Goal: Obtain resource: Obtain resource

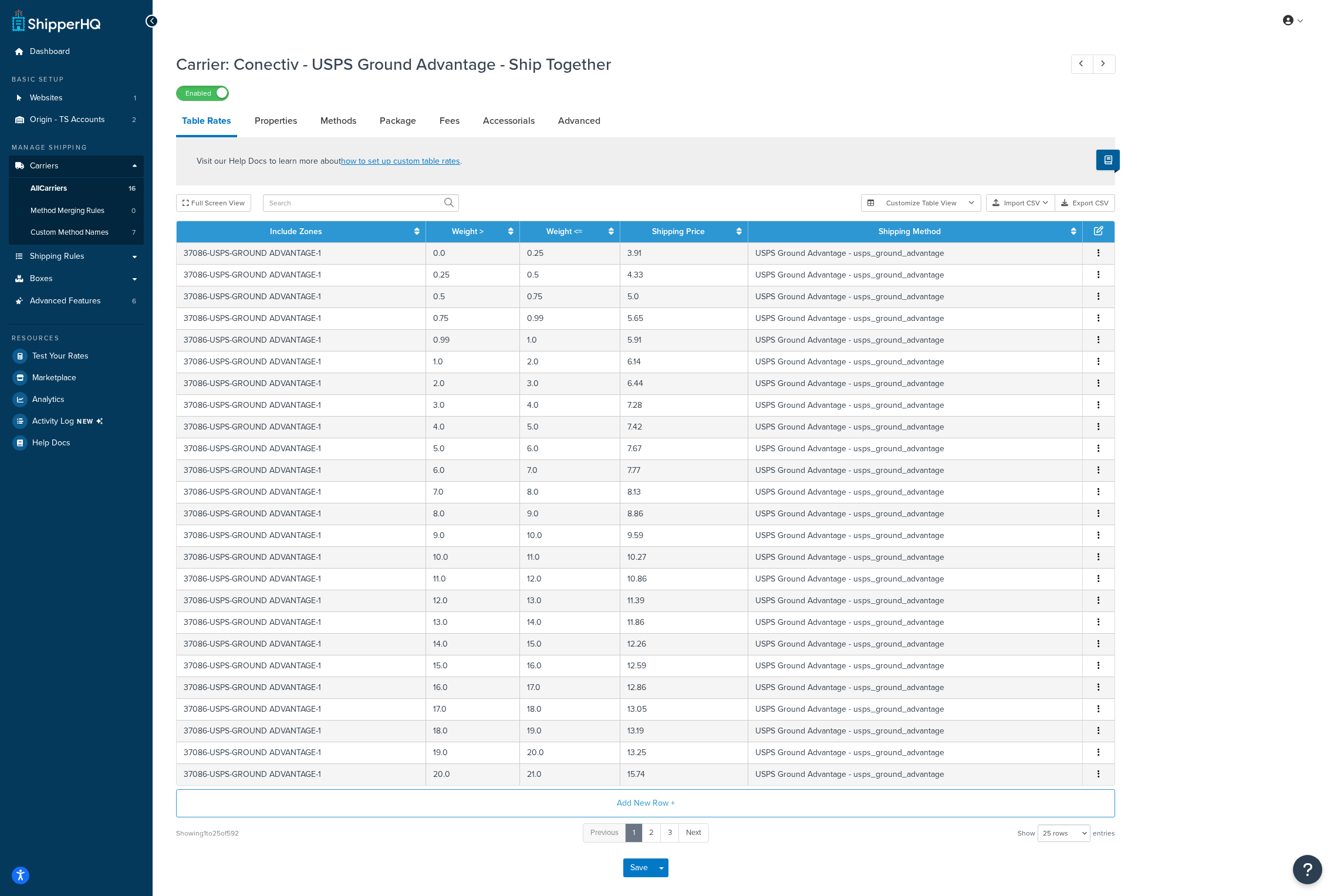
select select "25"
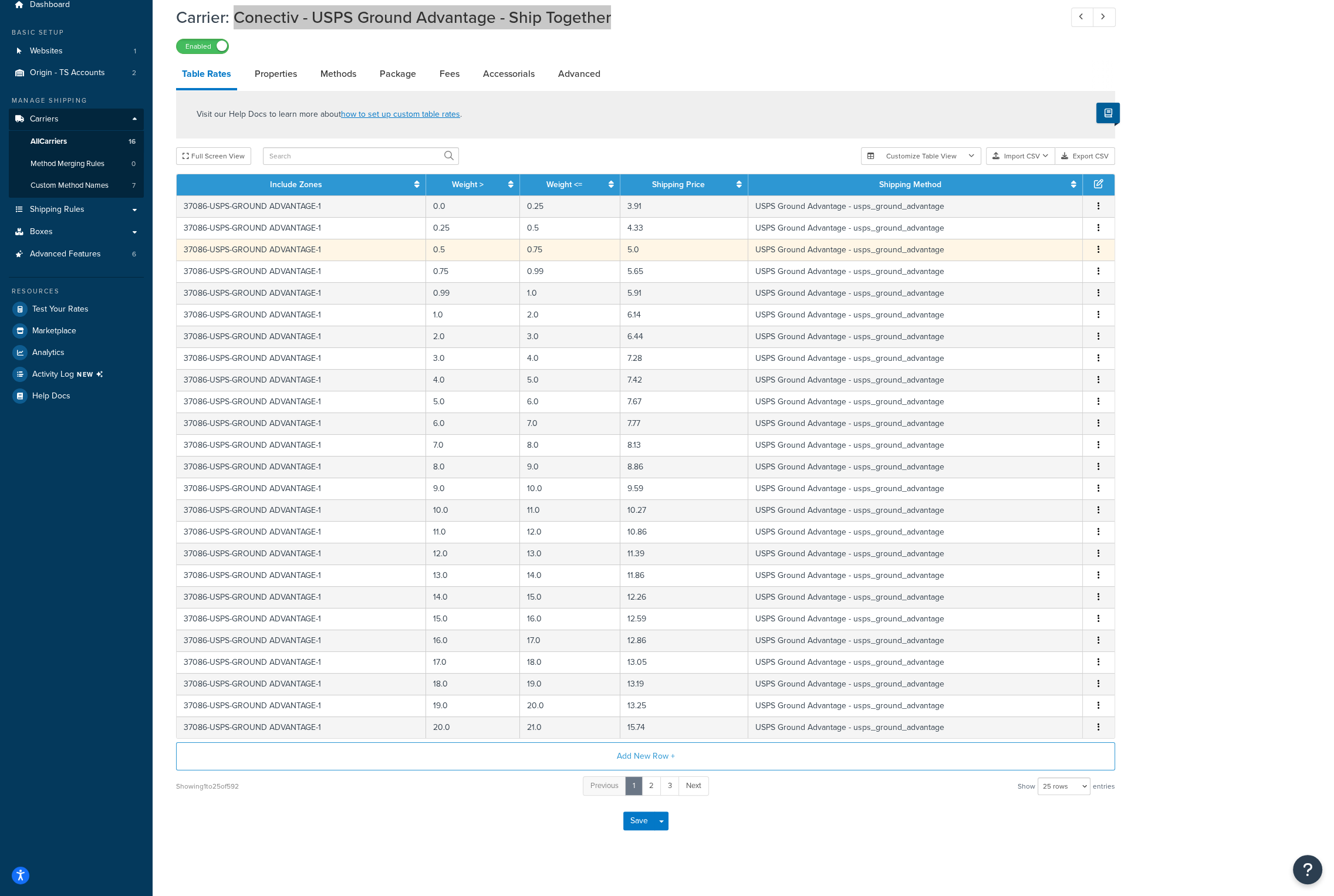
scroll to position [52, 0]
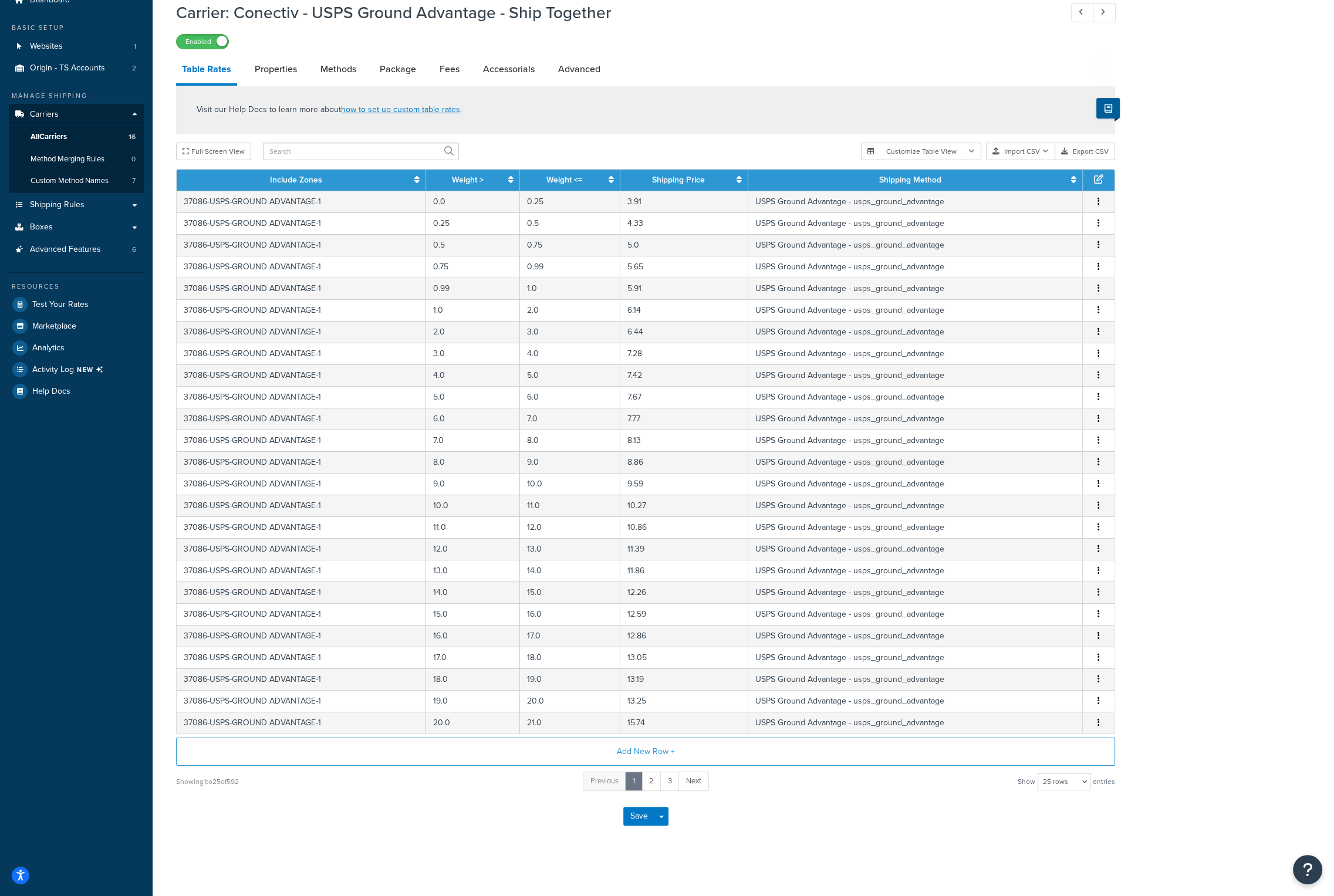
click at [158, 250] on div "Carrier: Conectiv - USPS Ground Advantage - Ship Together Enabled Table Rates P…" at bounding box center [743, 430] width 1182 height 880
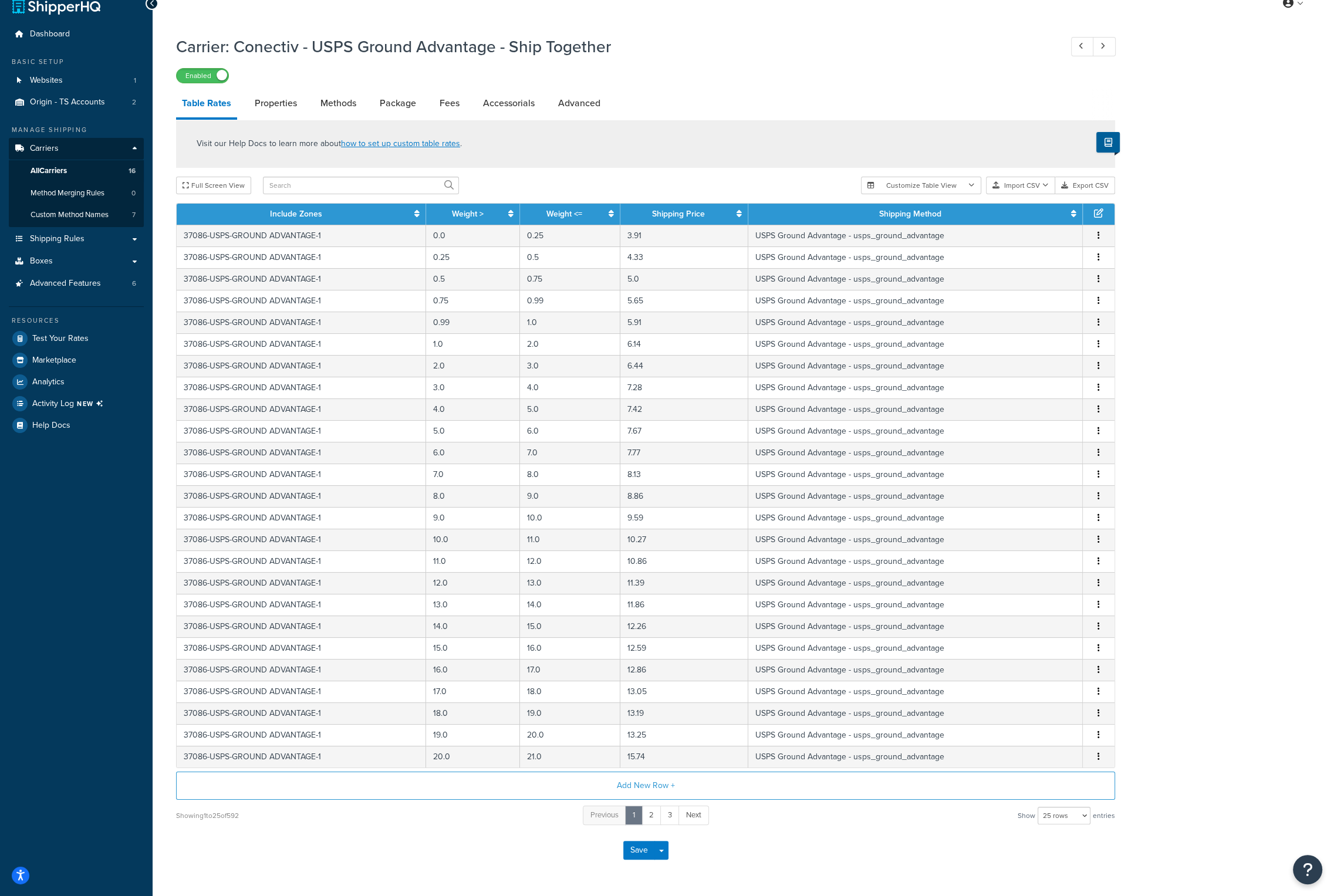
scroll to position [0, 0]
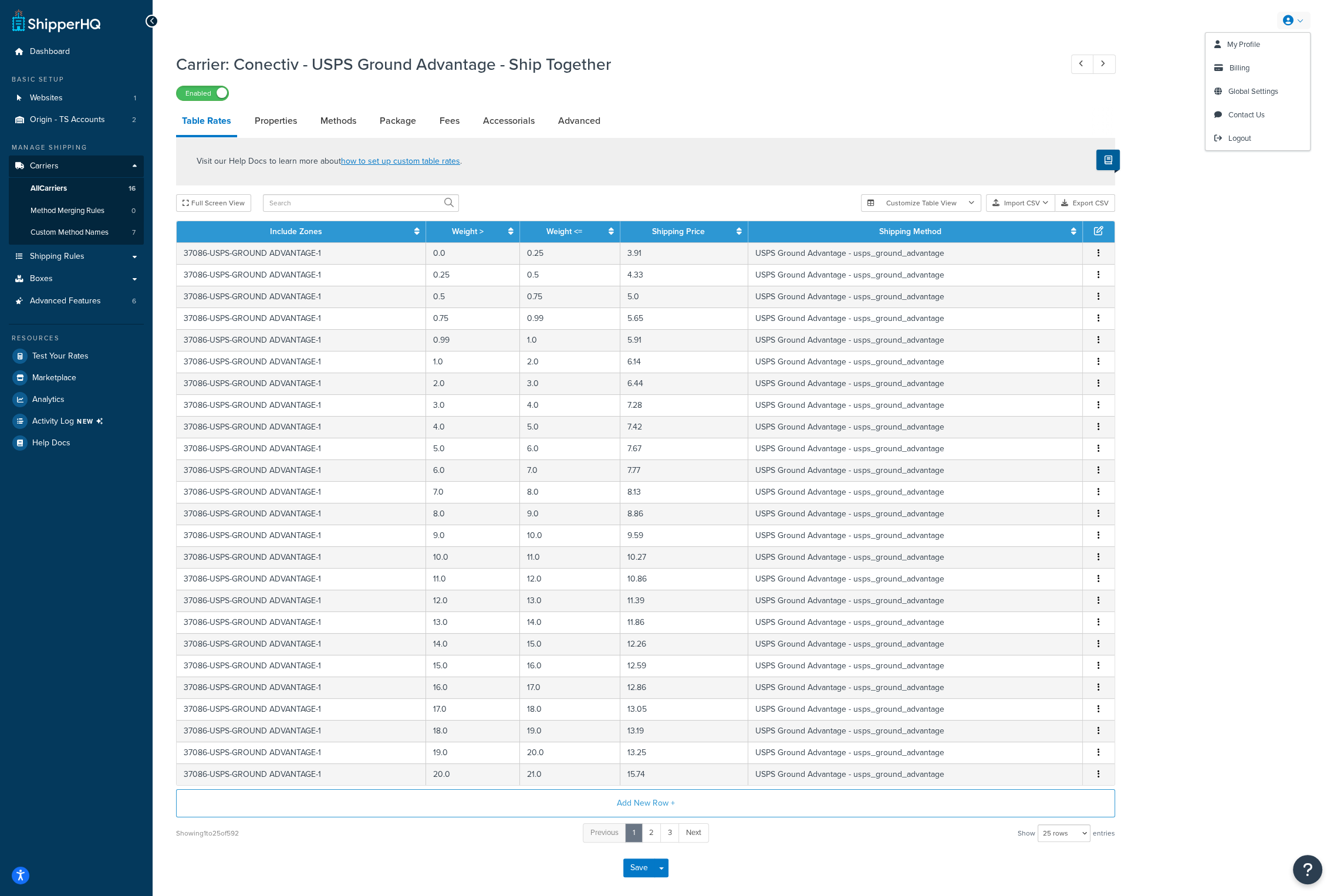
click at [1289, 14] on link at bounding box center [1294, 20] width 33 height 18
click at [1240, 136] on span "Logout" at bounding box center [1240, 138] width 23 height 11
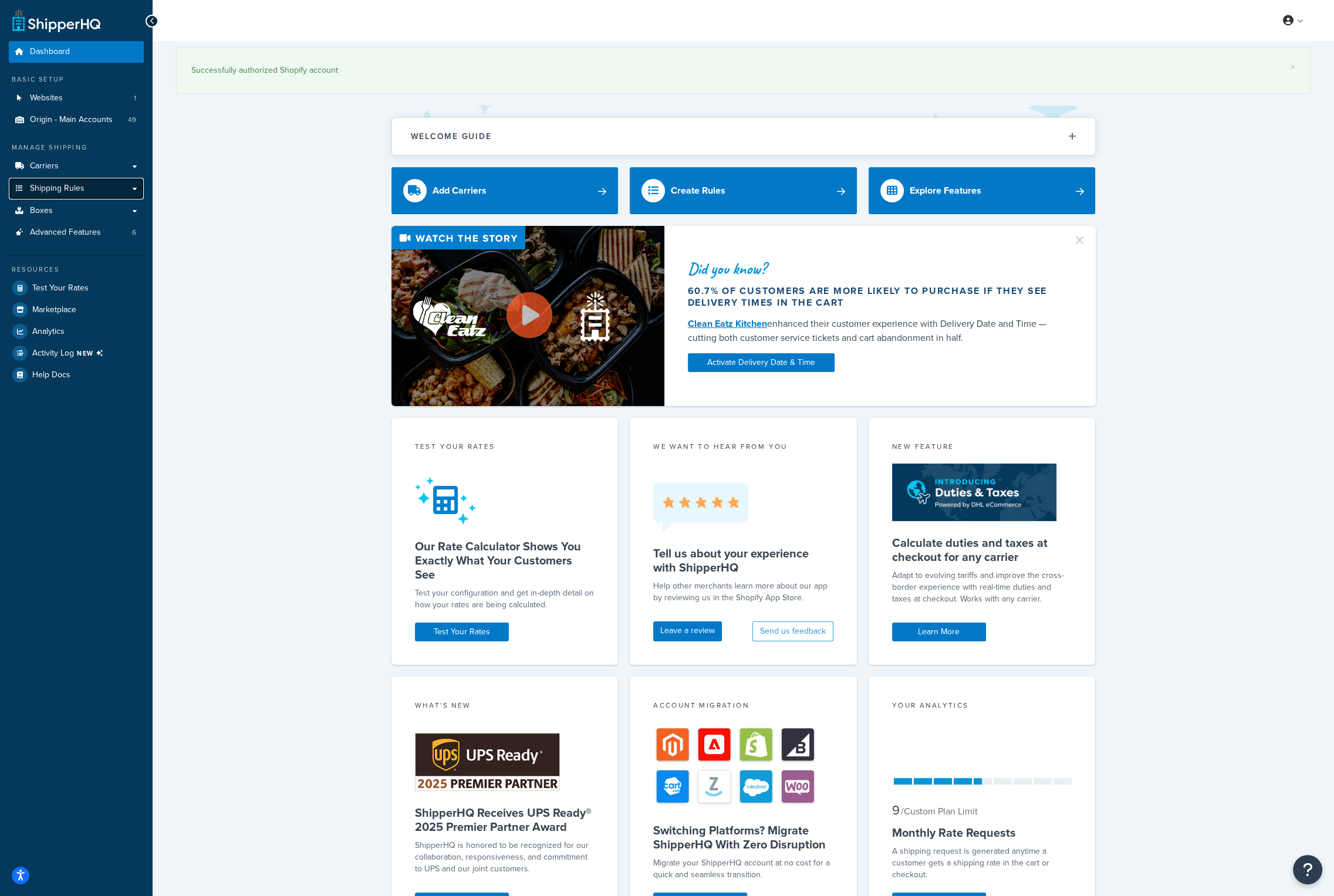
click at [66, 191] on span "Shipping Rules" at bounding box center [57, 188] width 54 height 10
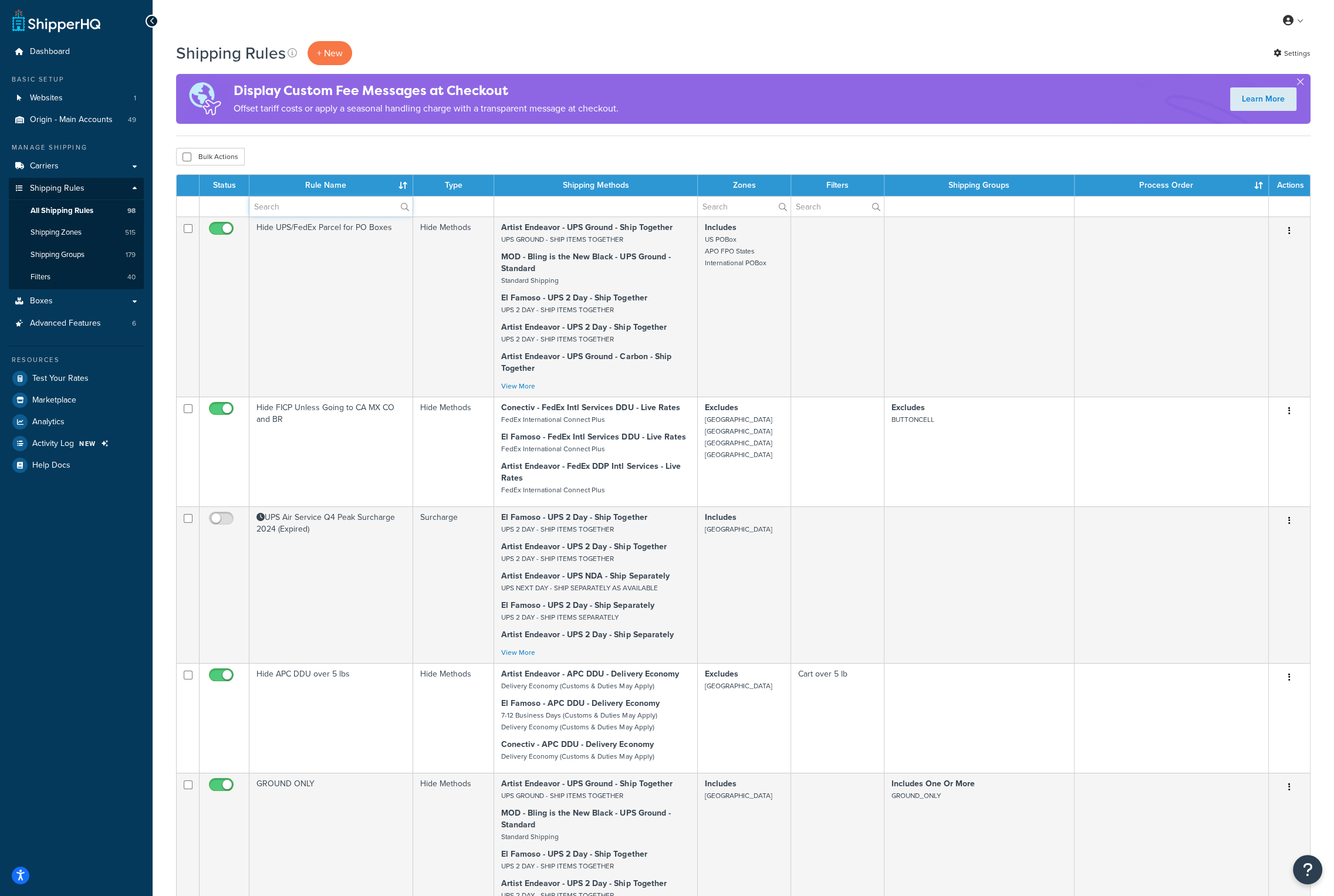
click at [287, 214] on input "text" at bounding box center [331, 207] width 163 height 20
type input "peak"
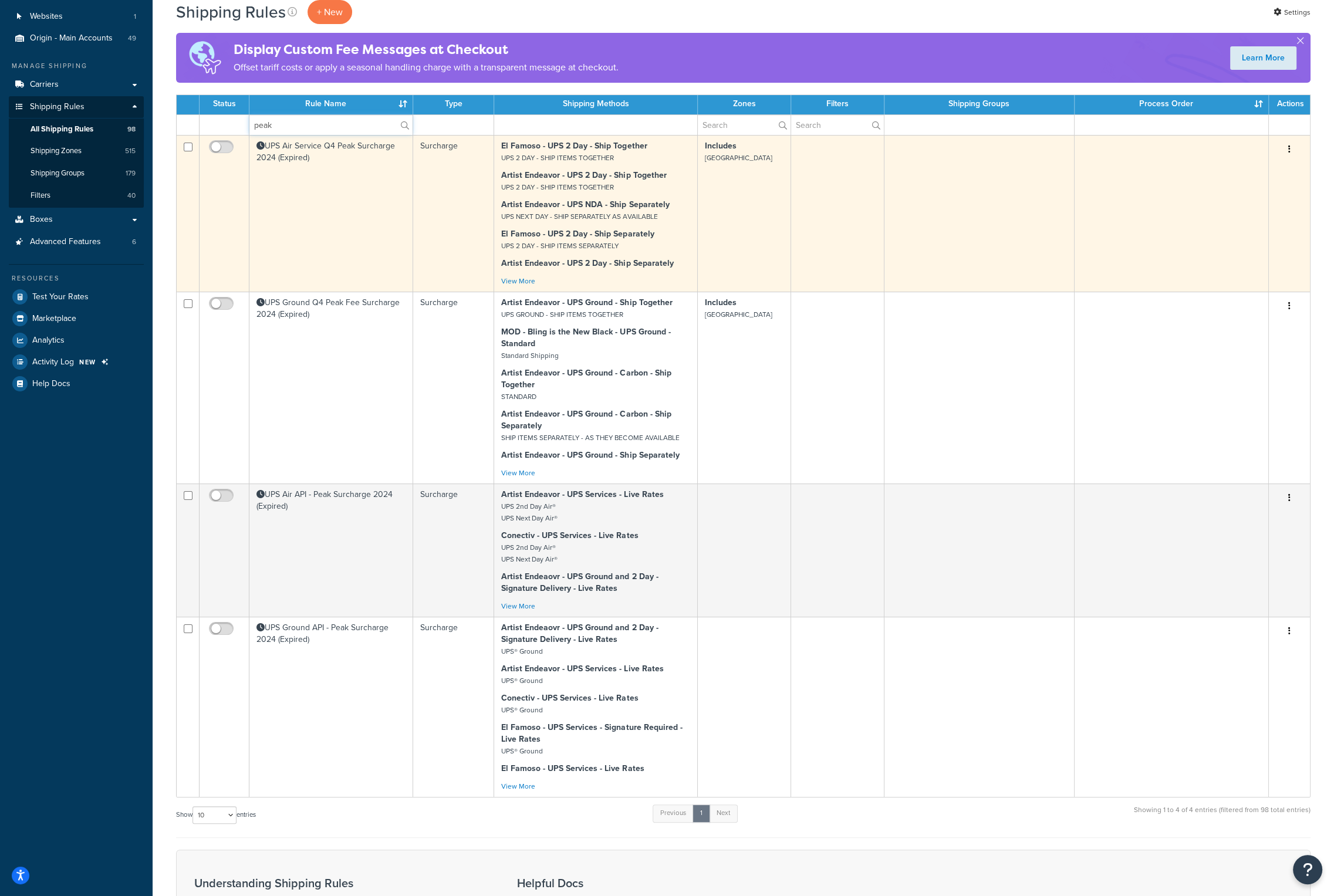
scroll to position [24, 0]
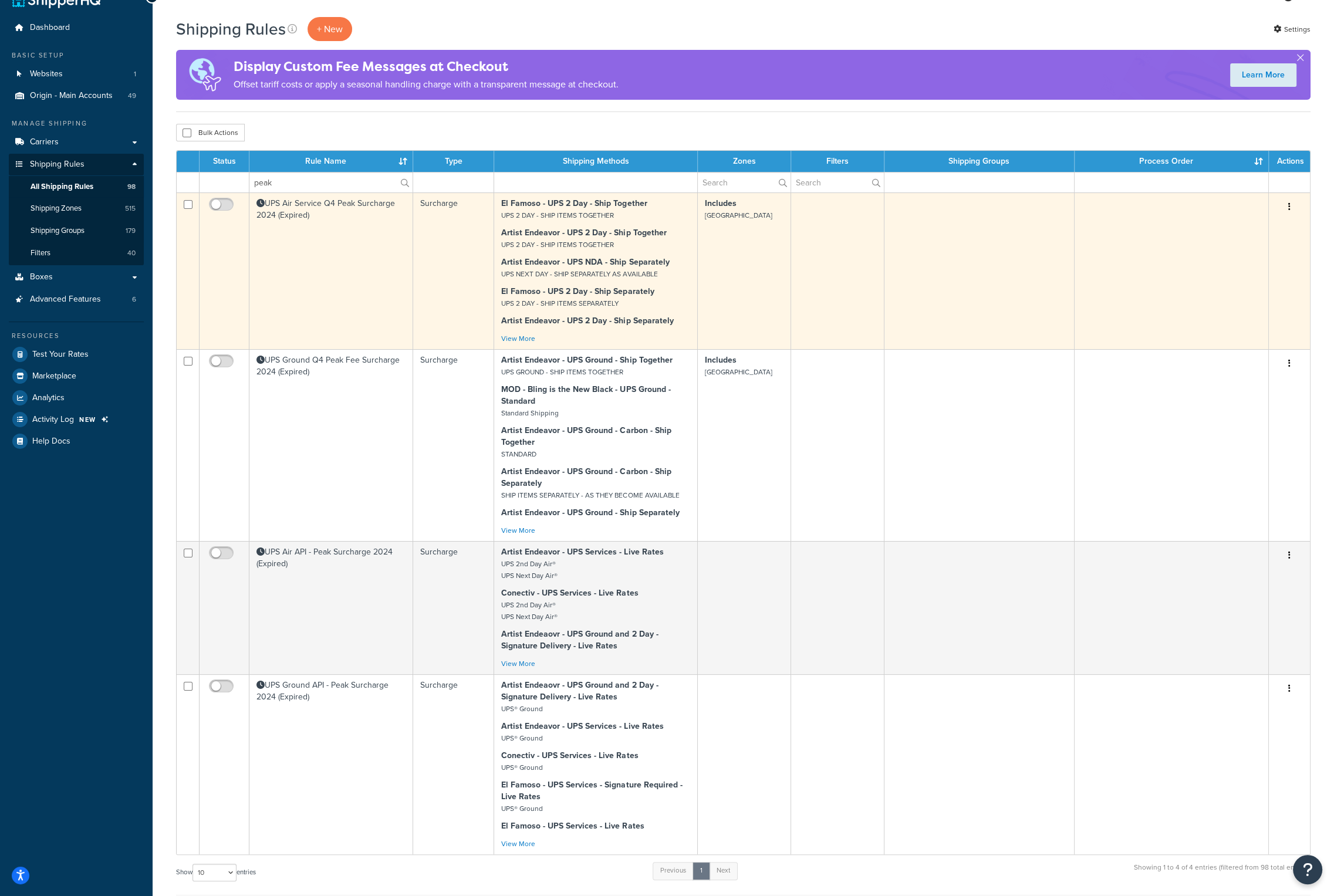
click at [317, 267] on td "UPS Air Service Q4 Peak Surcharge 2024 (Expired)" at bounding box center [331, 270] width 164 height 157
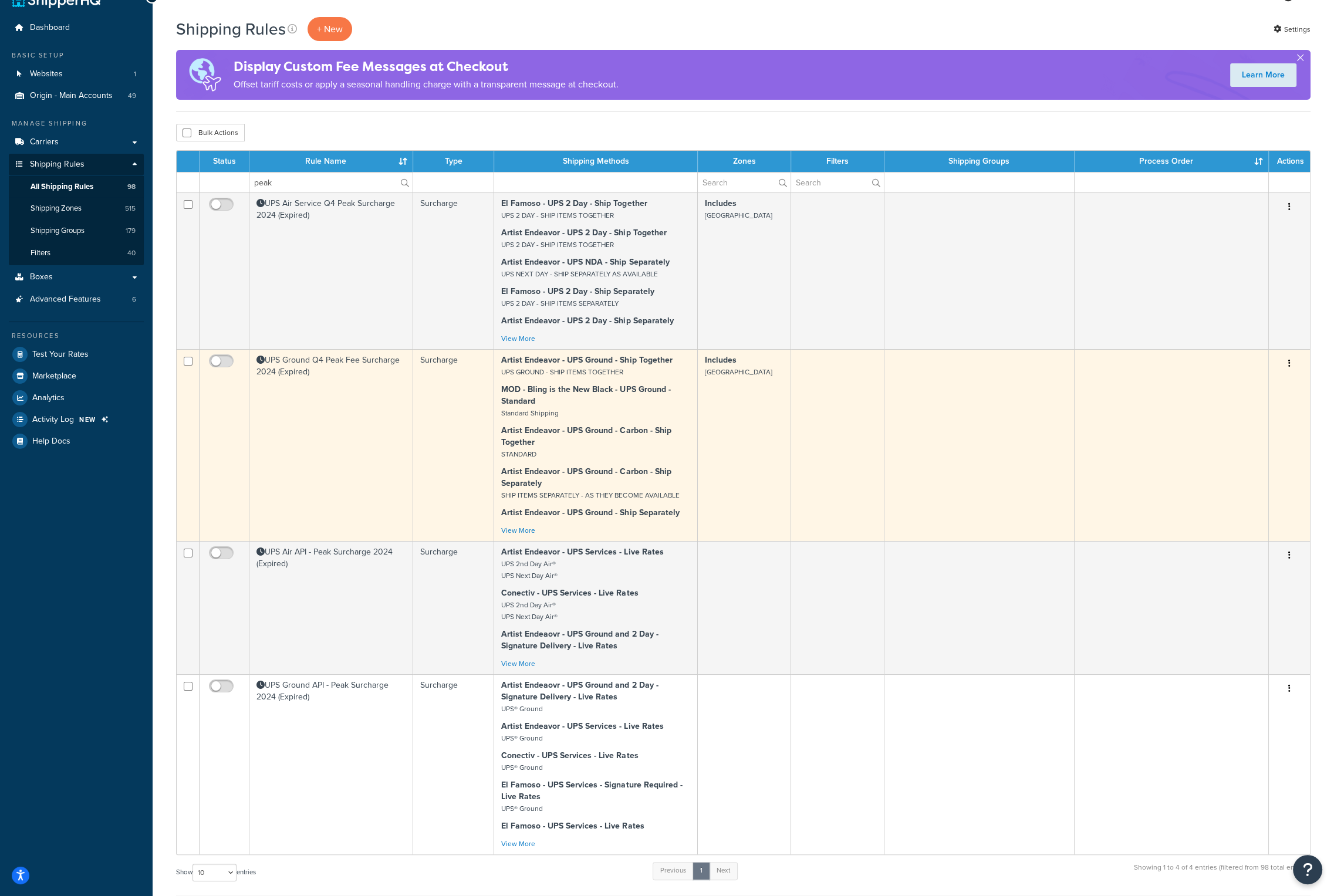
click at [298, 363] on td "UPS Ground Q4 Peak Fee Surcharge 2024 (Expired)" at bounding box center [331, 445] width 164 height 192
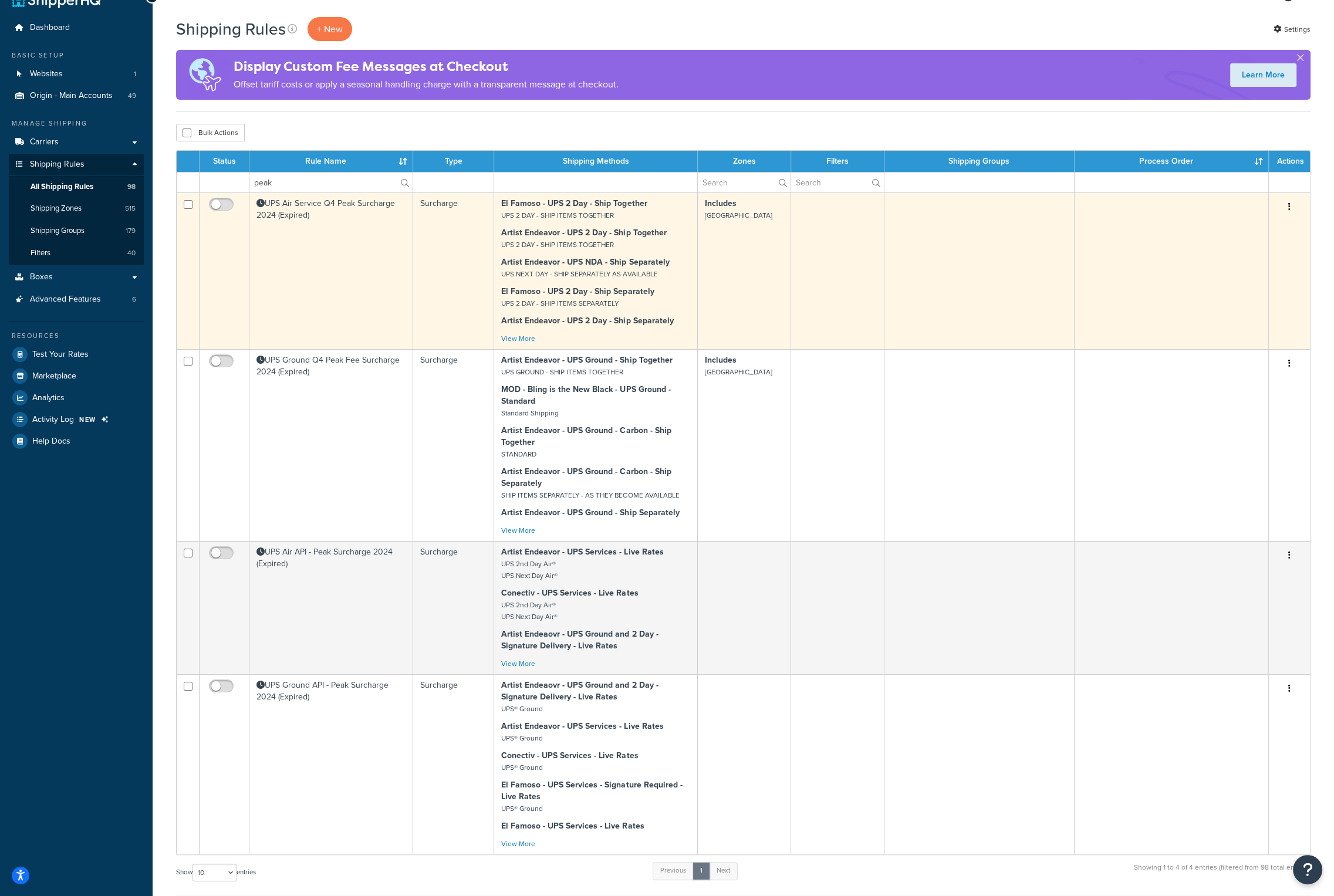
click at [352, 247] on td "UPS Air Service Q4 Peak Surcharge 2024 (Expired)" at bounding box center [331, 270] width 164 height 157
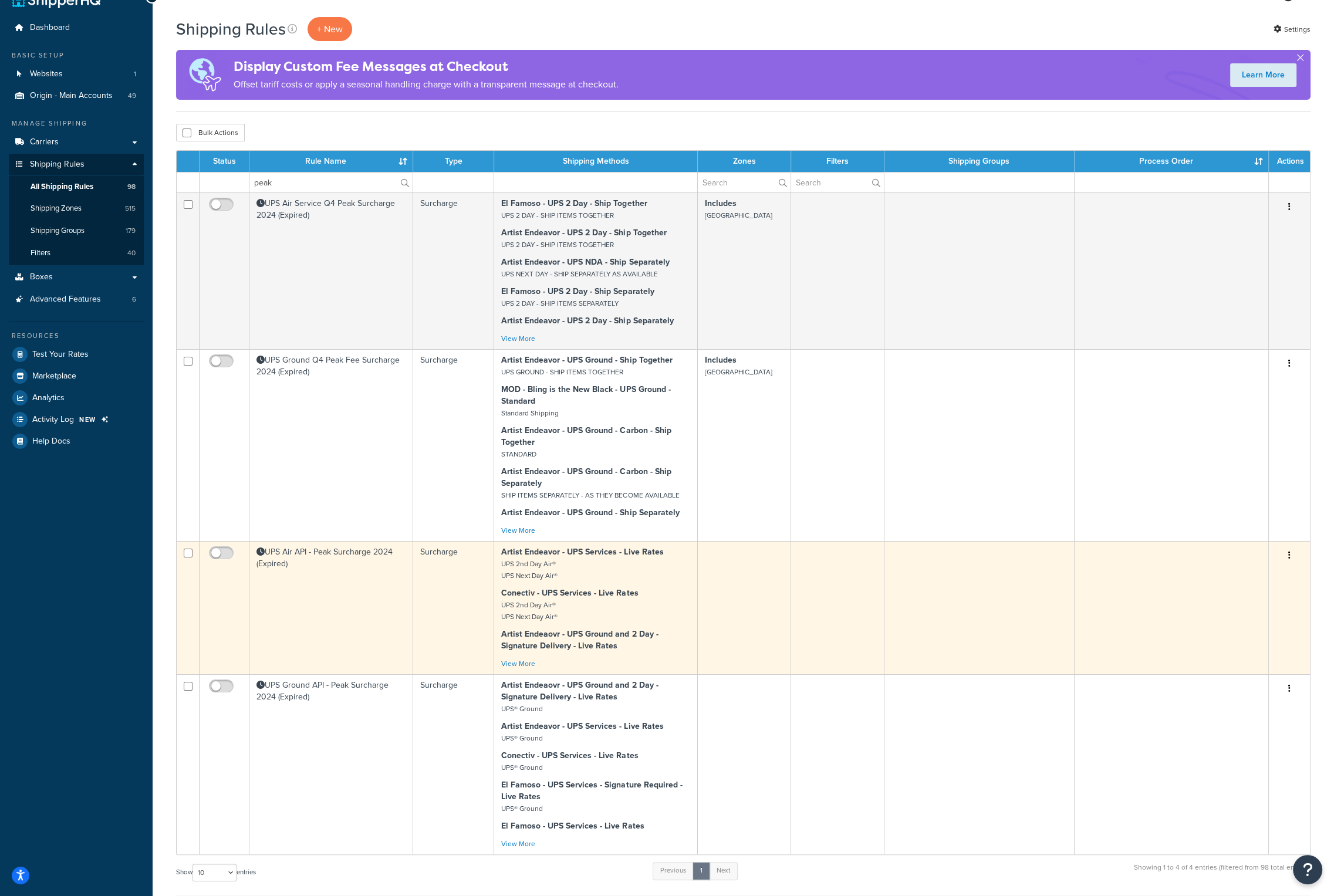
click at [321, 569] on td "UPS Air API - Peak Surcharge 2024 (Expired)" at bounding box center [331, 607] width 164 height 133
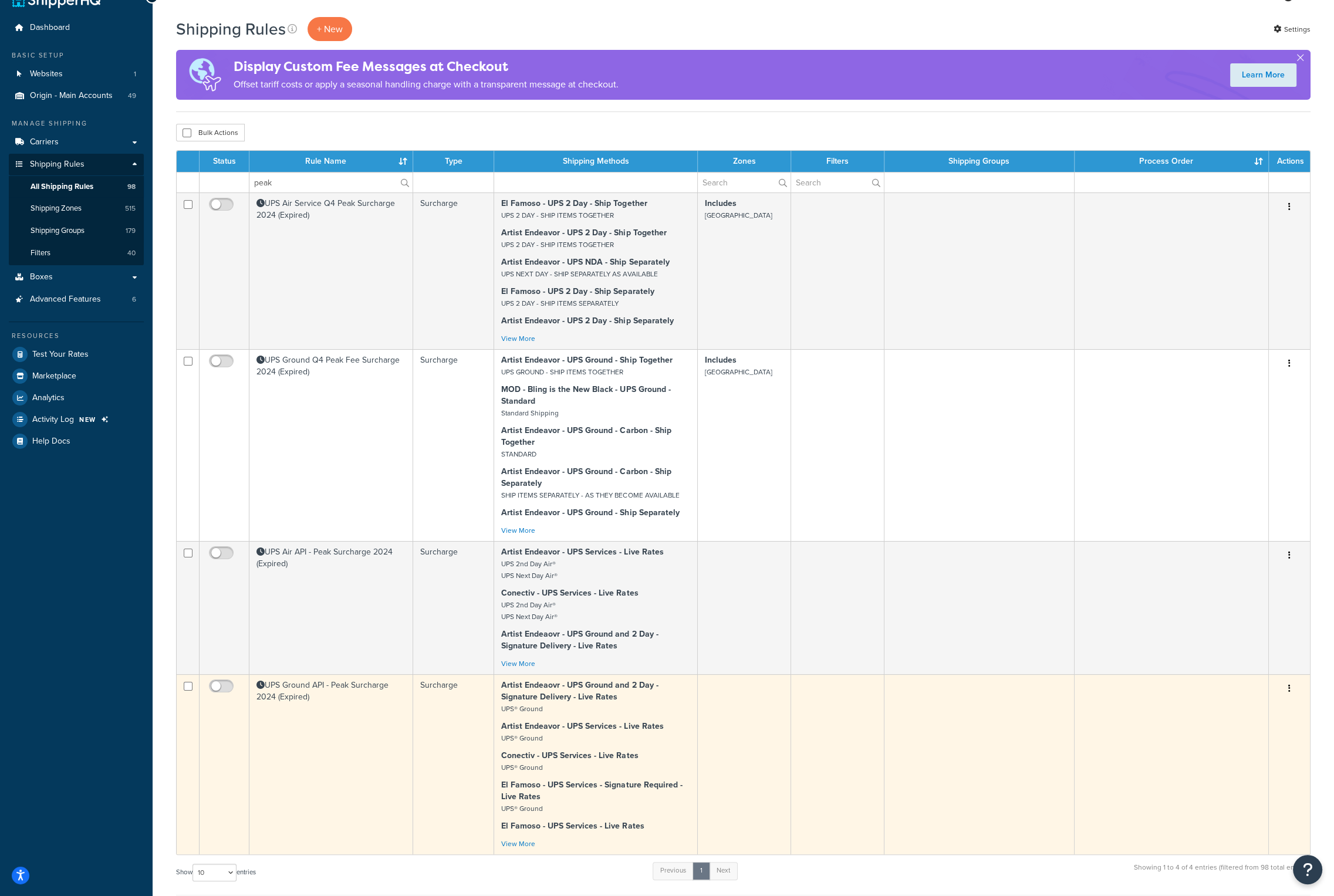
click at [318, 696] on td "UPS Ground API - Peak Surcharge 2024 (Expired)" at bounding box center [331, 764] width 164 height 180
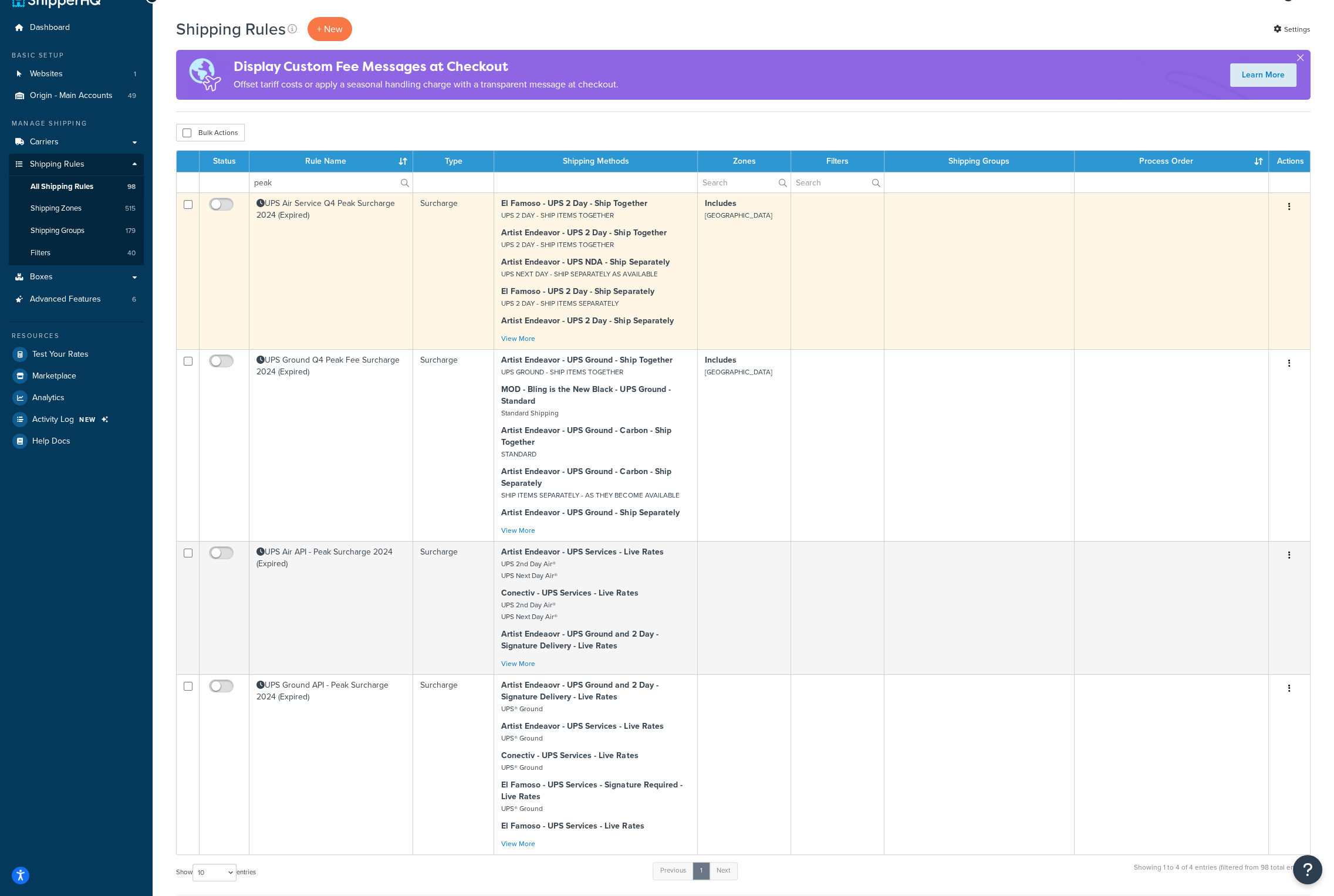
click at [358, 266] on td "UPS Air Service Q4 Peak Surcharge 2024 (Expired)" at bounding box center [331, 270] width 164 height 157
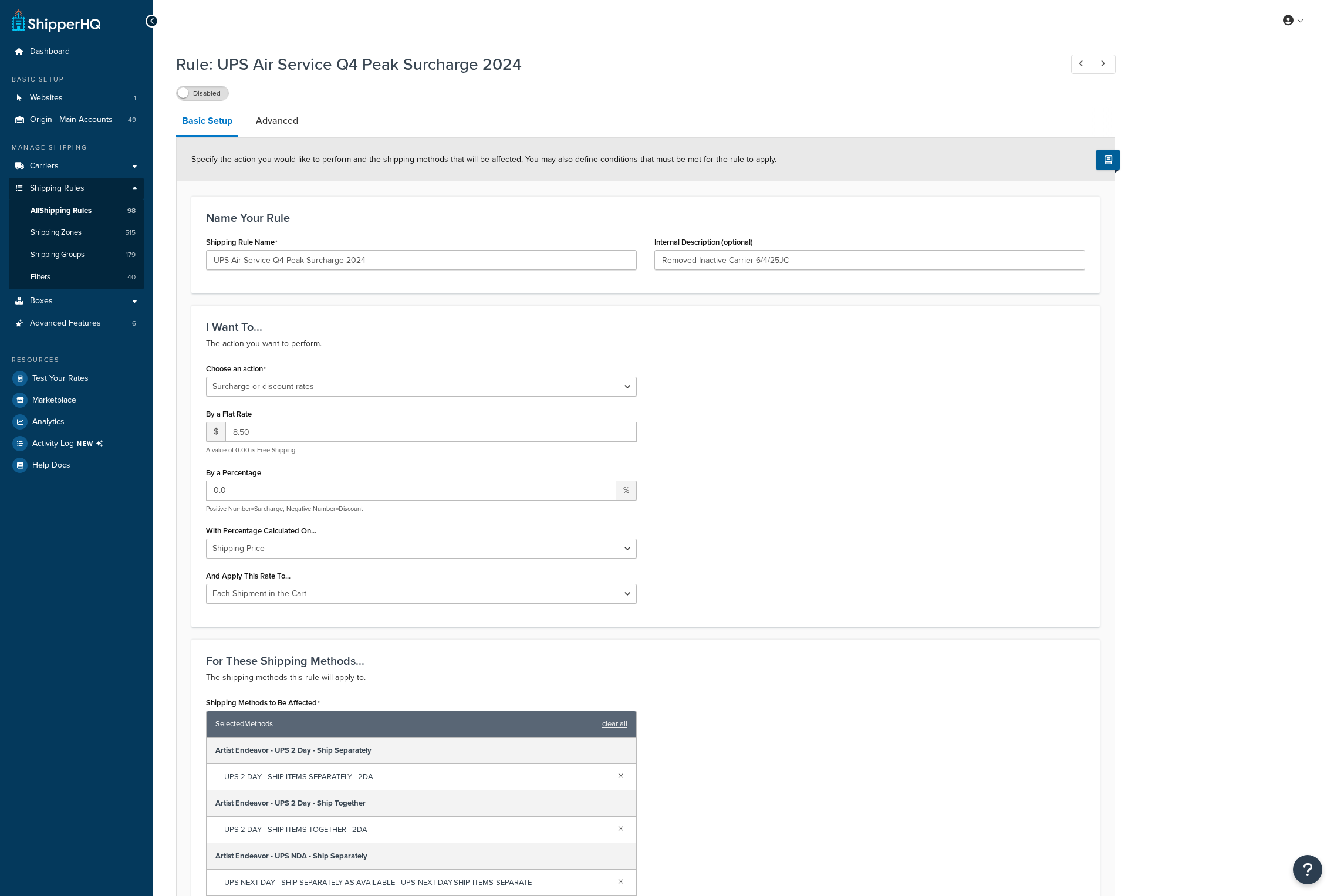
select select "SURCHARGE"
select select "CART"
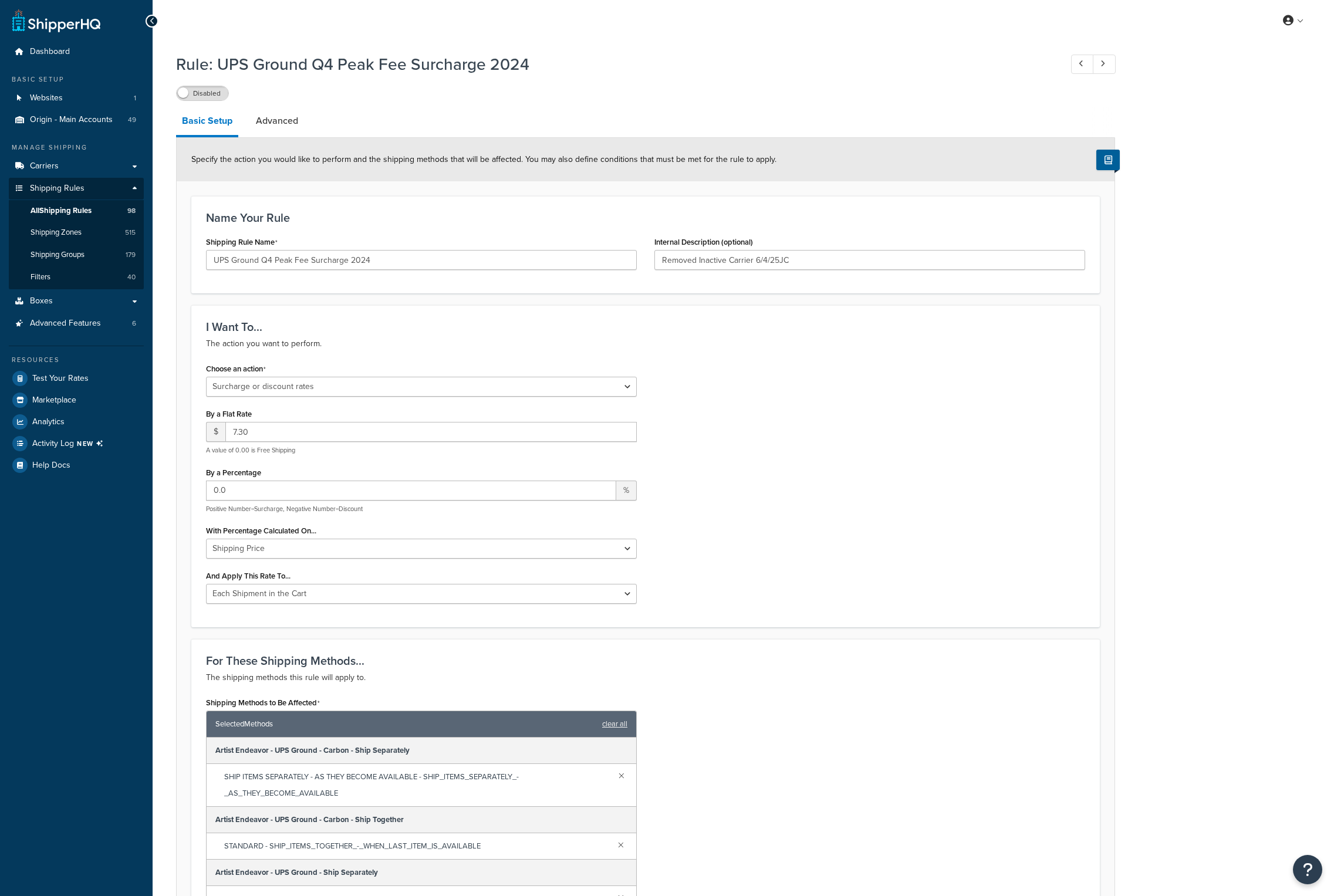
select select "SURCHARGE"
select select "CART"
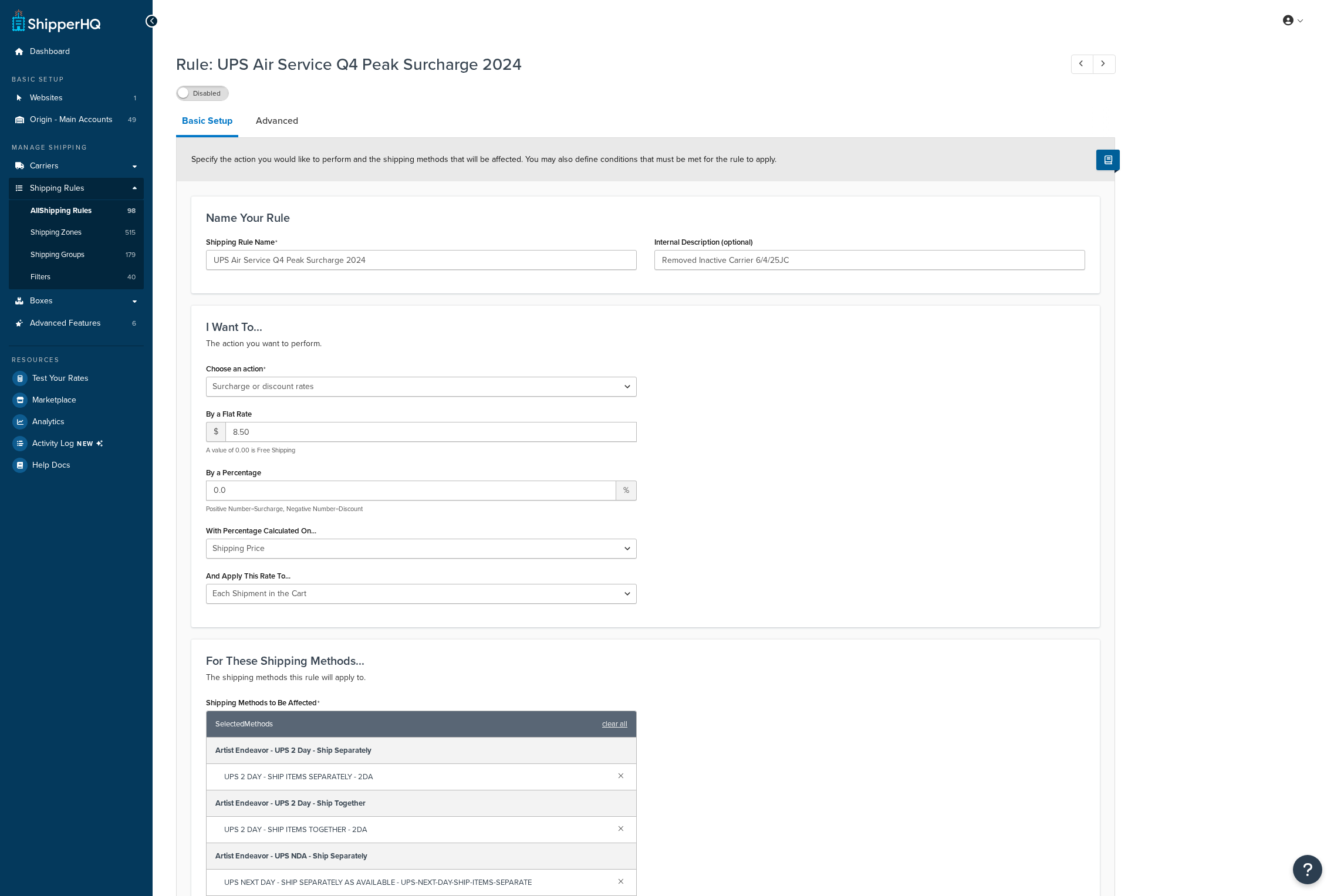
select select "SURCHARGE"
select select "CART"
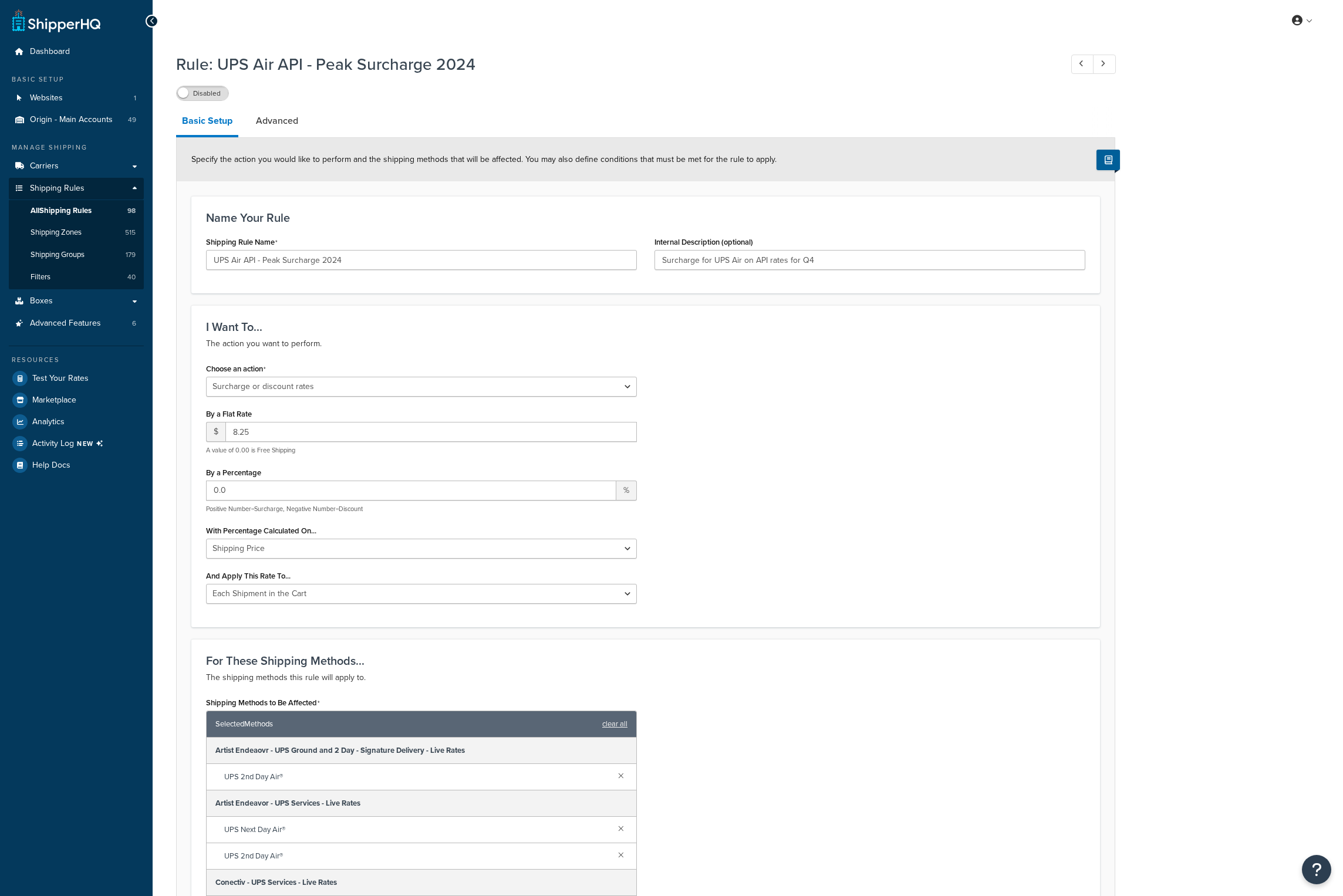
select select "SURCHARGE"
select select "CART"
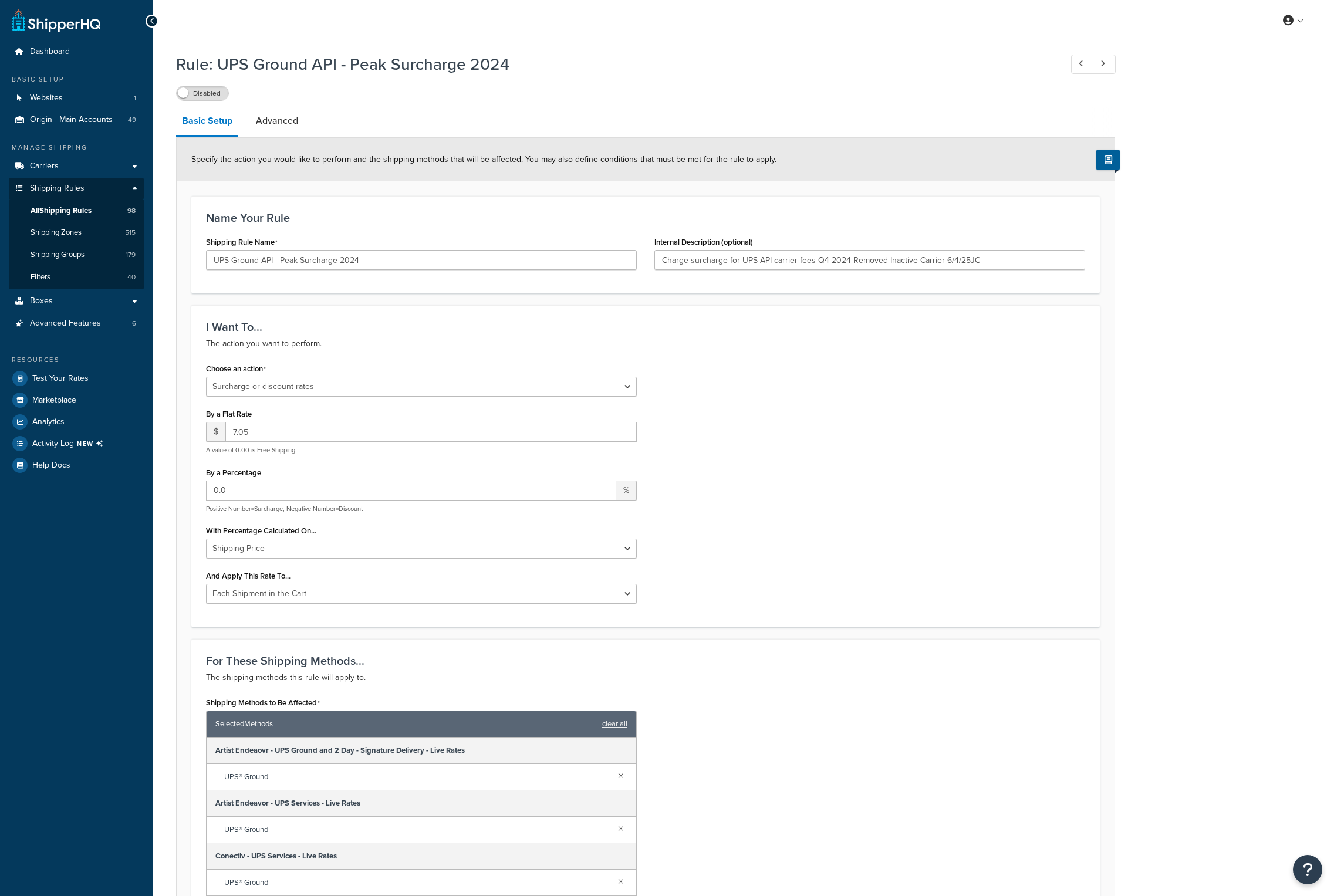
select select "SURCHARGE"
select select "CART"
select select "SURCHARGE"
select select "CART"
click at [277, 124] on link "Advanced" at bounding box center [277, 121] width 54 height 28
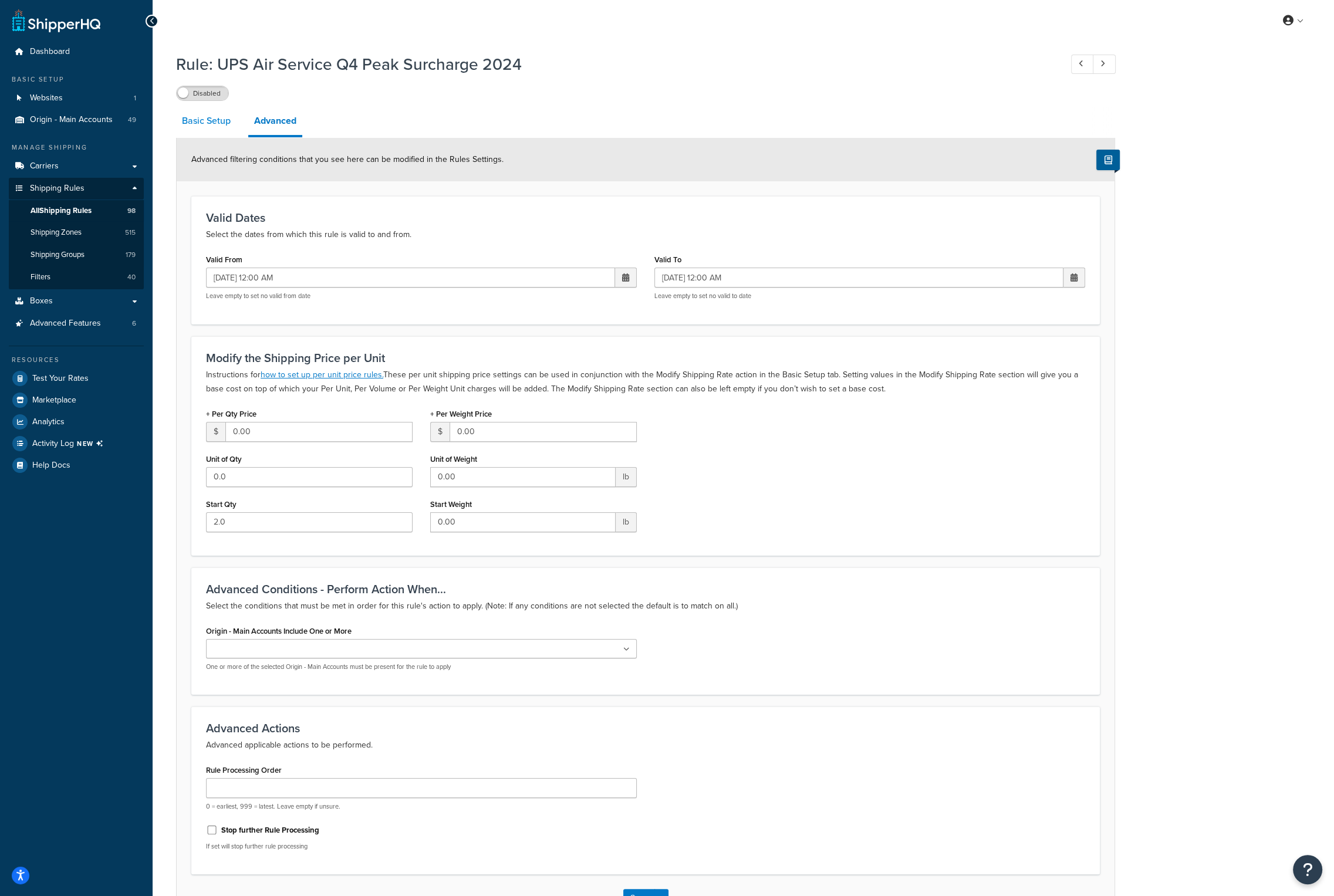
click at [220, 119] on link "Basic Setup" at bounding box center [206, 121] width 60 height 28
select select "SURCHARGE"
select select "CART"
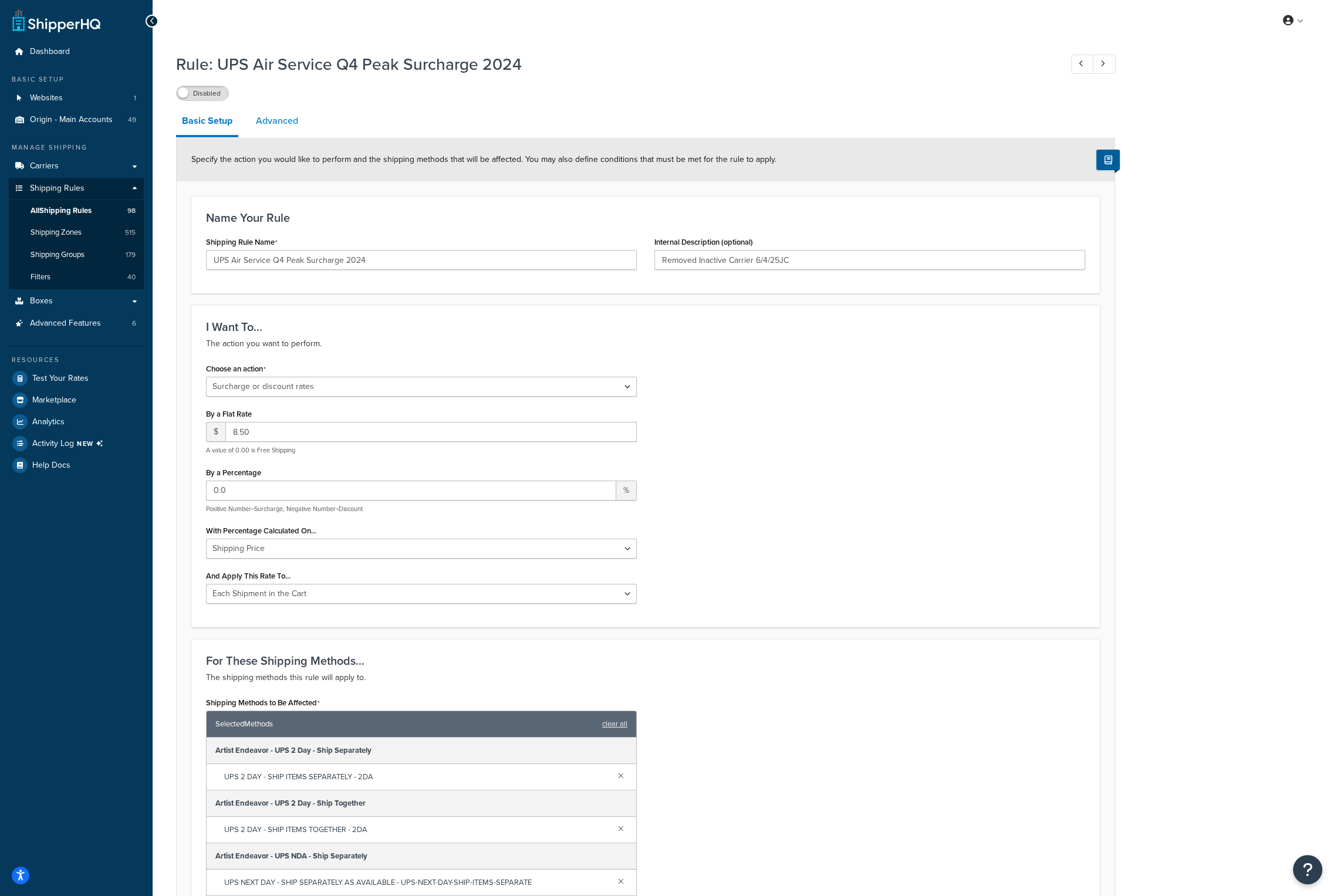
click at [298, 121] on link "Advanced" at bounding box center [277, 121] width 54 height 28
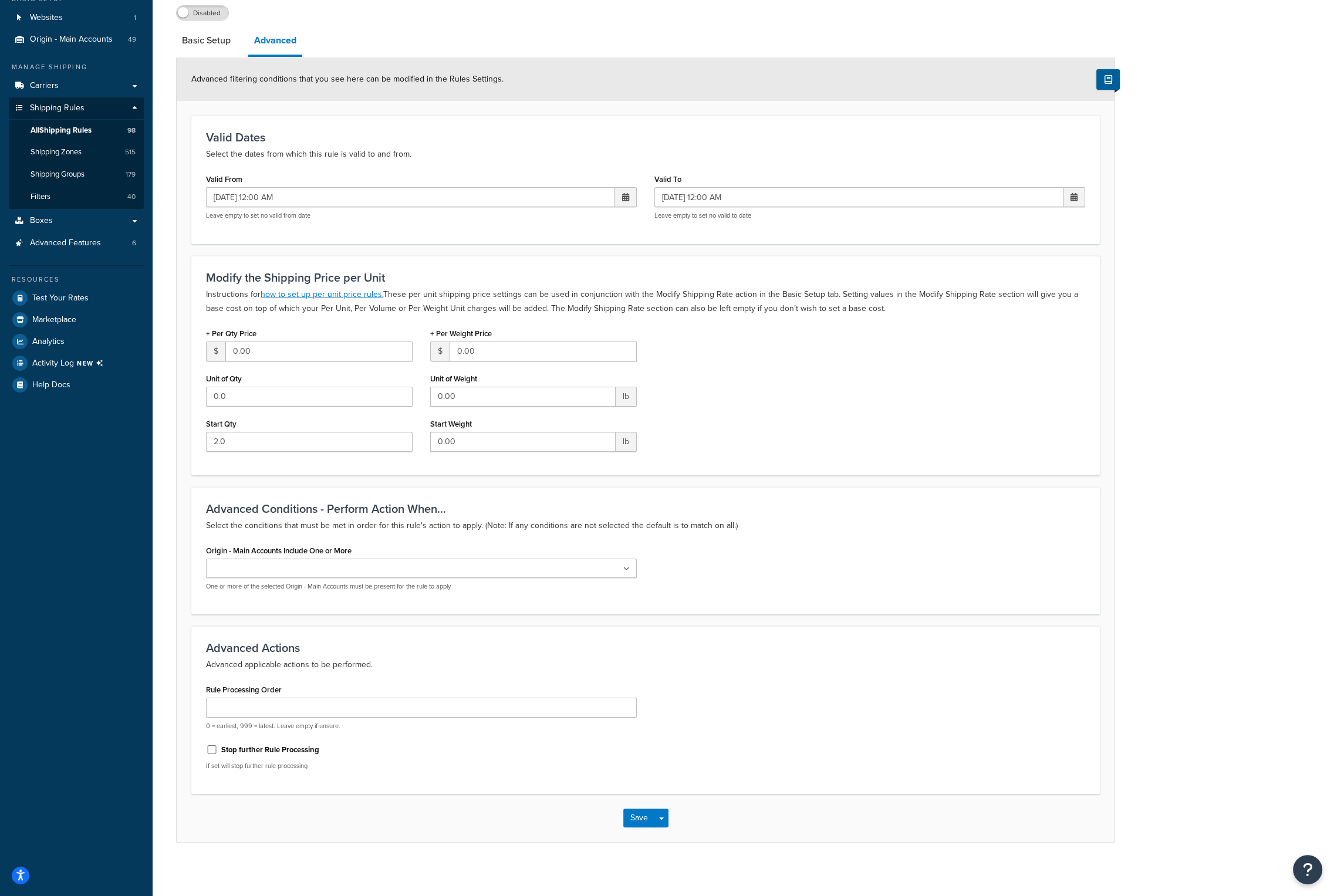
scroll to position [85, 0]
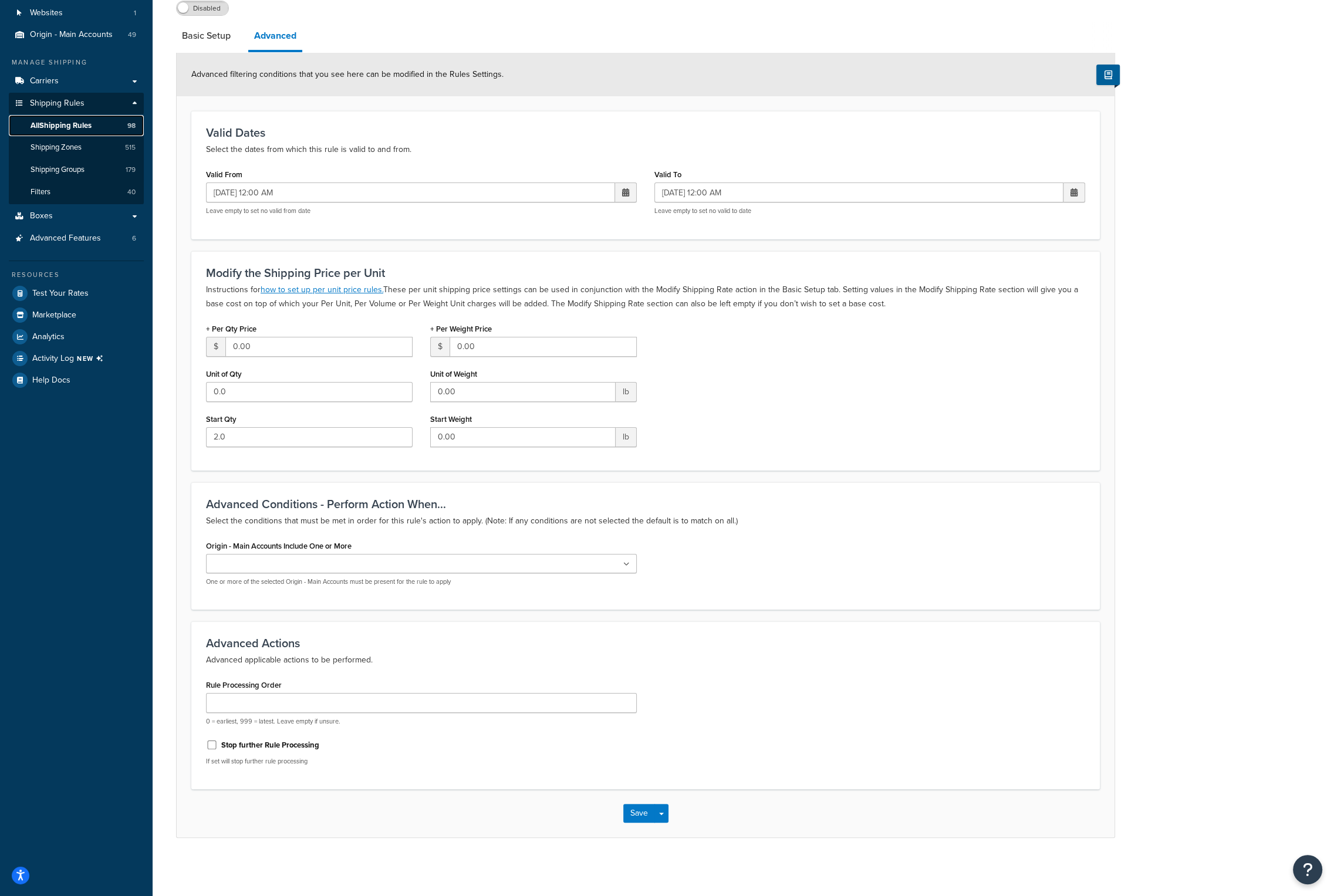
click at [73, 124] on span "All Shipping Rules" at bounding box center [61, 125] width 61 height 10
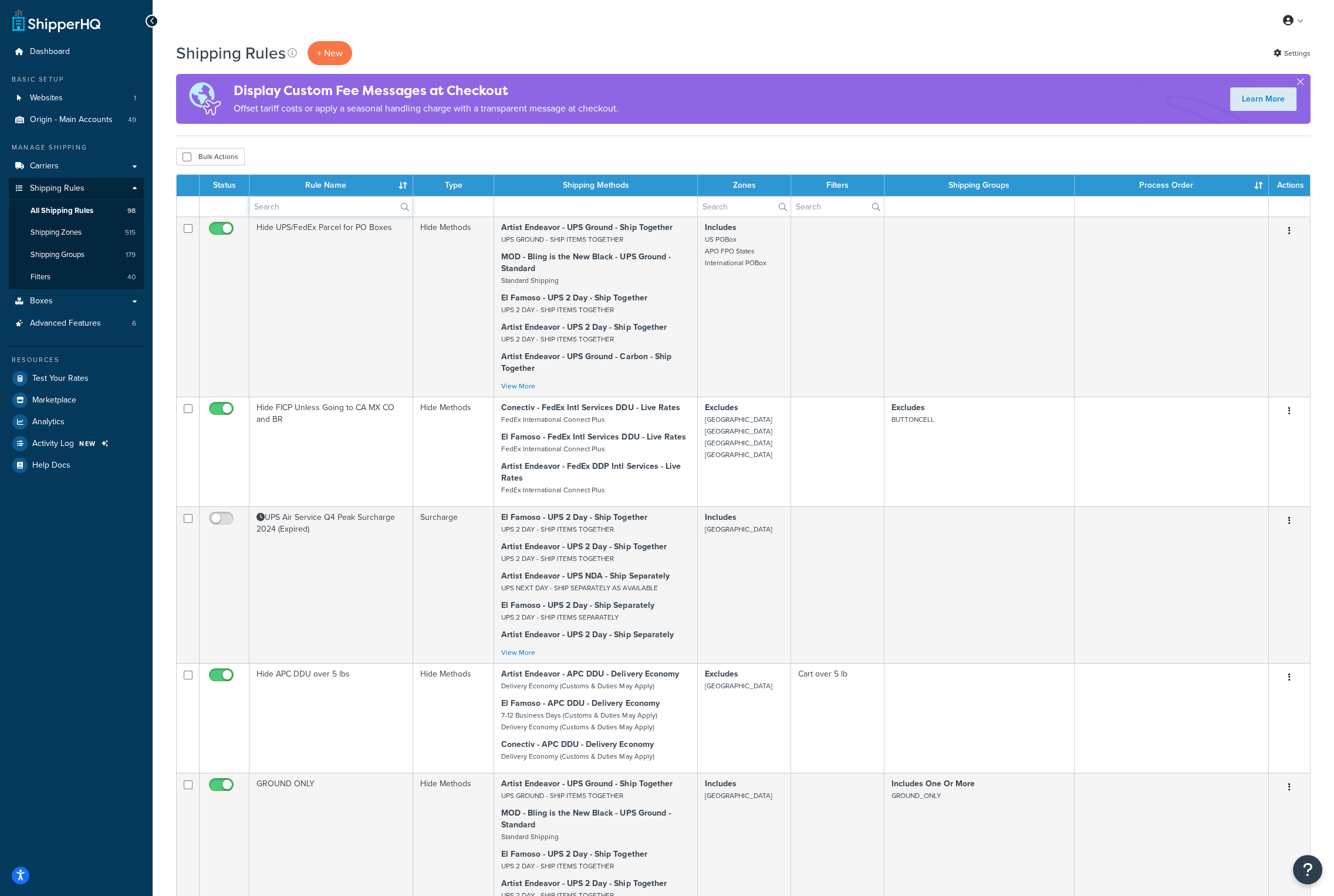
click at [298, 205] on input "text" at bounding box center [331, 207] width 163 height 20
type input "free"
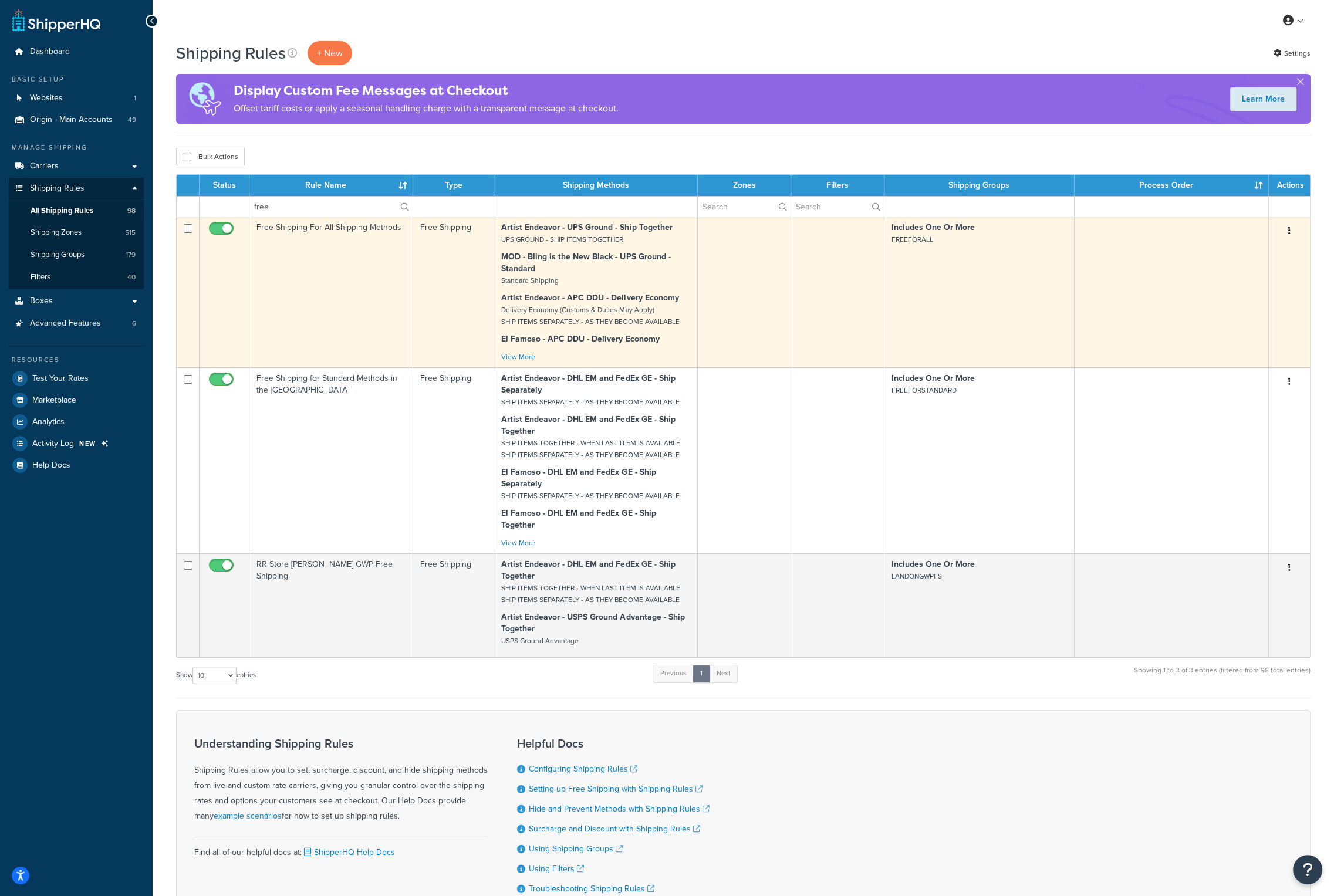
click at [324, 229] on td "Free Shipping For All Shipping Methods" at bounding box center [331, 292] width 164 height 151
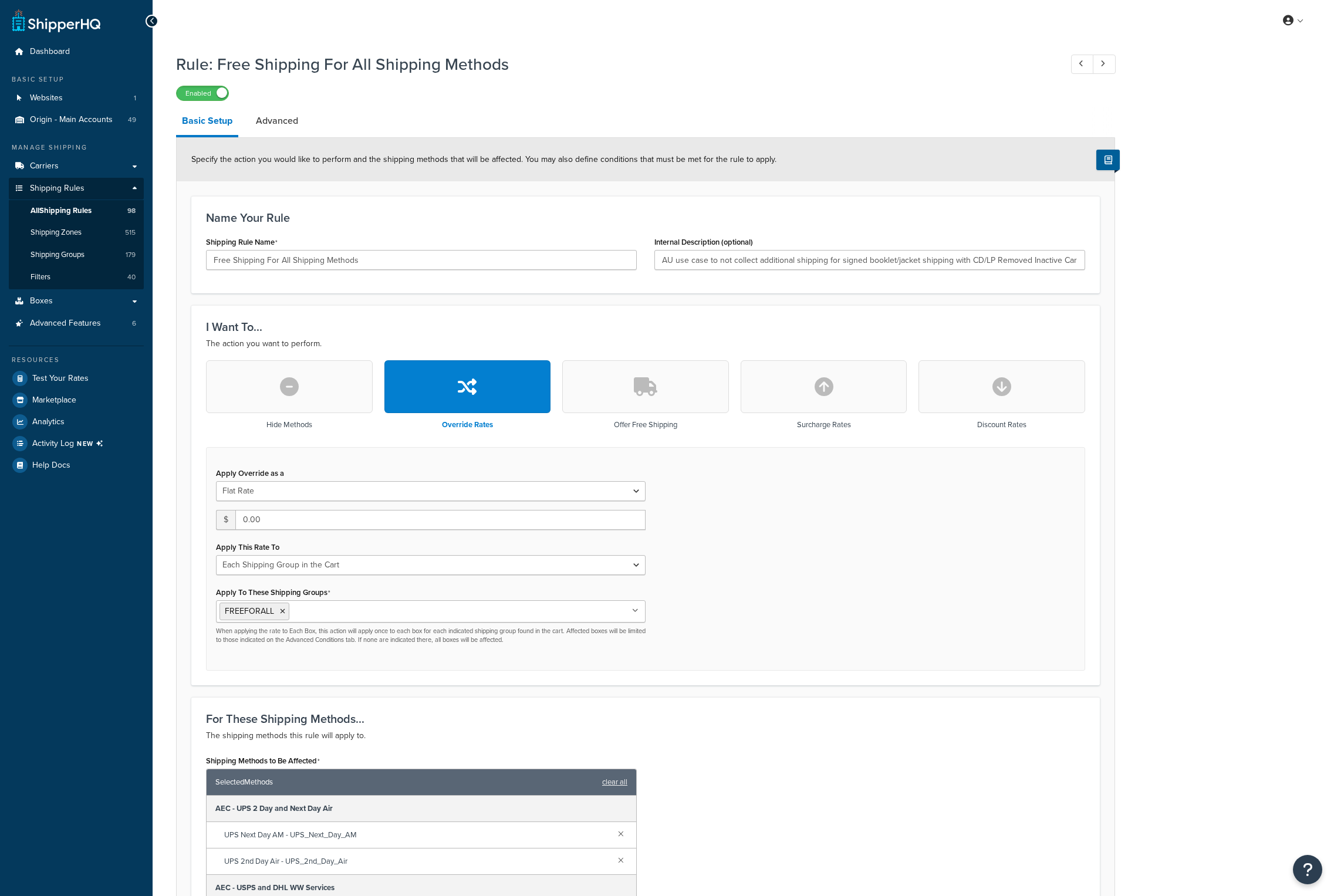
select select "SHIPPING_GROUP"
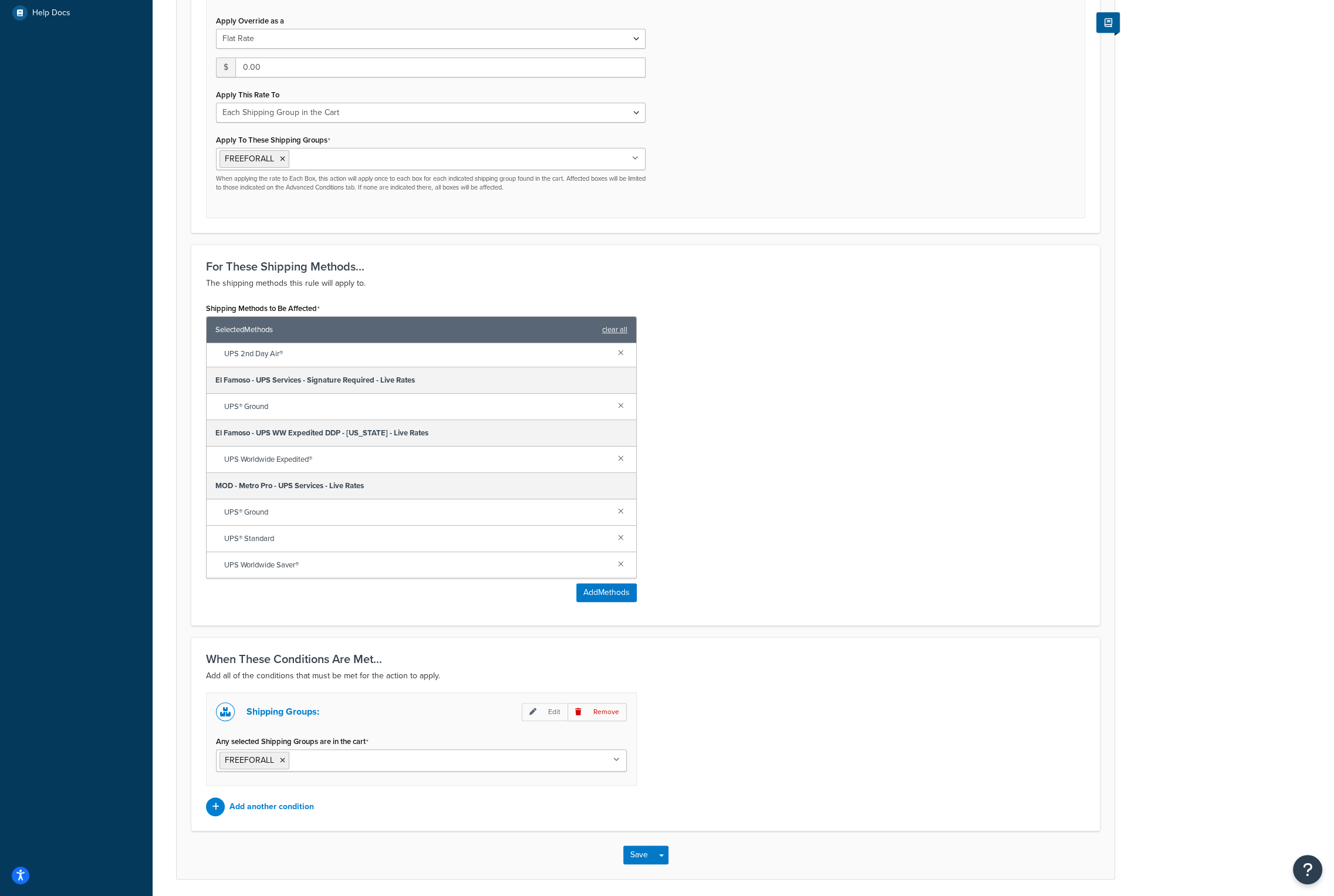
scroll to position [470, 0]
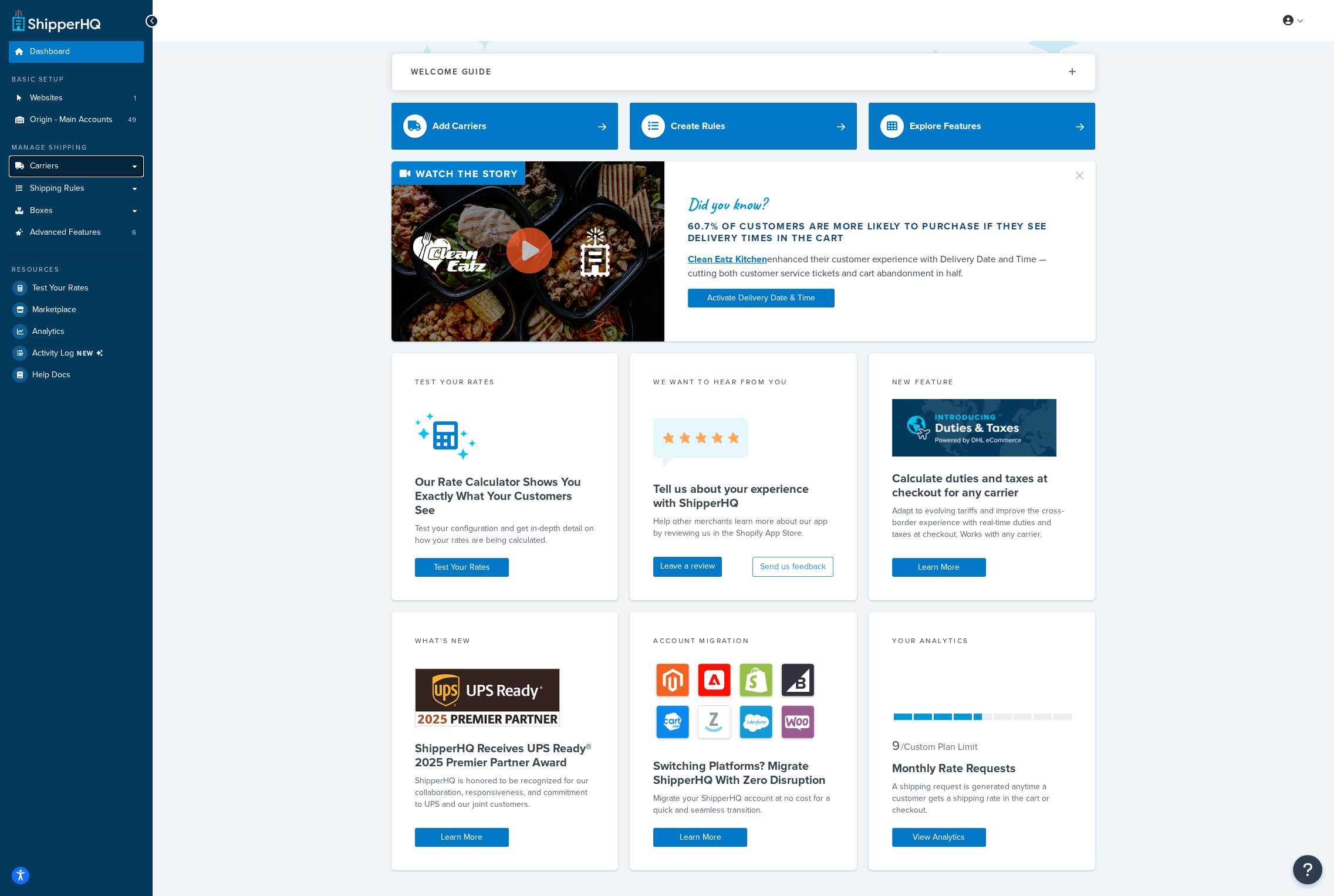
click at [53, 164] on span "Carriers" at bounding box center [45, 166] width 29 height 10
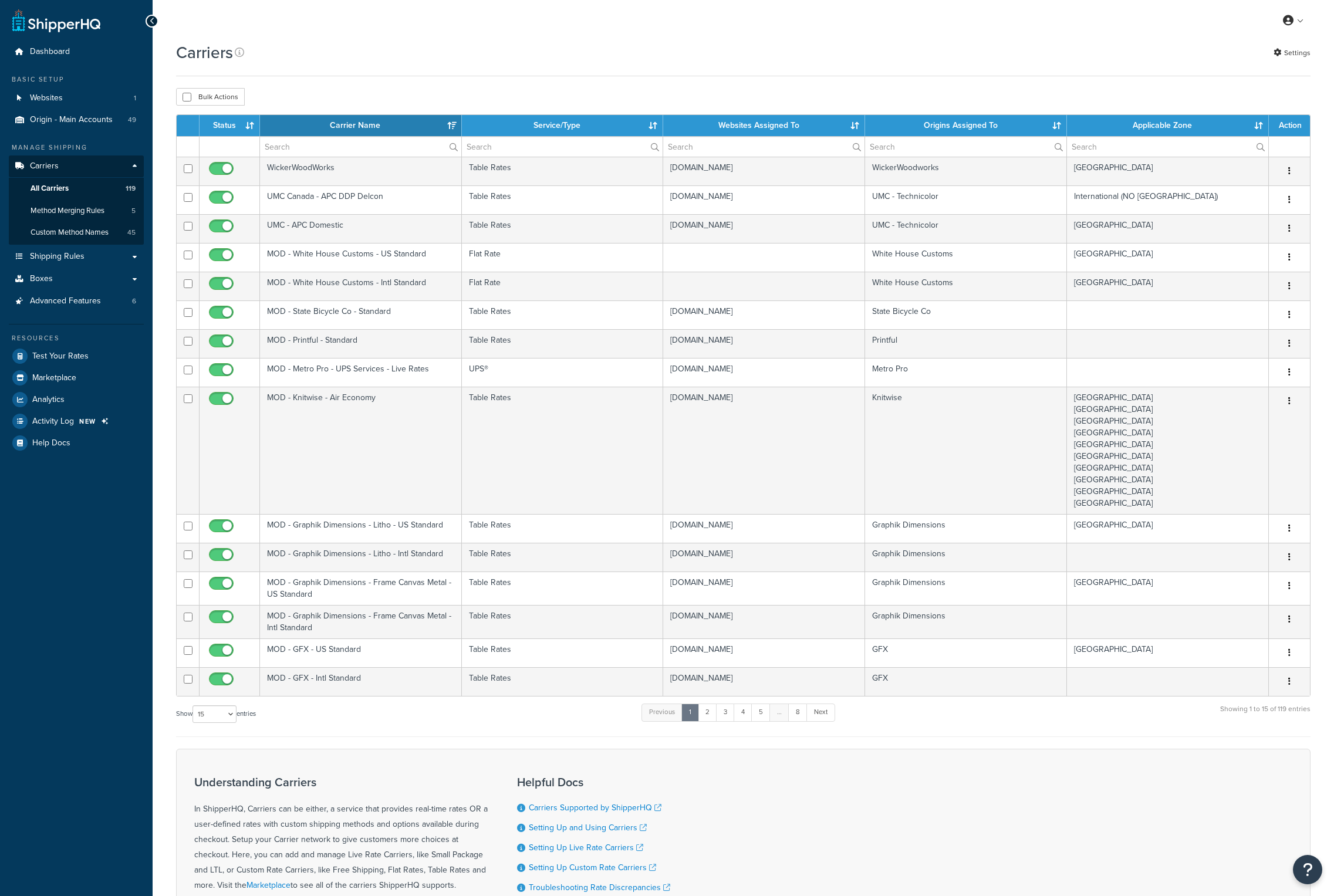
select select "15"
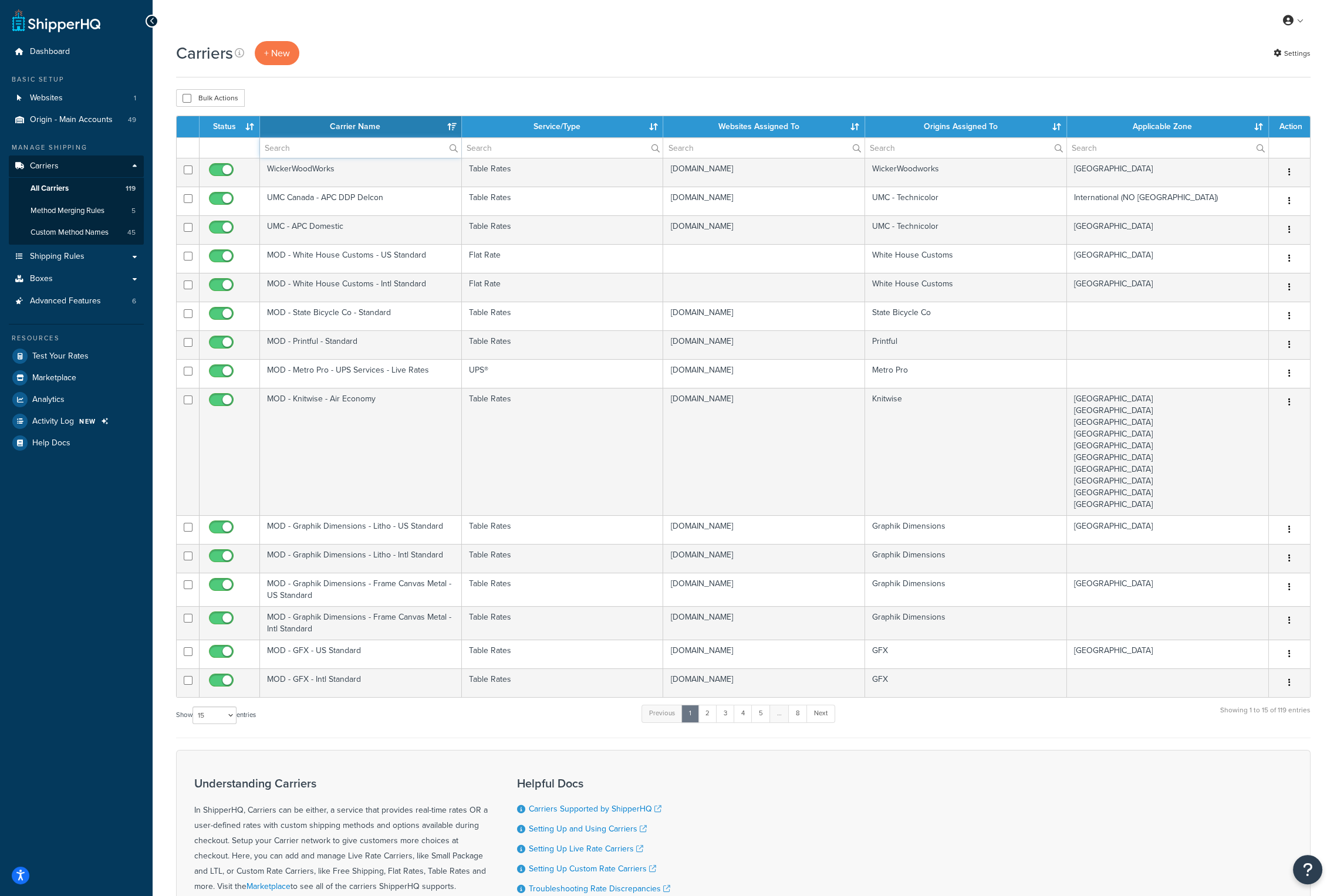
click at [304, 152] on input "text" at bounding box center [360, 148] width 201 height 20
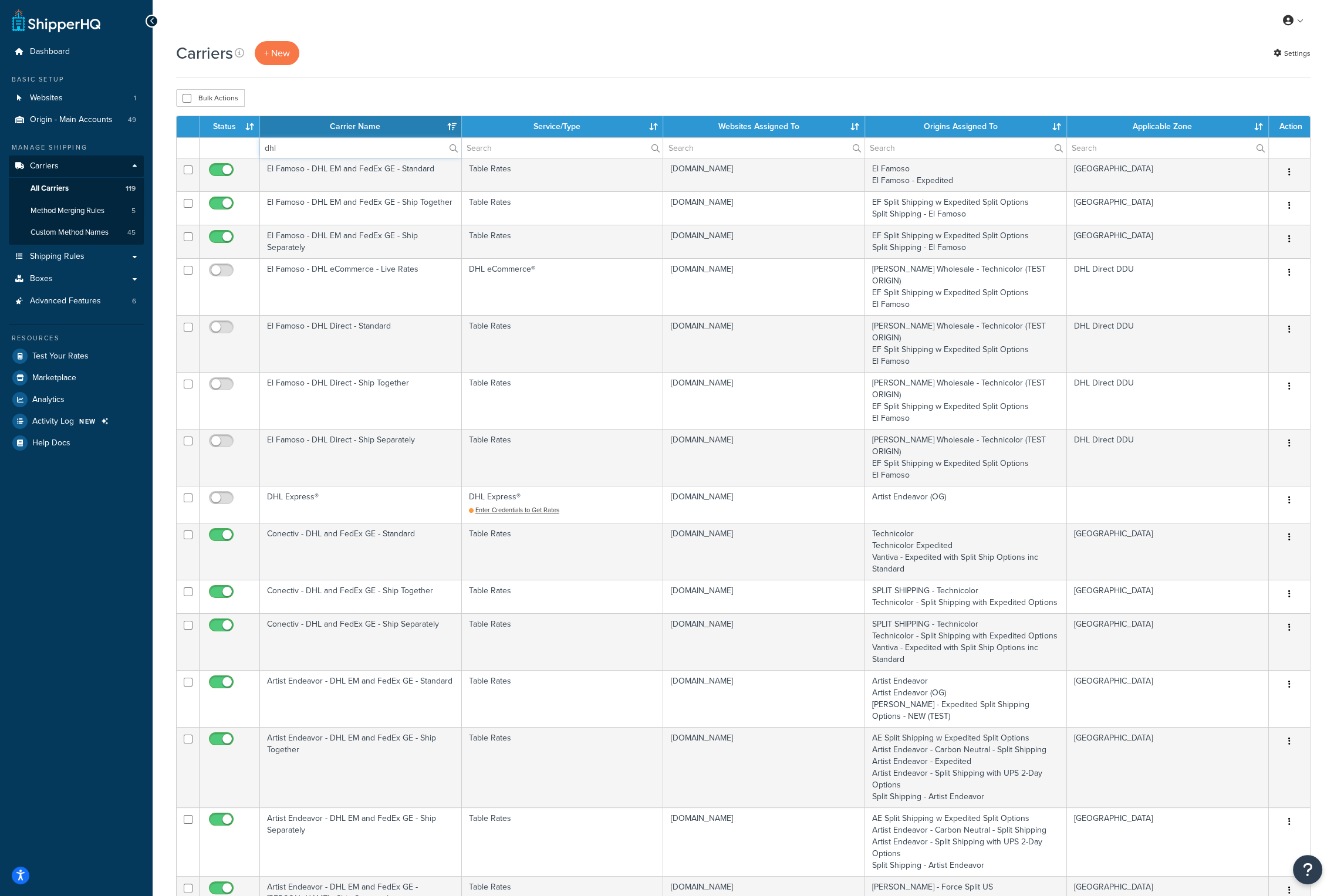
type input "dhl"
click at [343, 126] on th "Carrier Name" at bounding box center [361, 127] width 202 height 21
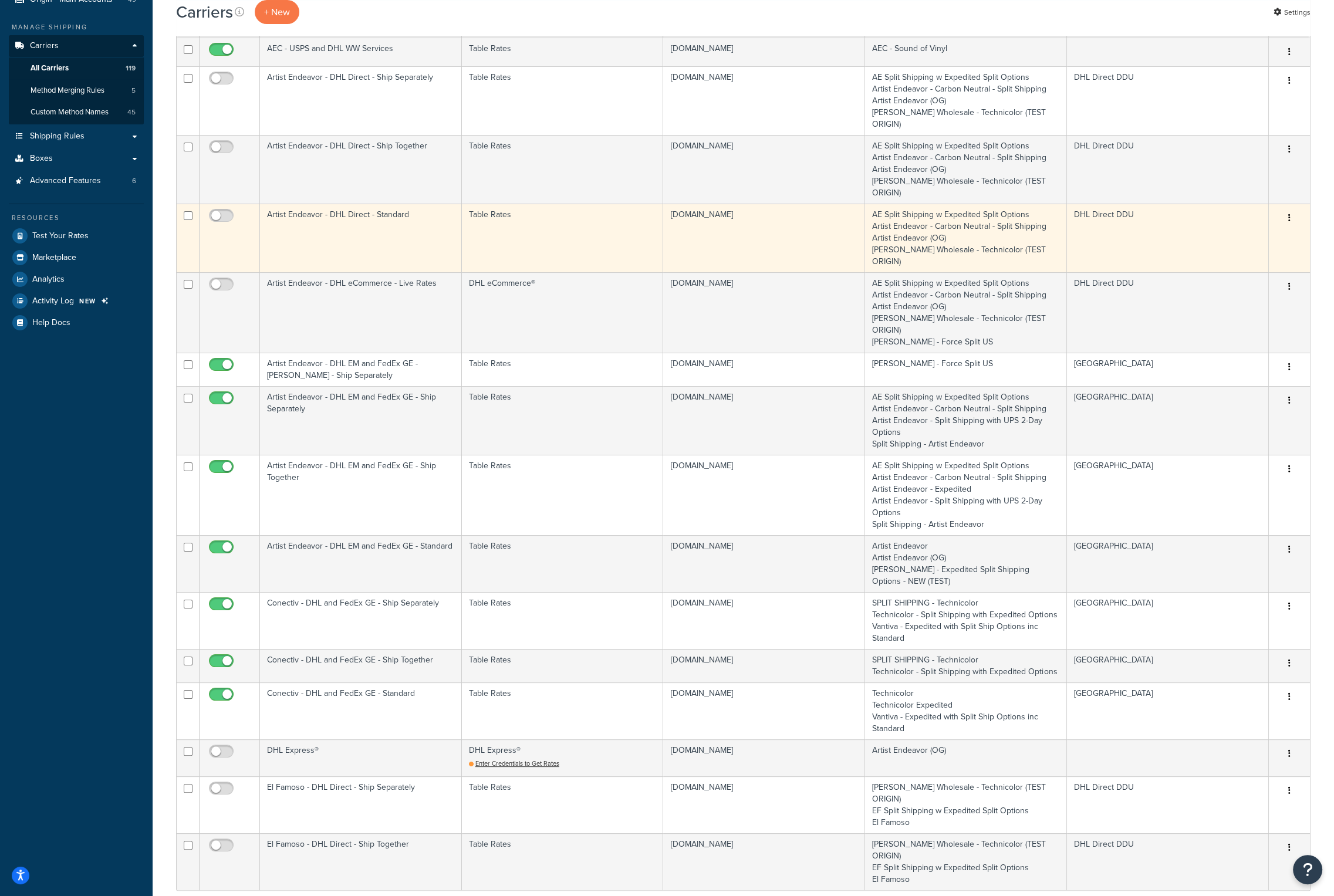
scroll to position [176, 0]
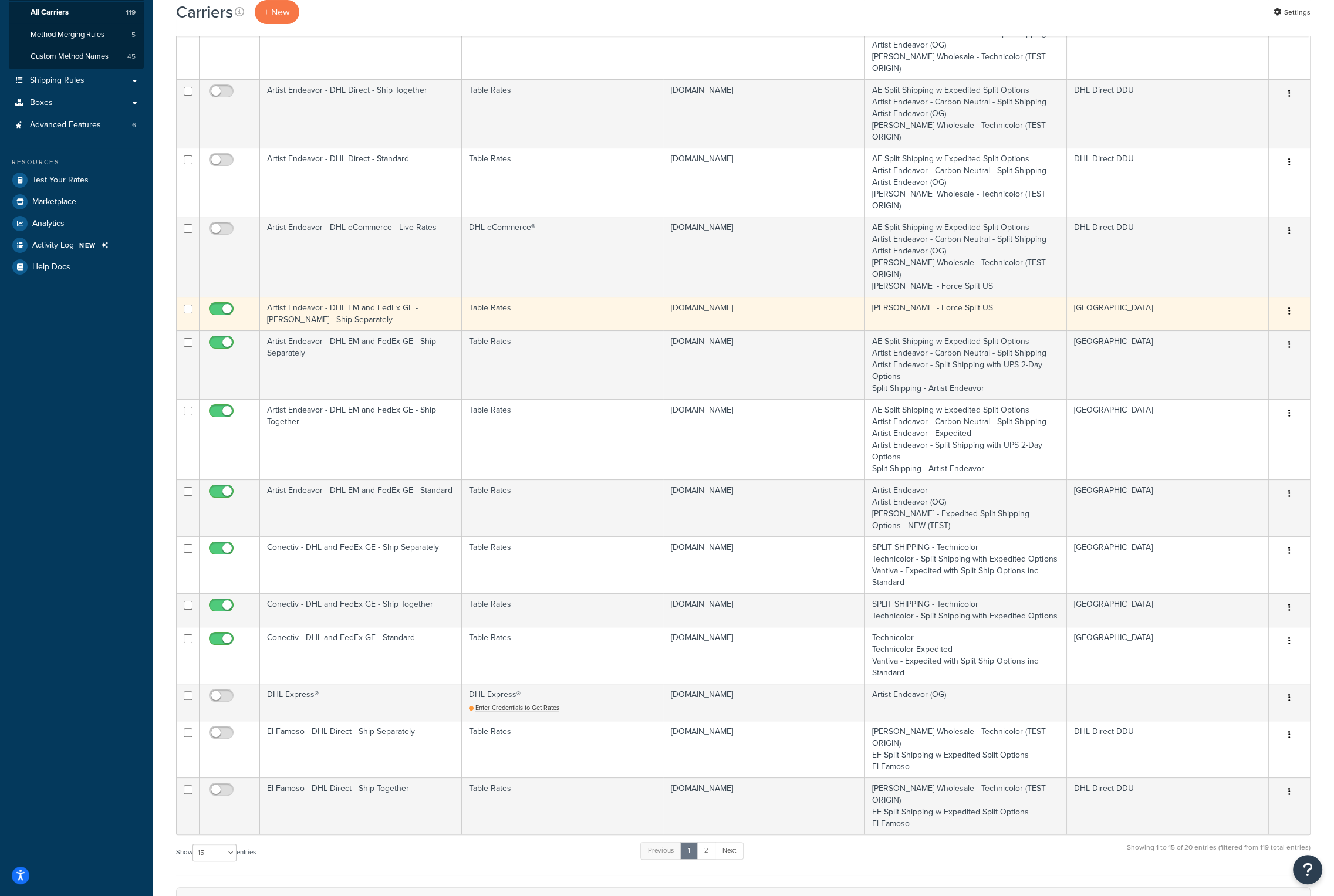
click at [358, 297] on td "Artist Endeavor - DHL EM and FedEx GE - Eminem - Ship Separately" at bounding box center [361, 314] width 202 height 33
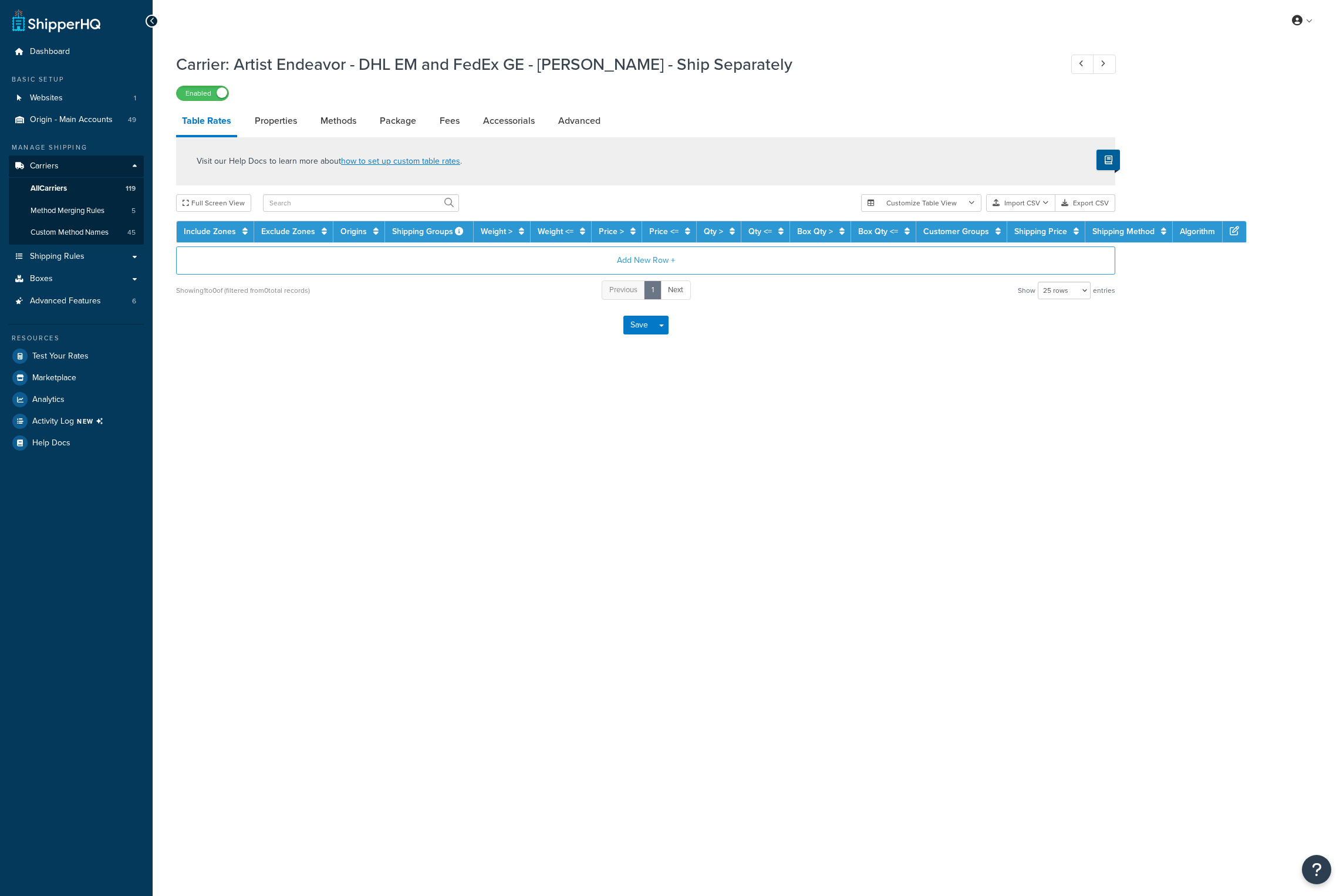
select select "25"
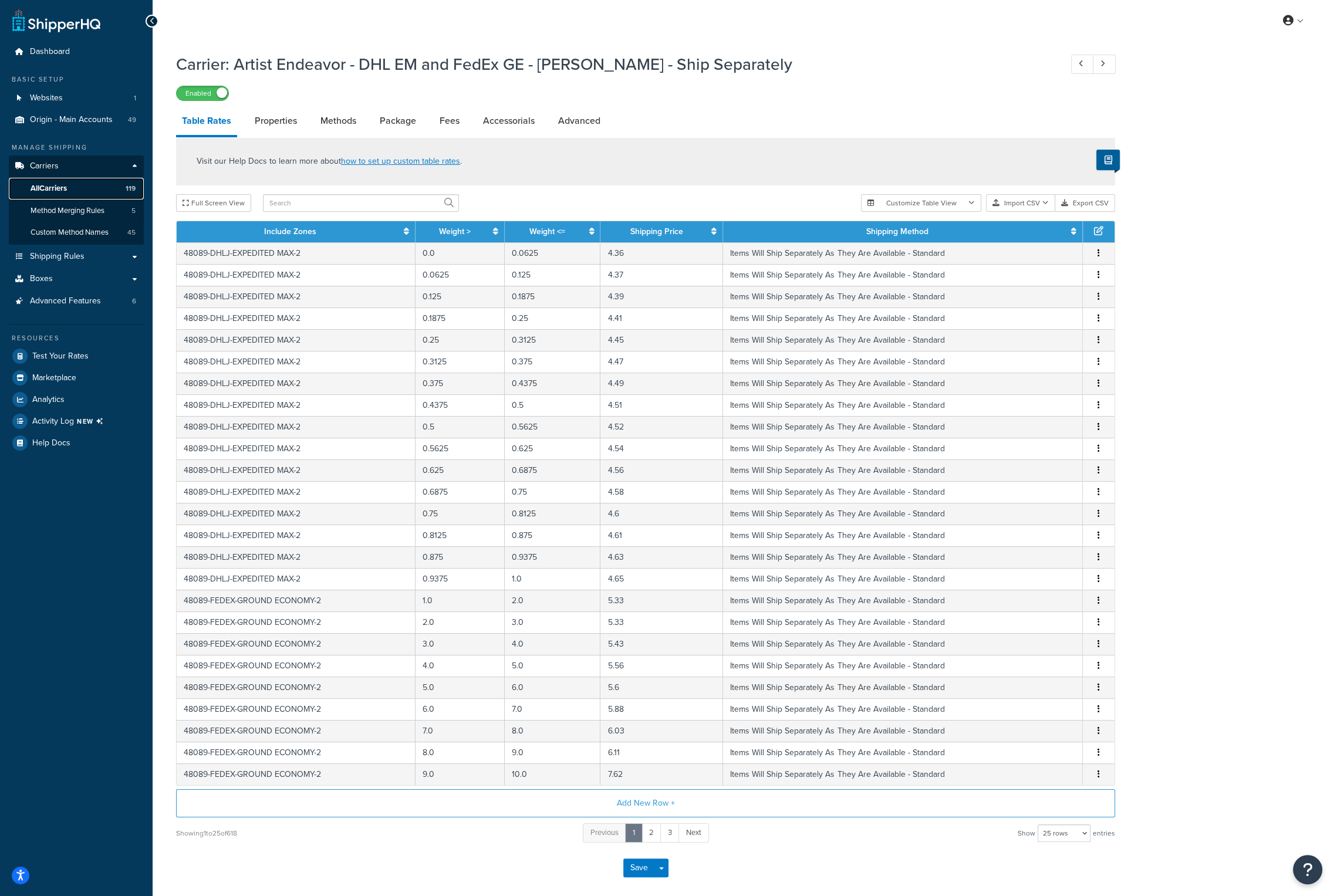
click at [62, 185] on span "All Carriers" at bounding box center [49, 188] width 36 height 10
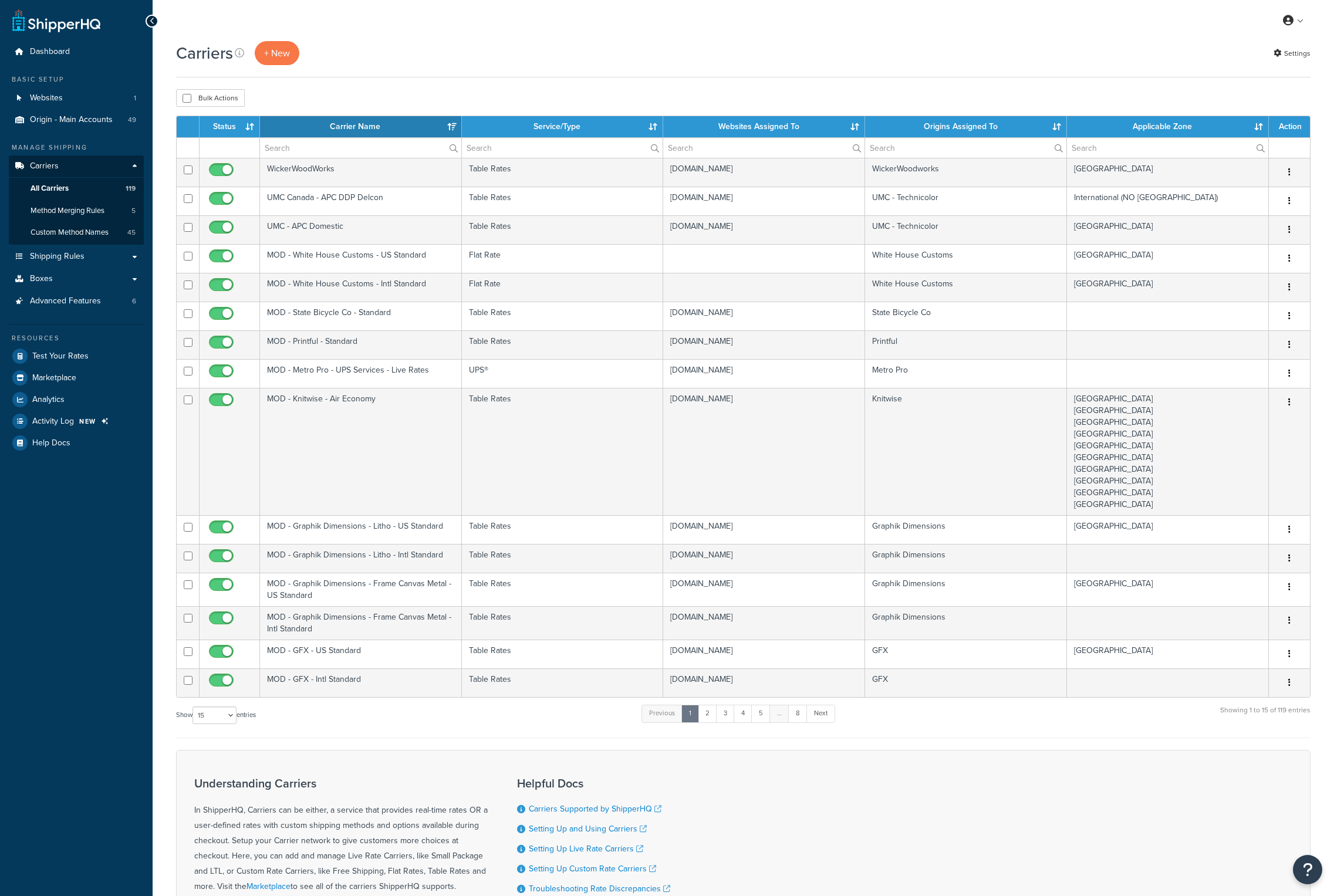
select select "15"
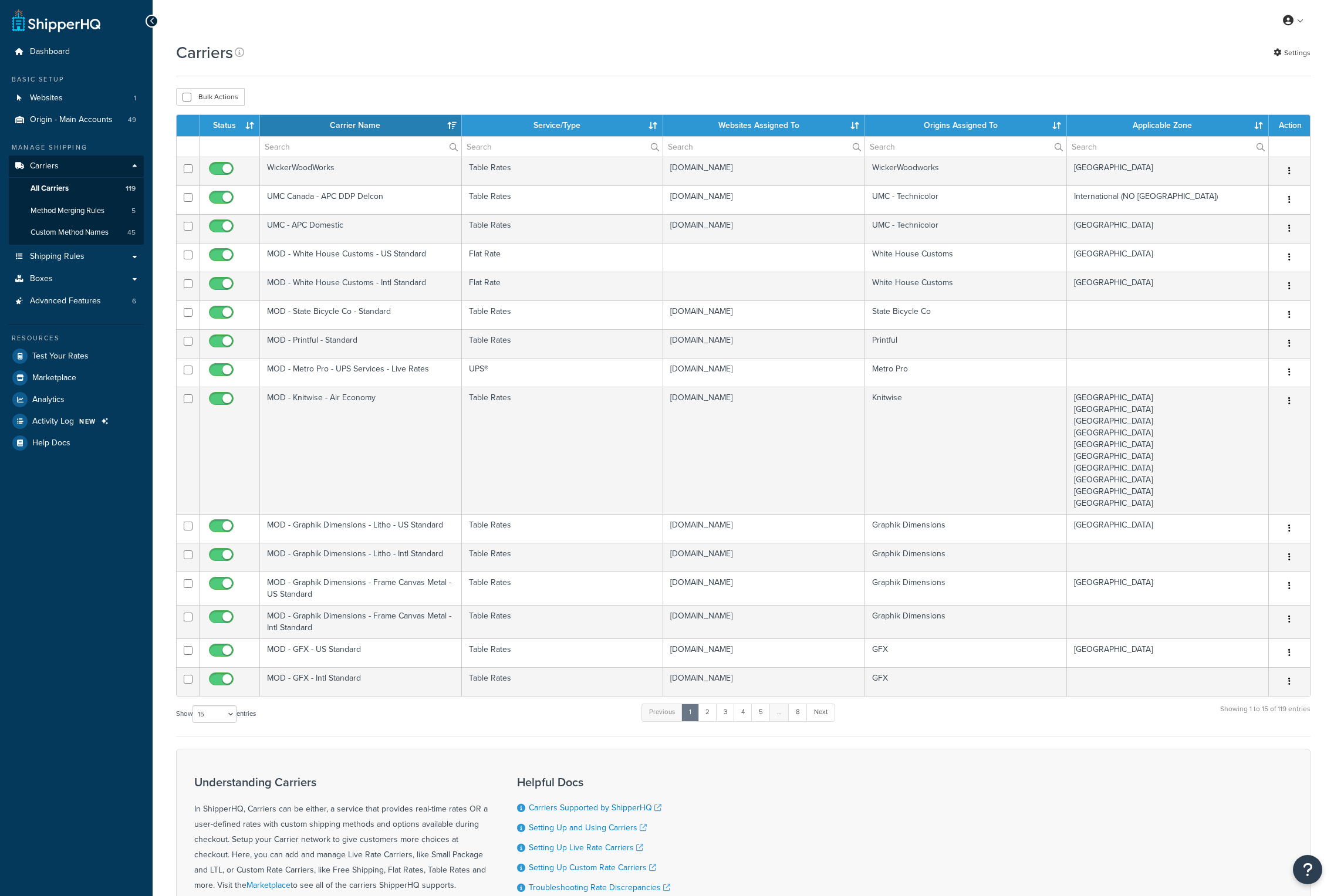
select select "15"
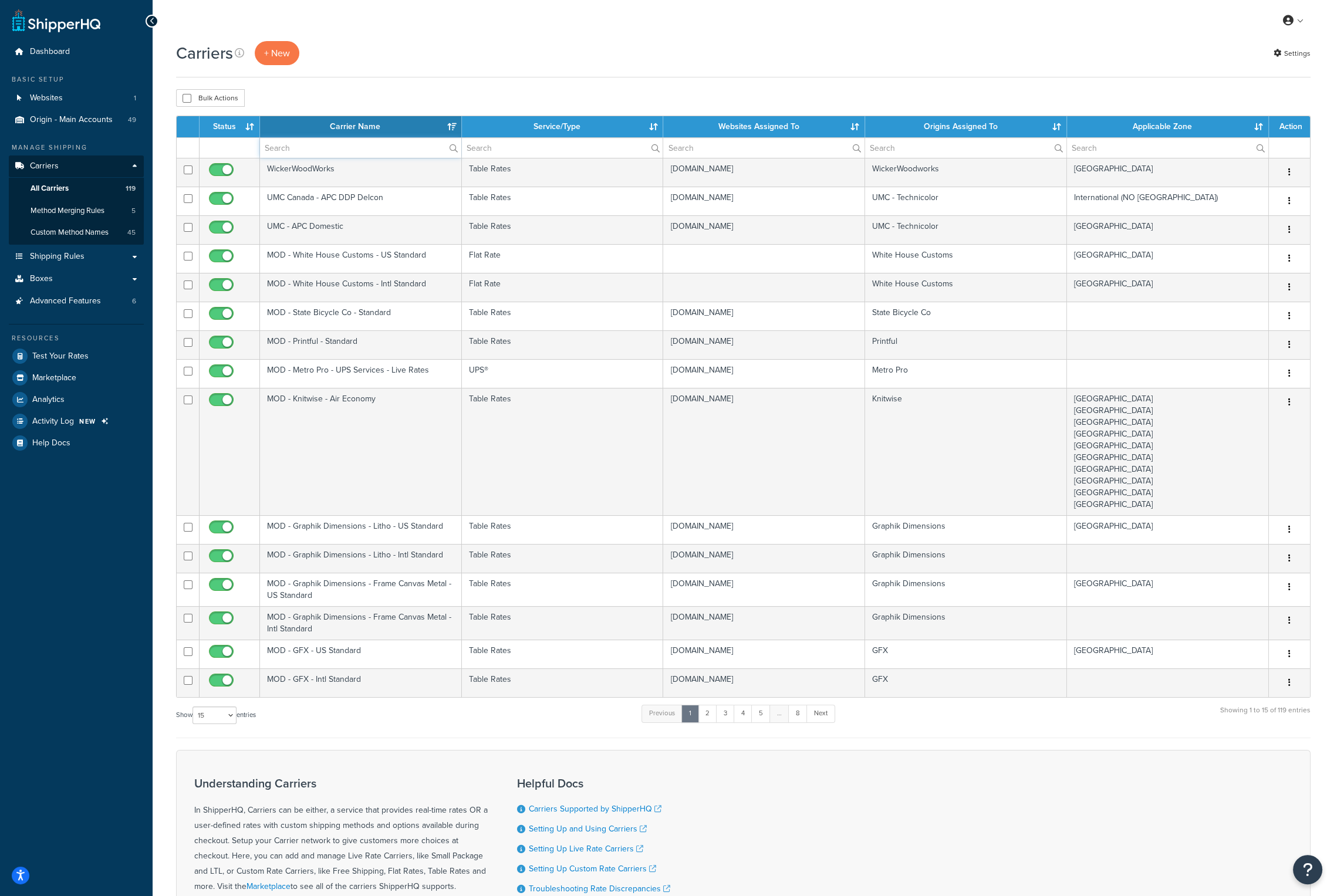
click at [332, 146] on input "text" at bounding box center [360, 148] width 201 height 20
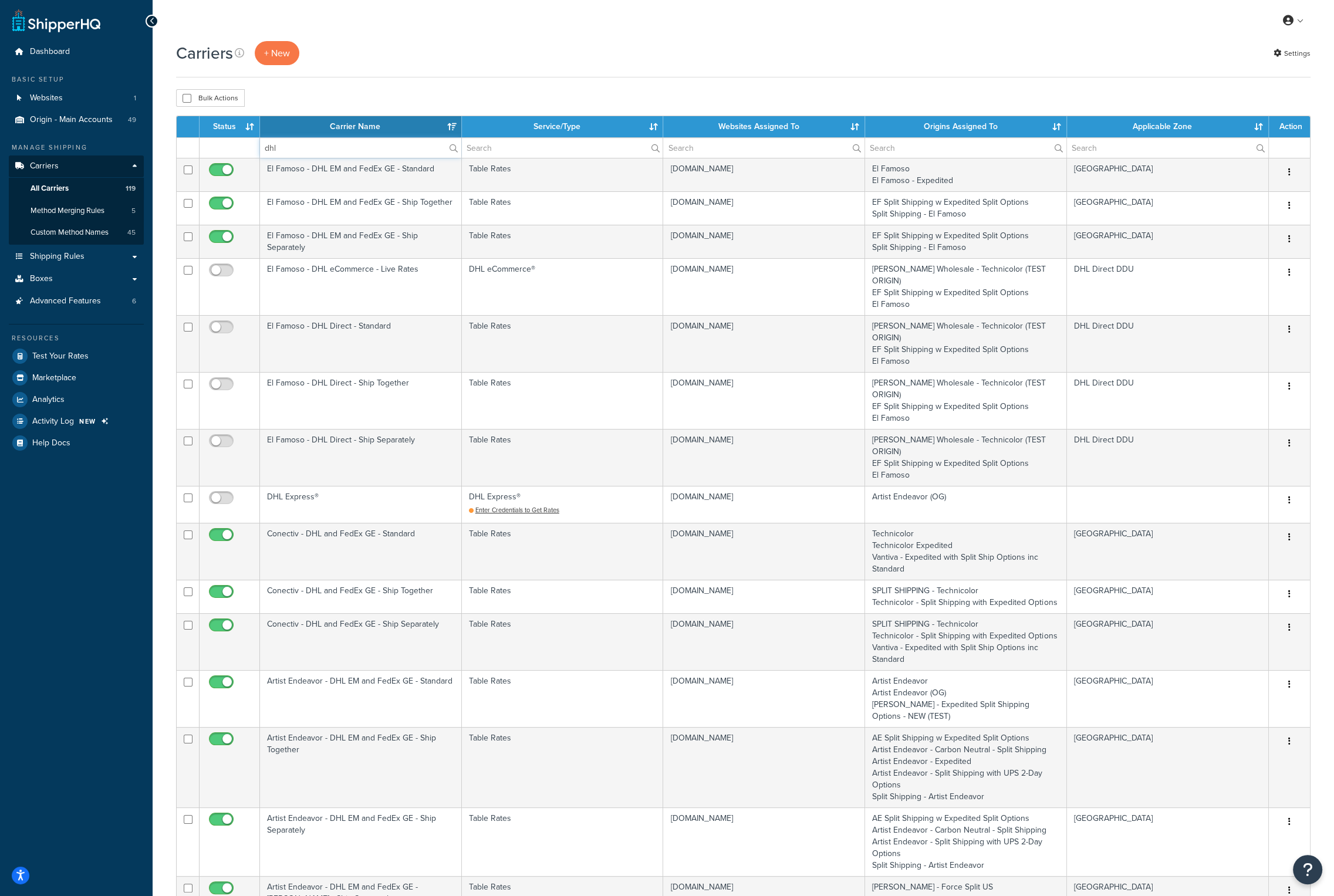
type input "dhl"
click at [347, 120] on th "Carrier Name" at bounding box center [361, 127] width 202 height 21
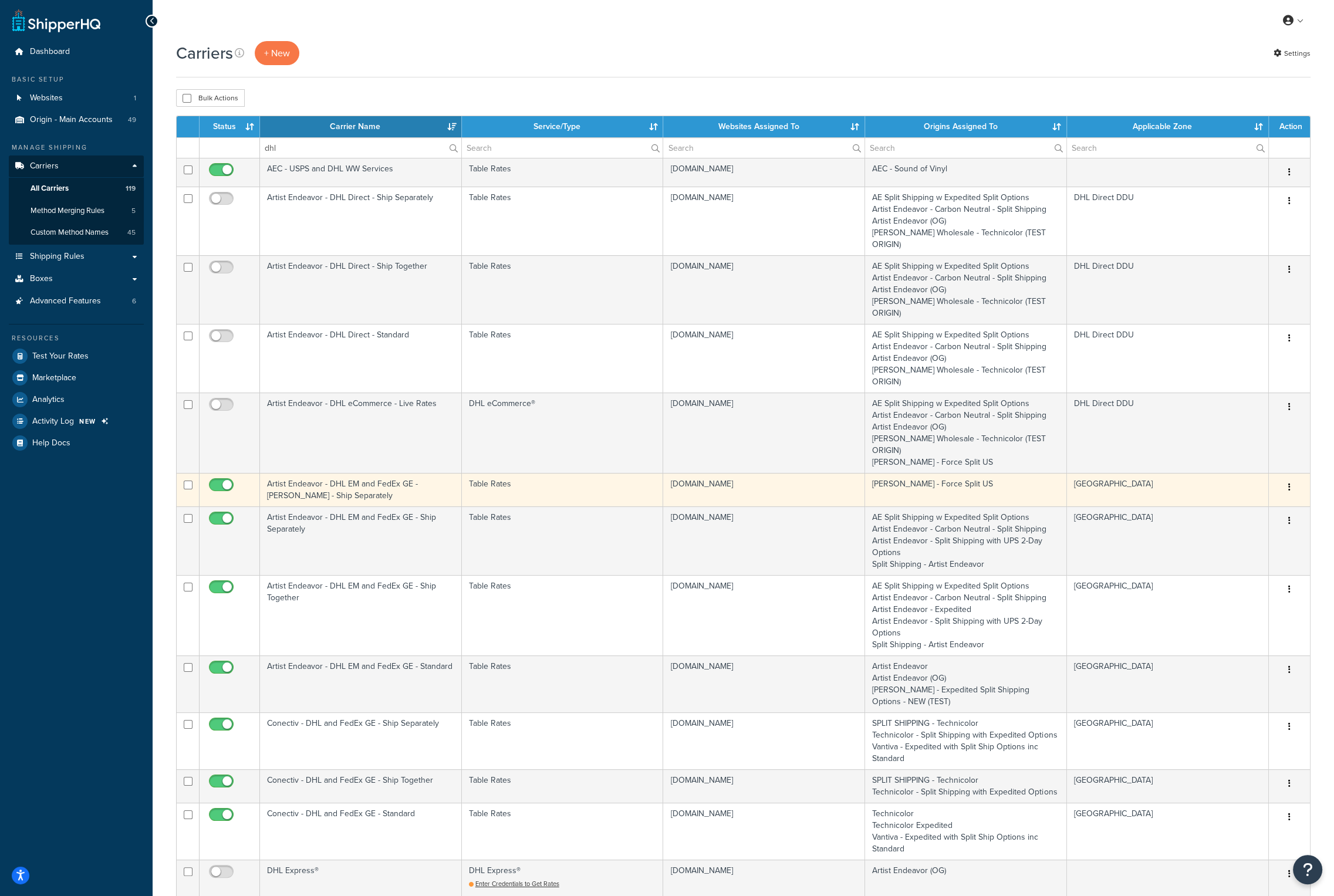
click at [300, 473] on td "Artist Endeavor - DHL EM and FedEx GE - [PERSON_NAME] - Ship Separately" at bounding box center [361, 489] width 202 height 33
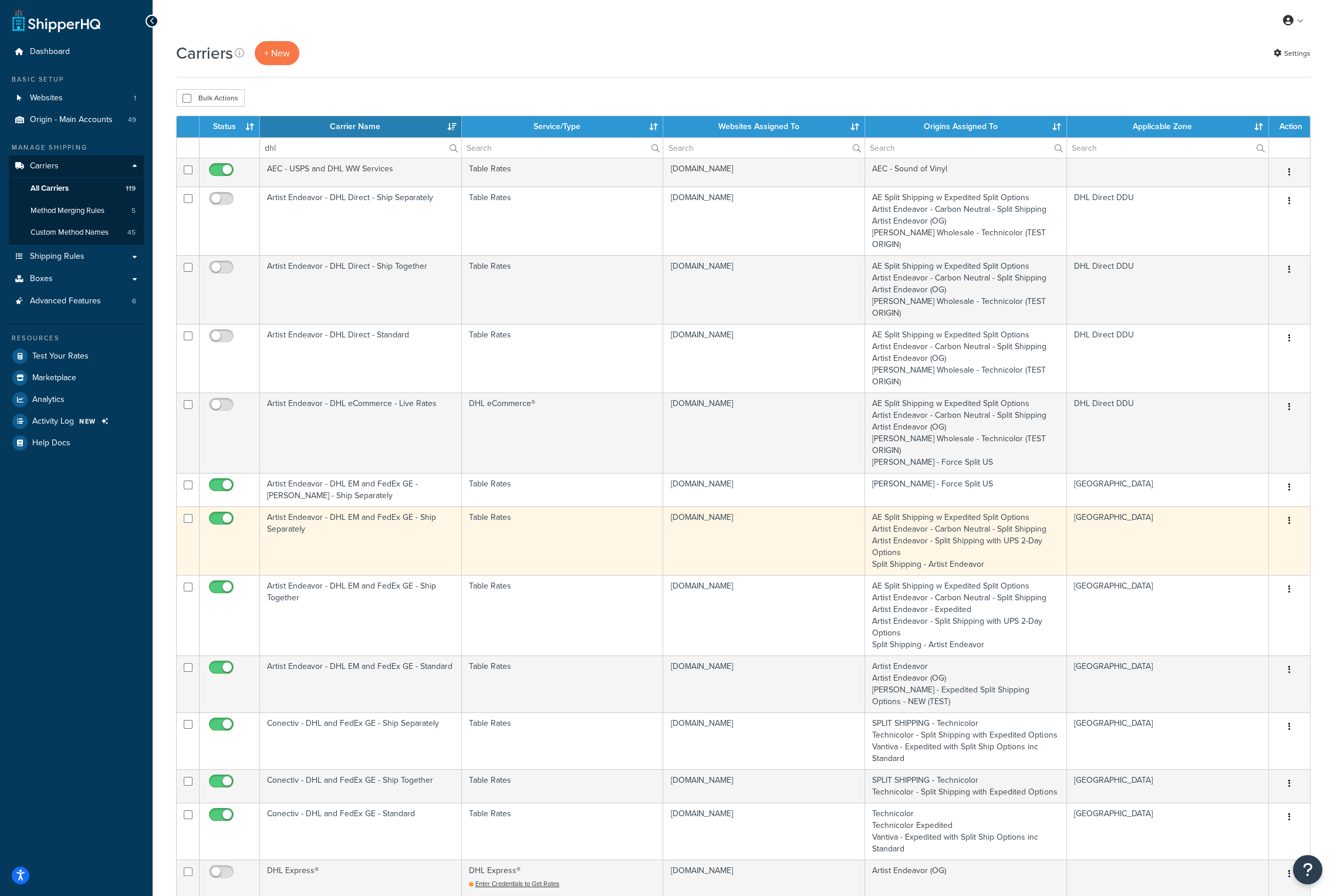
click at [329, 506] on td "Artist Endeavor - DHL EM and FedEx GE - Ship Separately" at bounding box center [361, 540] width 202 height 69
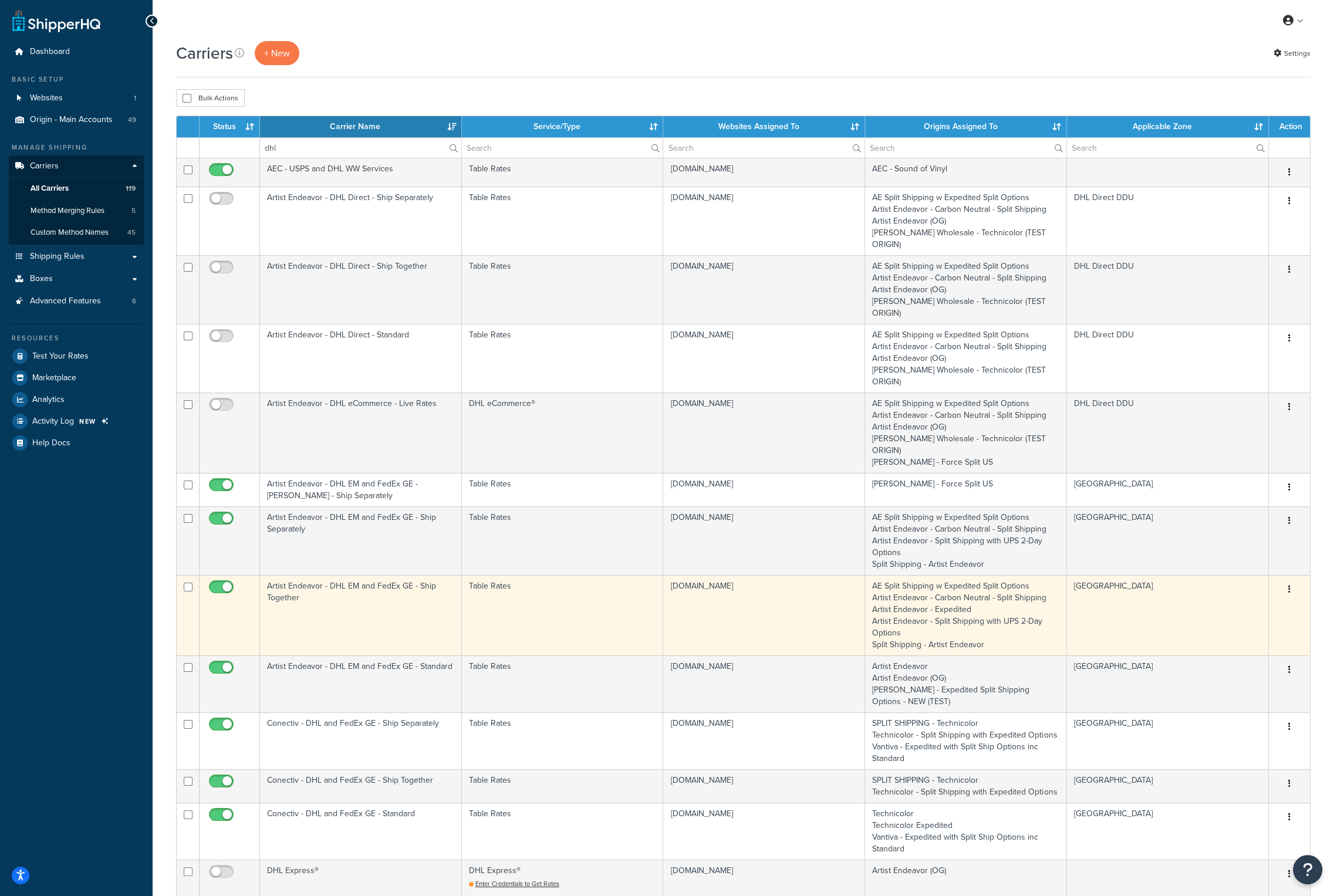
click at [360, 575] on td "Artist Endeavor - DHL EM and FedEx GE - Ship Together" at bounding box center [361, 615] width 202 height 81
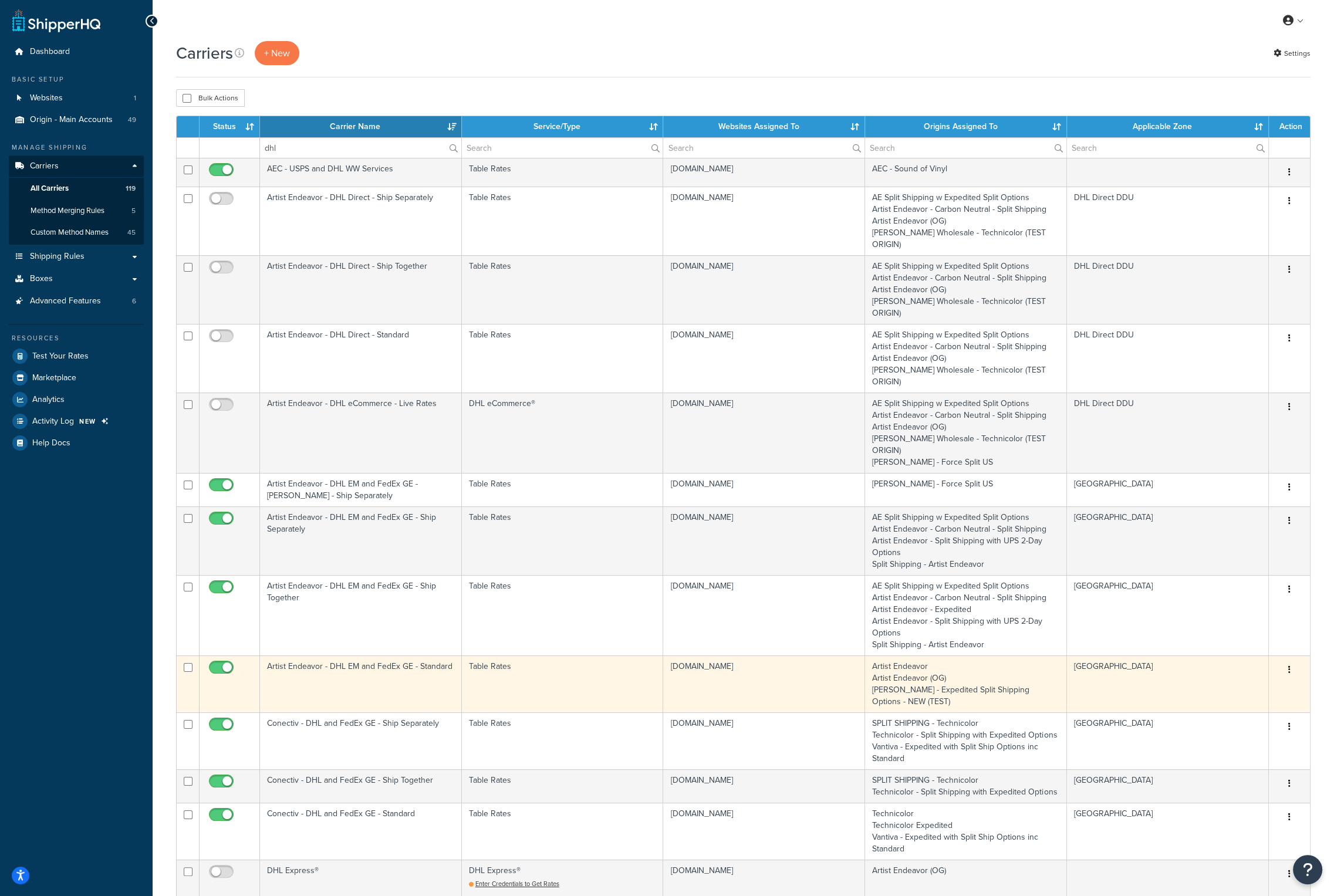
click at [340, 655] on td "Artist Endeavor - DHL EM and FedEx GE - Standard" at bounding box center [361, 683] width 202 height 57
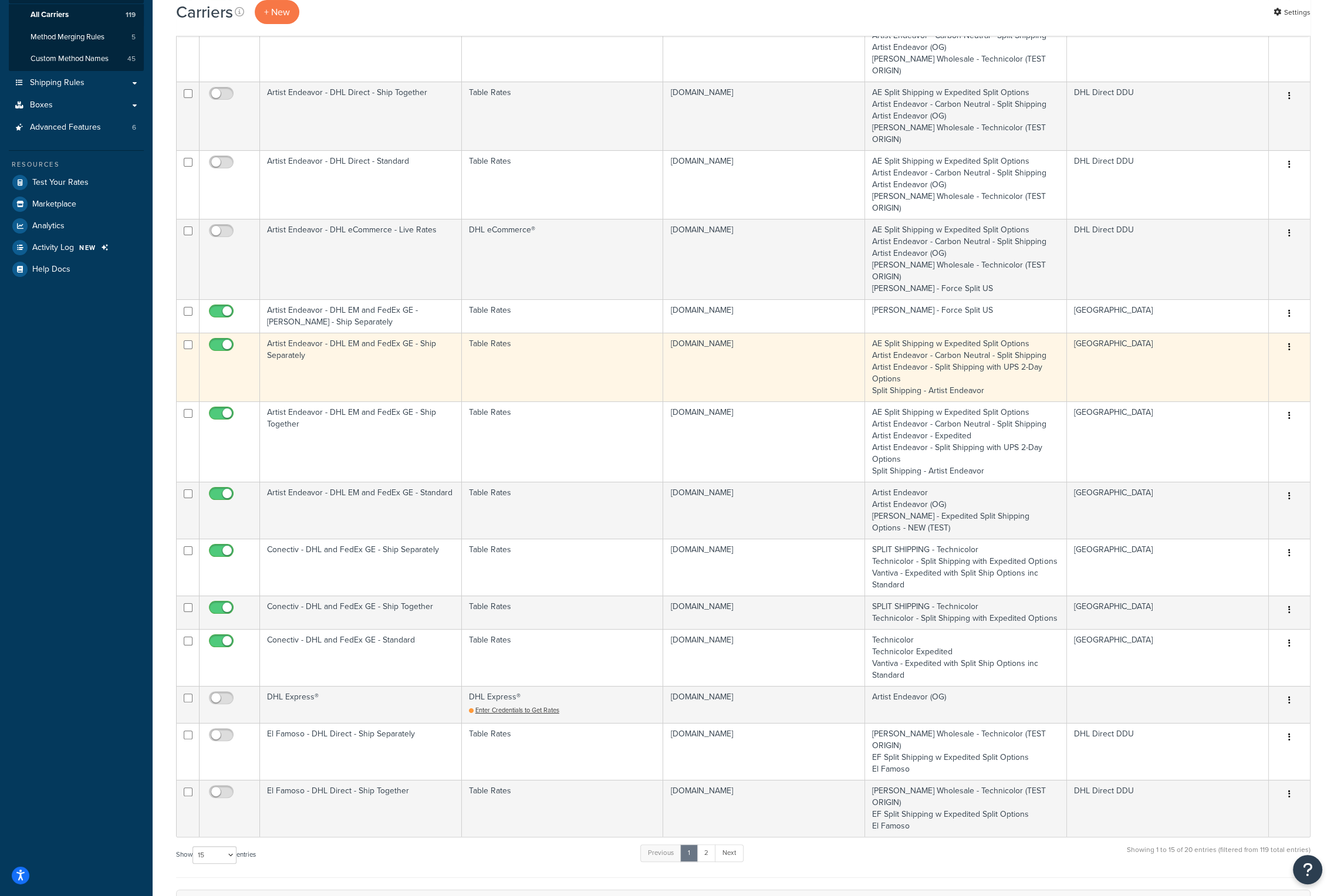
scroll to position [176, 0]
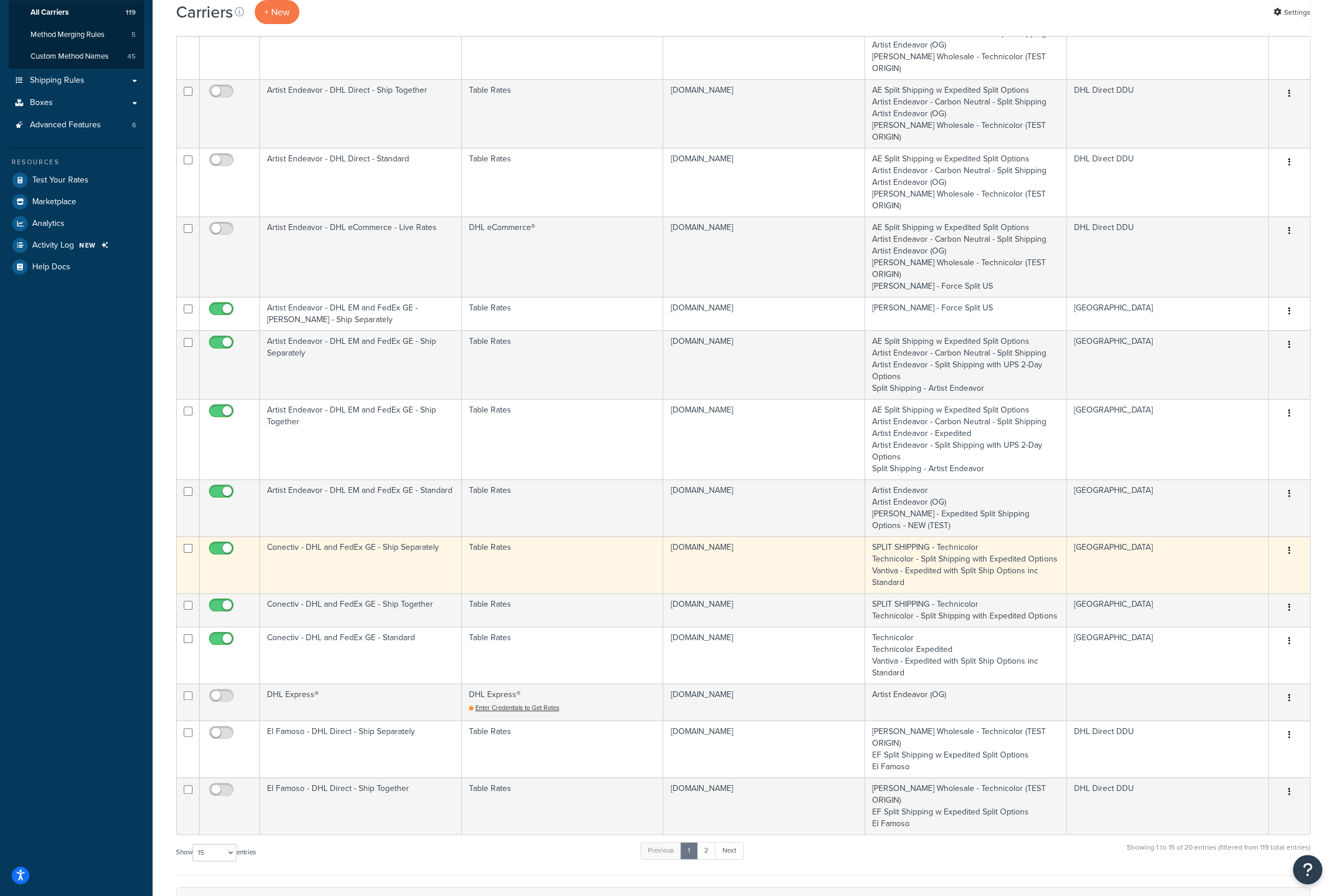
click at [309, 537] on td "Conectiv - DHL and FedEx GE - Ship Separately" at bounding box center [361, 565] width 202 height 57
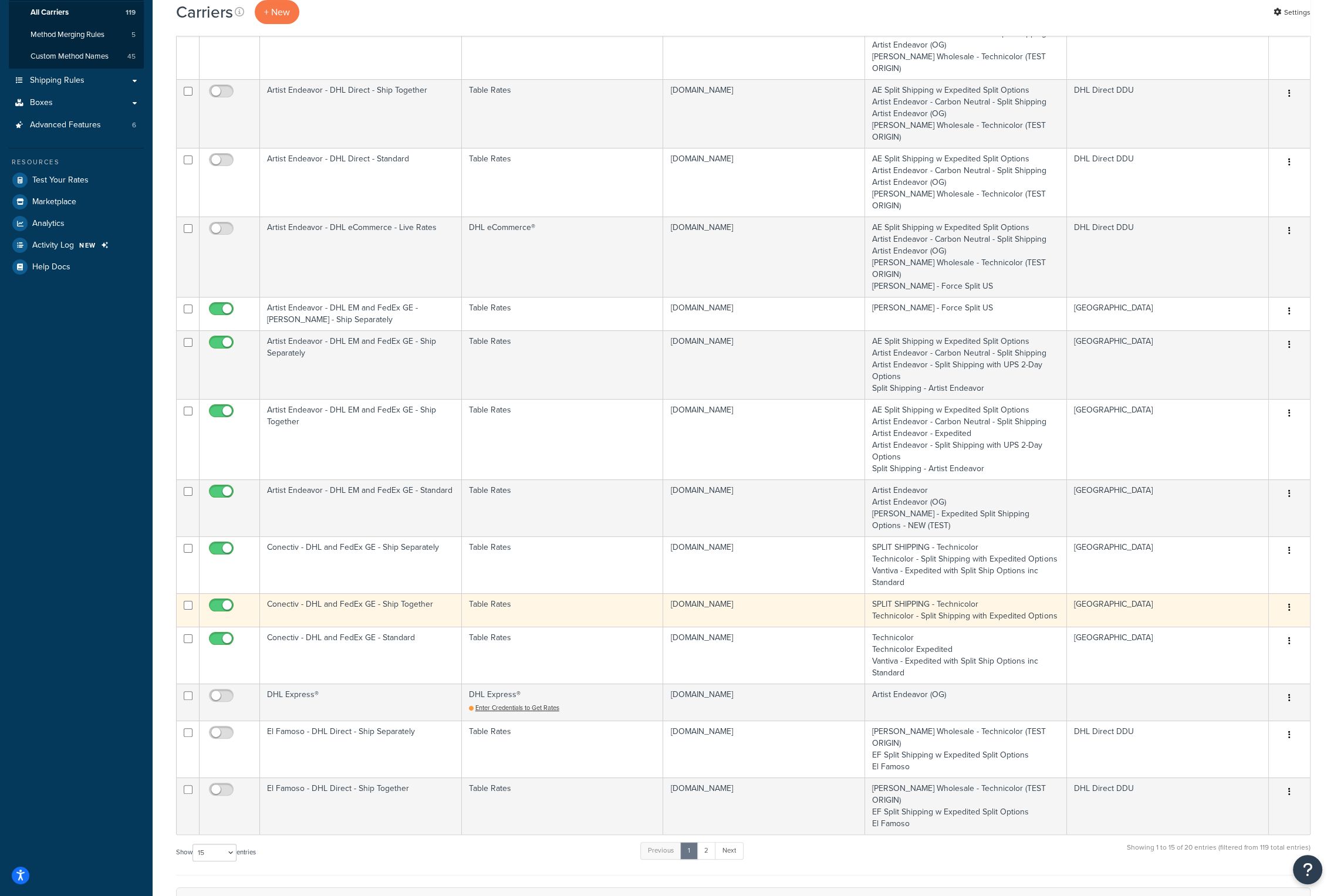
click at [336, 593] on td "Conectiv - DHL and FedEx GE - Ship Together" at bounding box center [361, 609] width 202 height 33
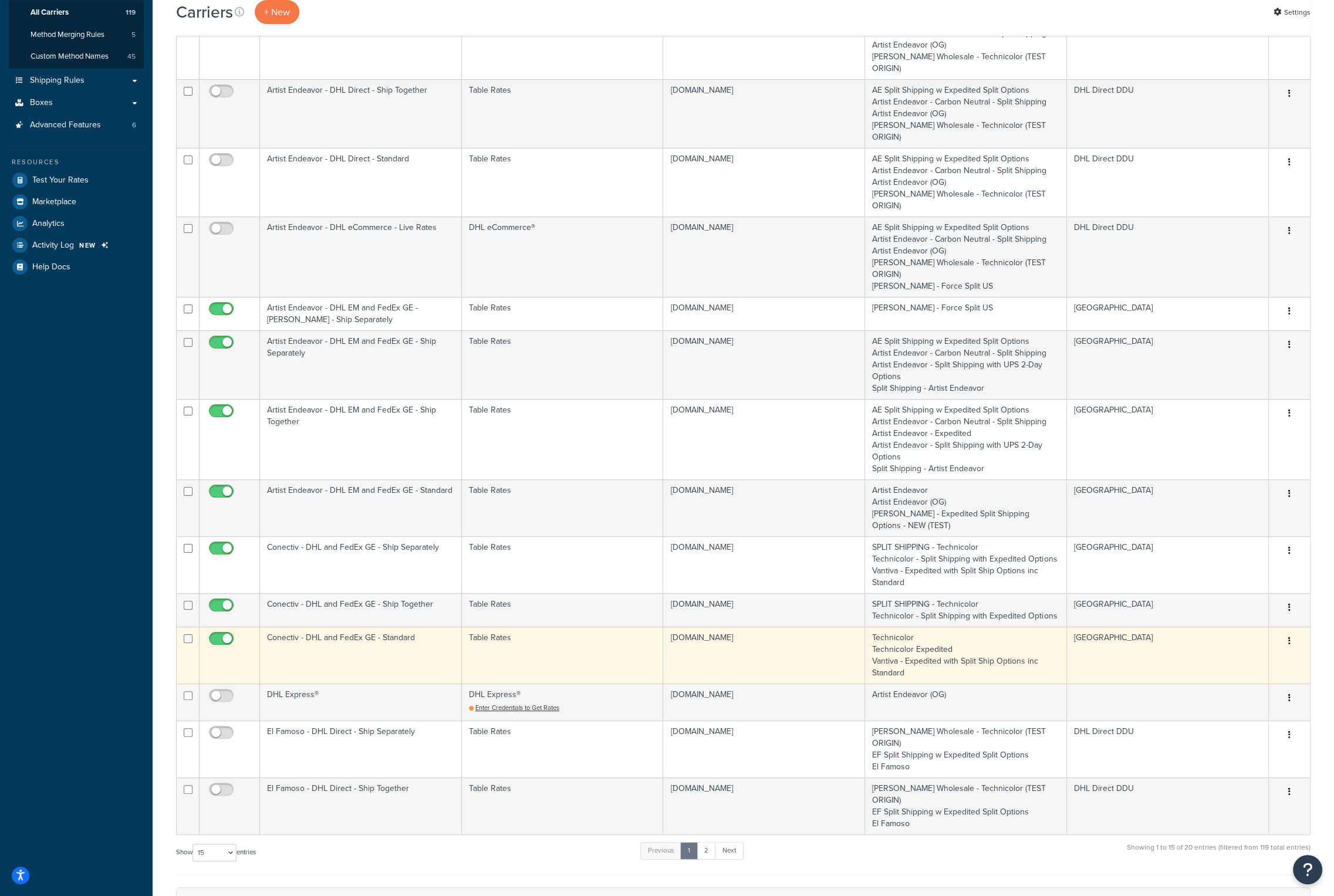
click at [320, 626] on td "Conectiv - DHL and FedEx GE - Standard" at bounding box center [361, 655] width 202 height 57
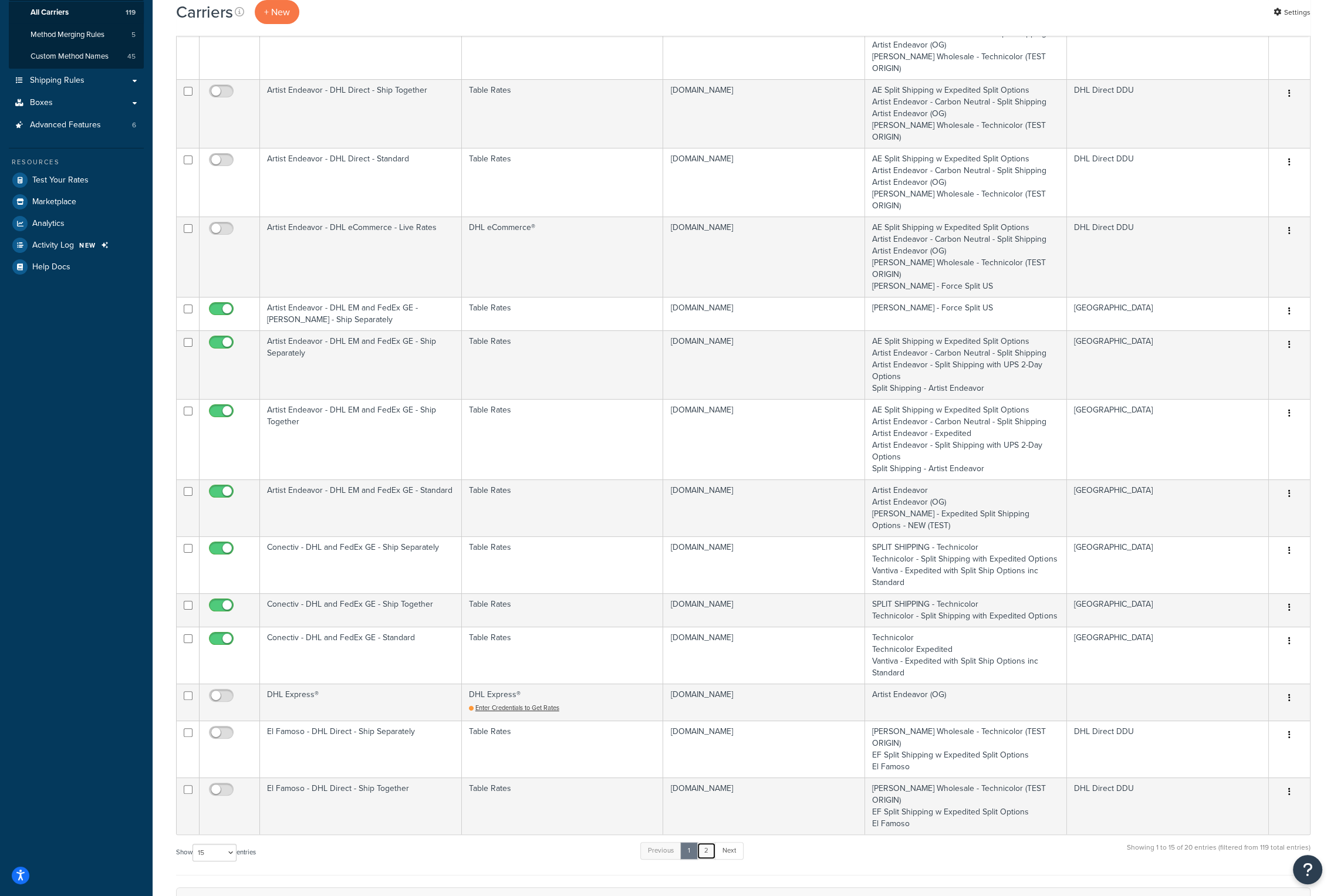
click at [713, 842] on link "2" at bounding box center [707, 851] width 20 height 18
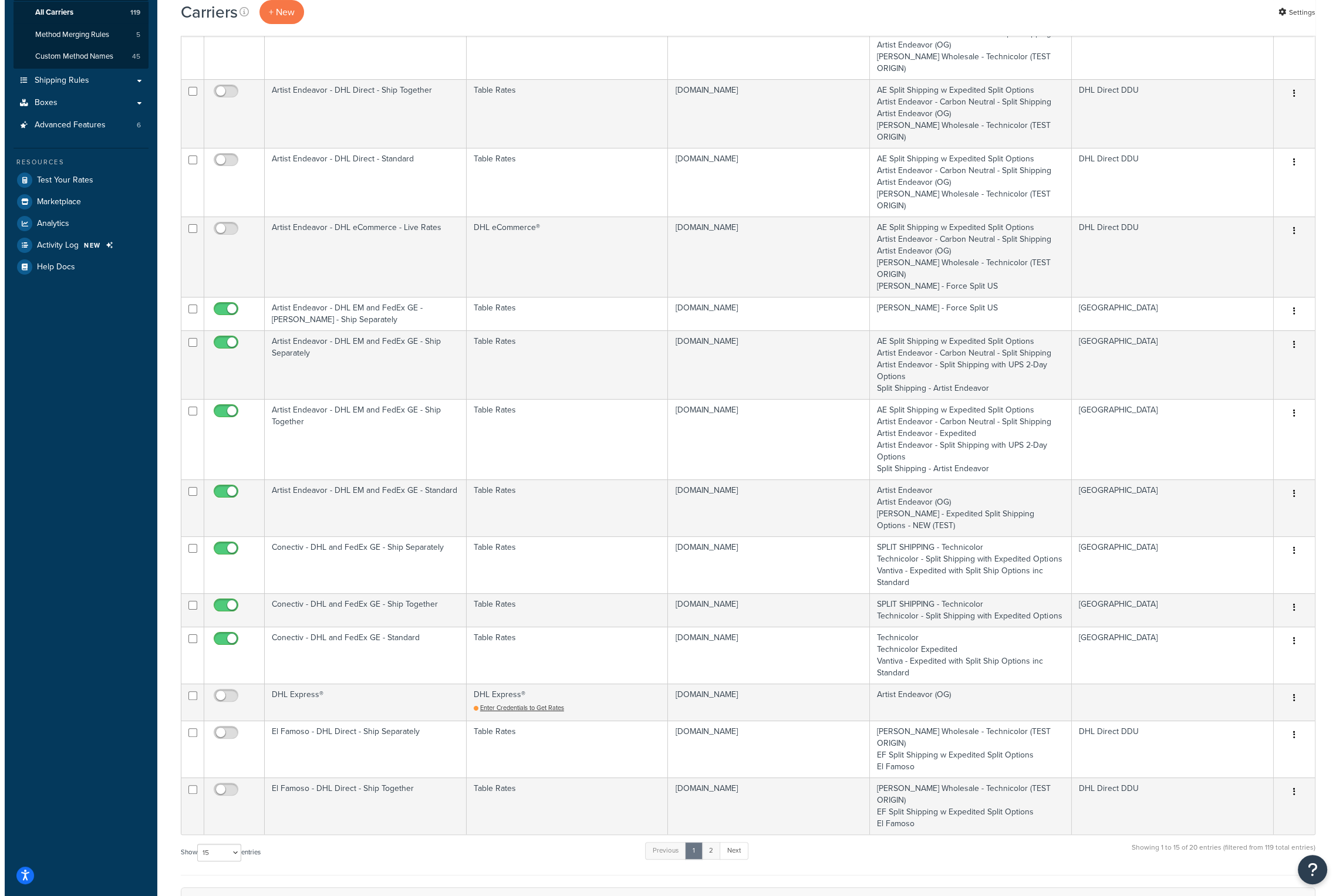
scroll to position [0, 0]
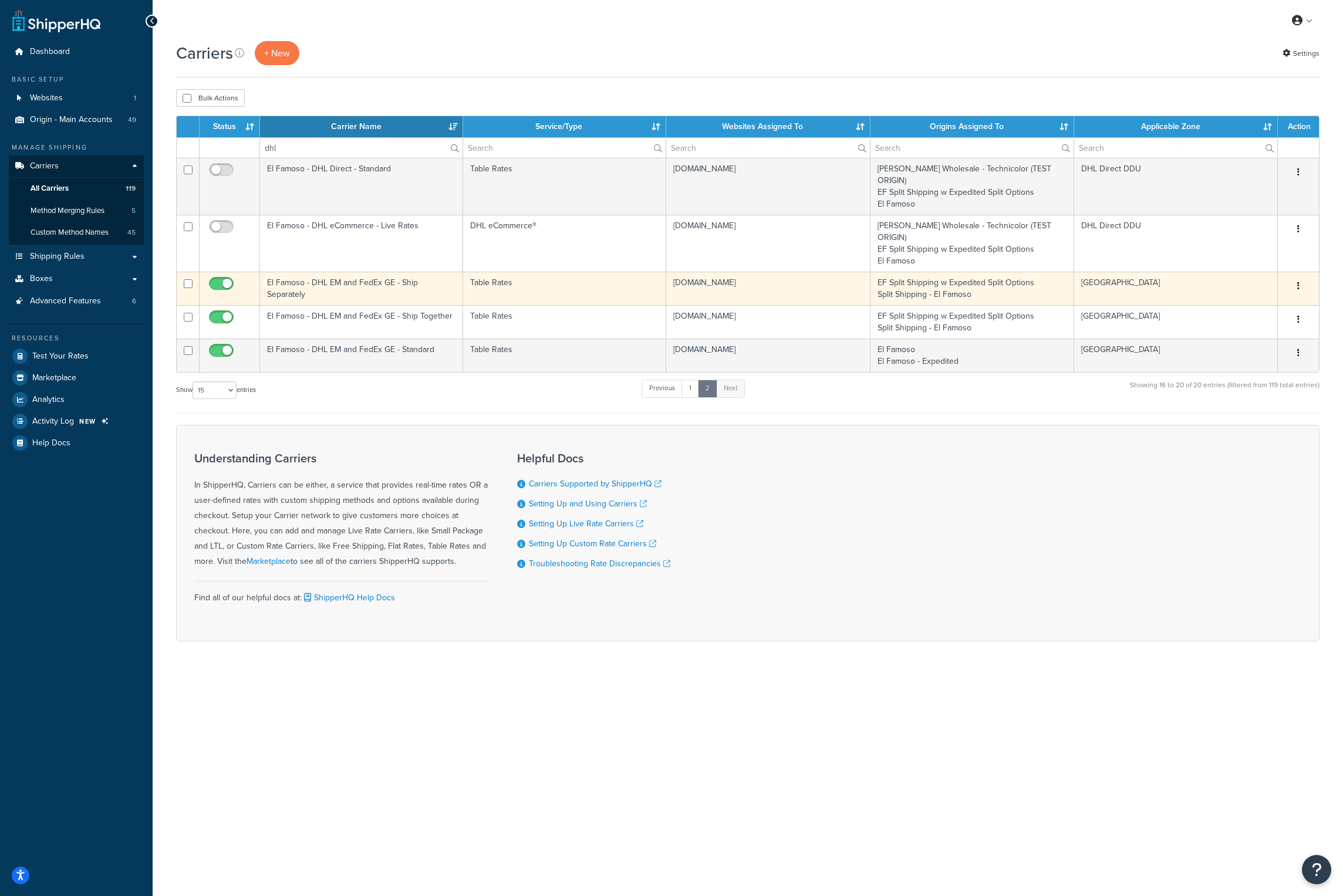
click at [315, 272] on td "El Famoso - DHL EM and FedEx GE - Ship Separately" at bounding box center [362, 288] width 203 height 33
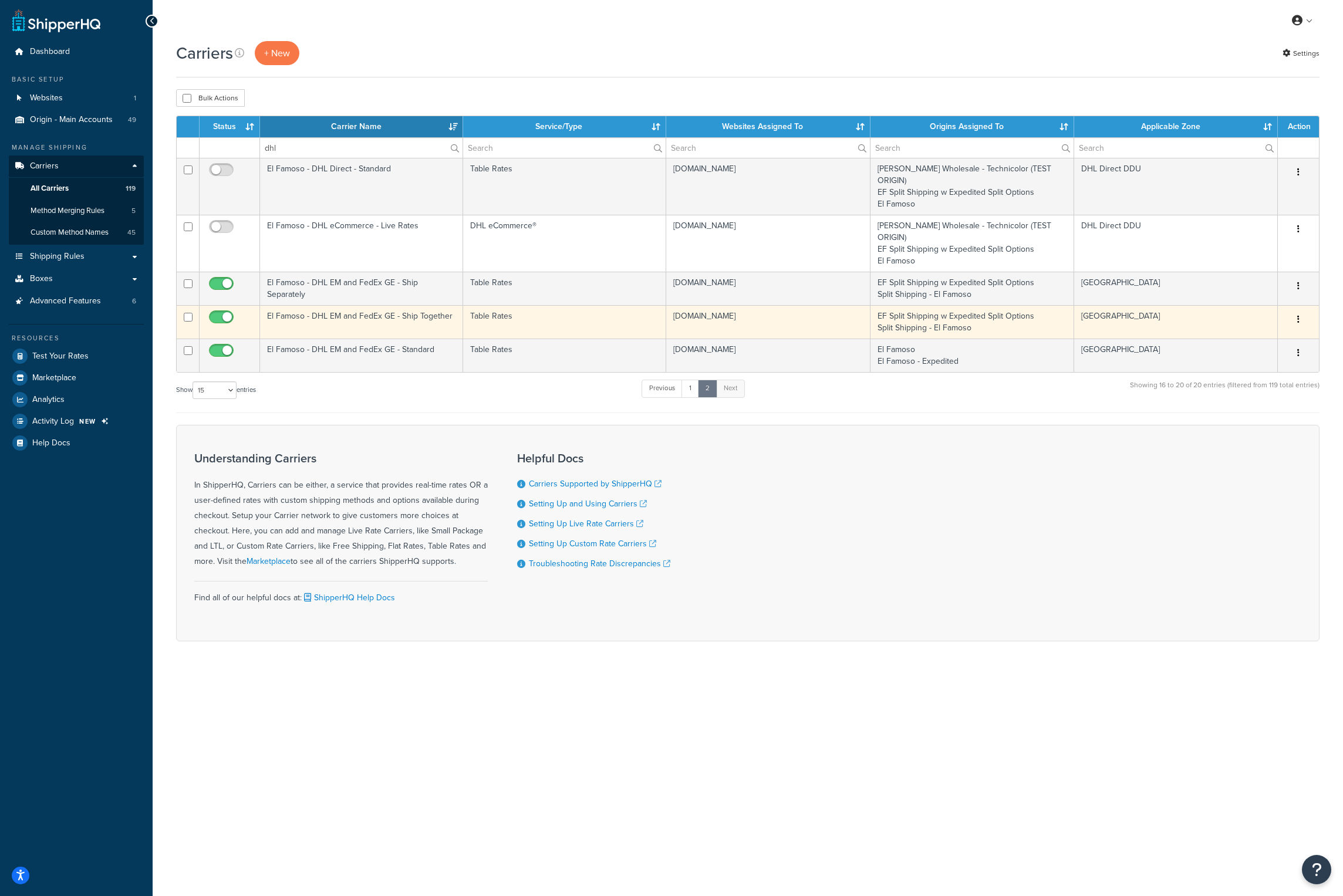
click at [336, 305] on td "El Famoso - DHL EM and FedEx GE - Ship Together" at bounding box center [362, 321] width 203 height 33
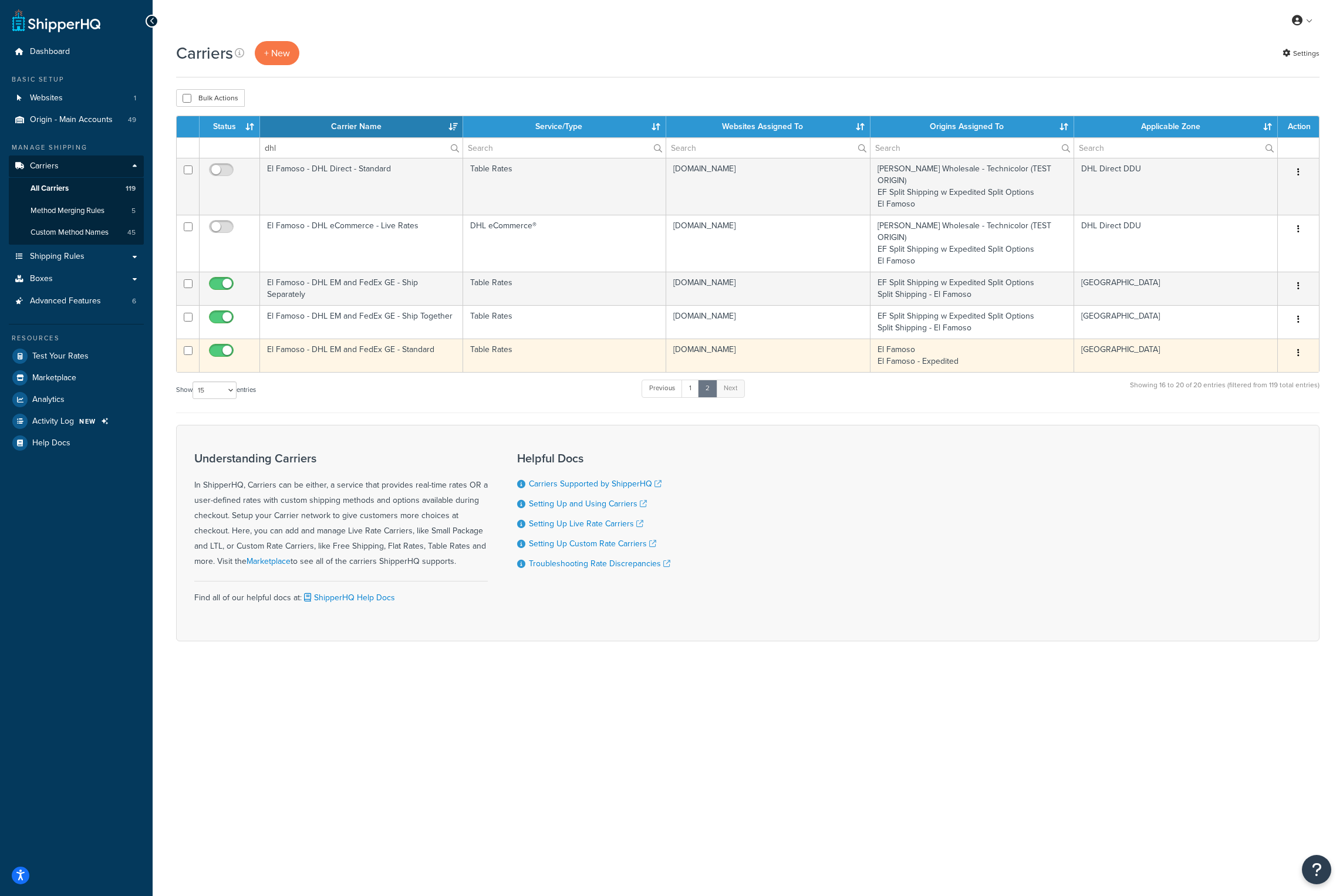
click at [317, 338] on td "El Famoso - DHL EM and FedEx GE - Standard" at bounding box center [362, 355] width 203 height 33
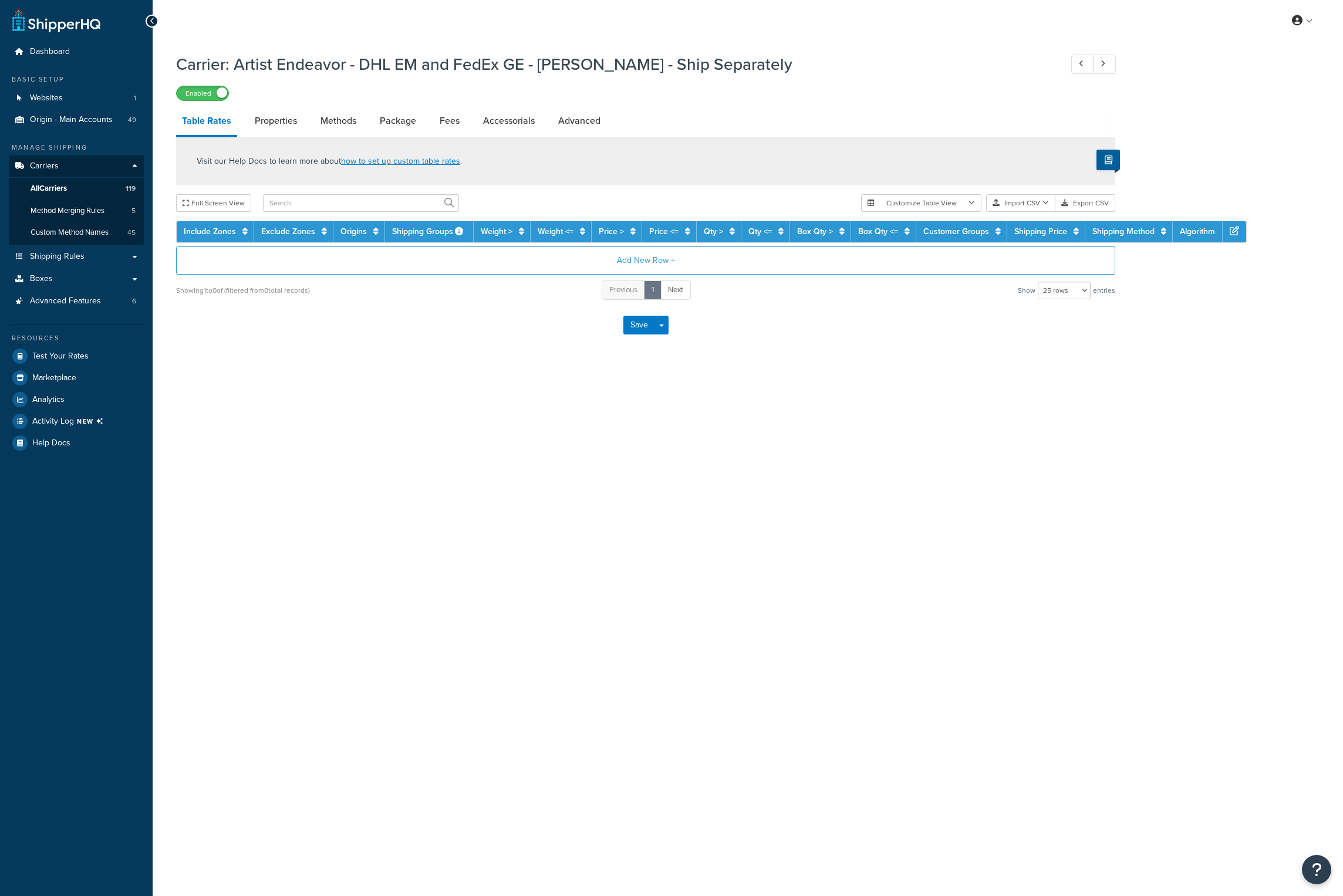
select select "25"
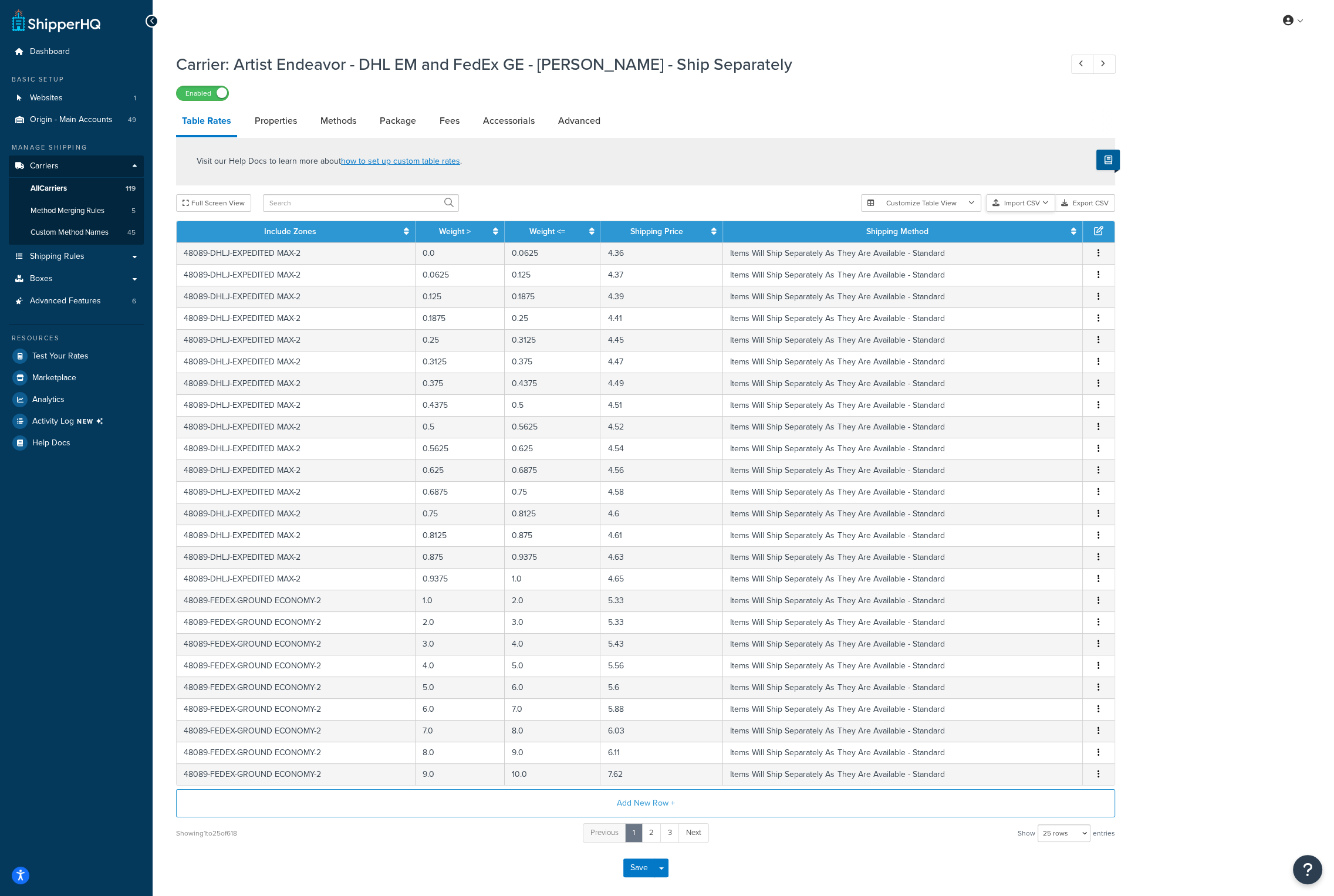
click at [1007, 200] on button "Import CSV" at bounding box center [1021, 203] width 70 height 18
click at [1149, 201] on div "Carrier: Artist Endeavor - DHL EM and FedEx GE - [PERSON_NAME] - Ship Separatel…" at bounding box center [743, 484] width 1182 height 874
click at [1099, 203] on button "Export CSV" at bounding box center [1085, 203] width 60 height 18
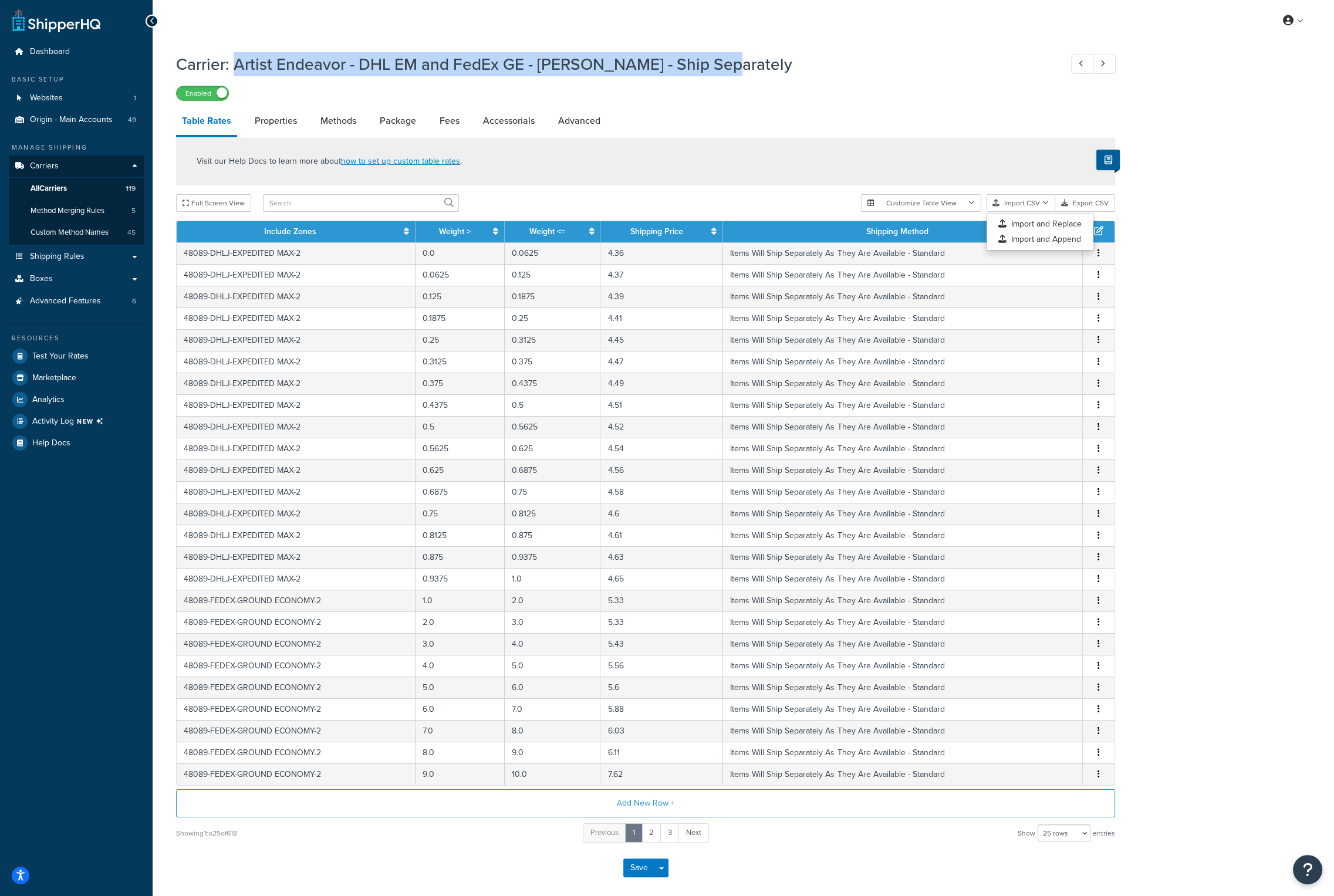
drag, startPoint x: 725, startPoint y: 64, endPoint x: 236, endPoint y: 54, distance: 489.1
click at [236, 54] on h1 "Carrier: Artist Endeavor - DHL EM and FedEx GE - Eminem - Ship Separately" at bounding box center [612, 64] width 873 height 23
copy h1 "Artist Endeavor - DHL EM and FedEx GE - Eminem - Ship Separately"
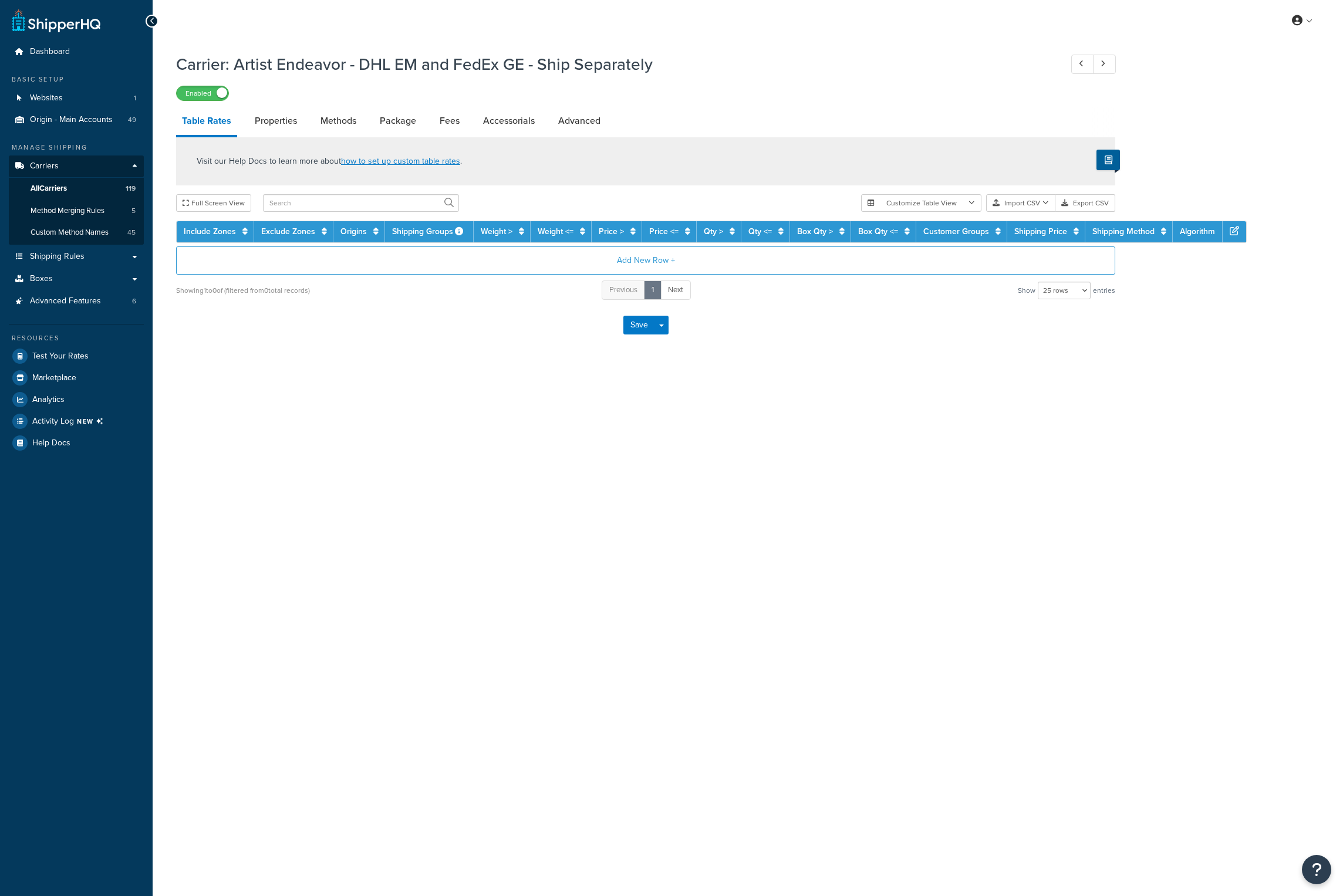
select select "25"
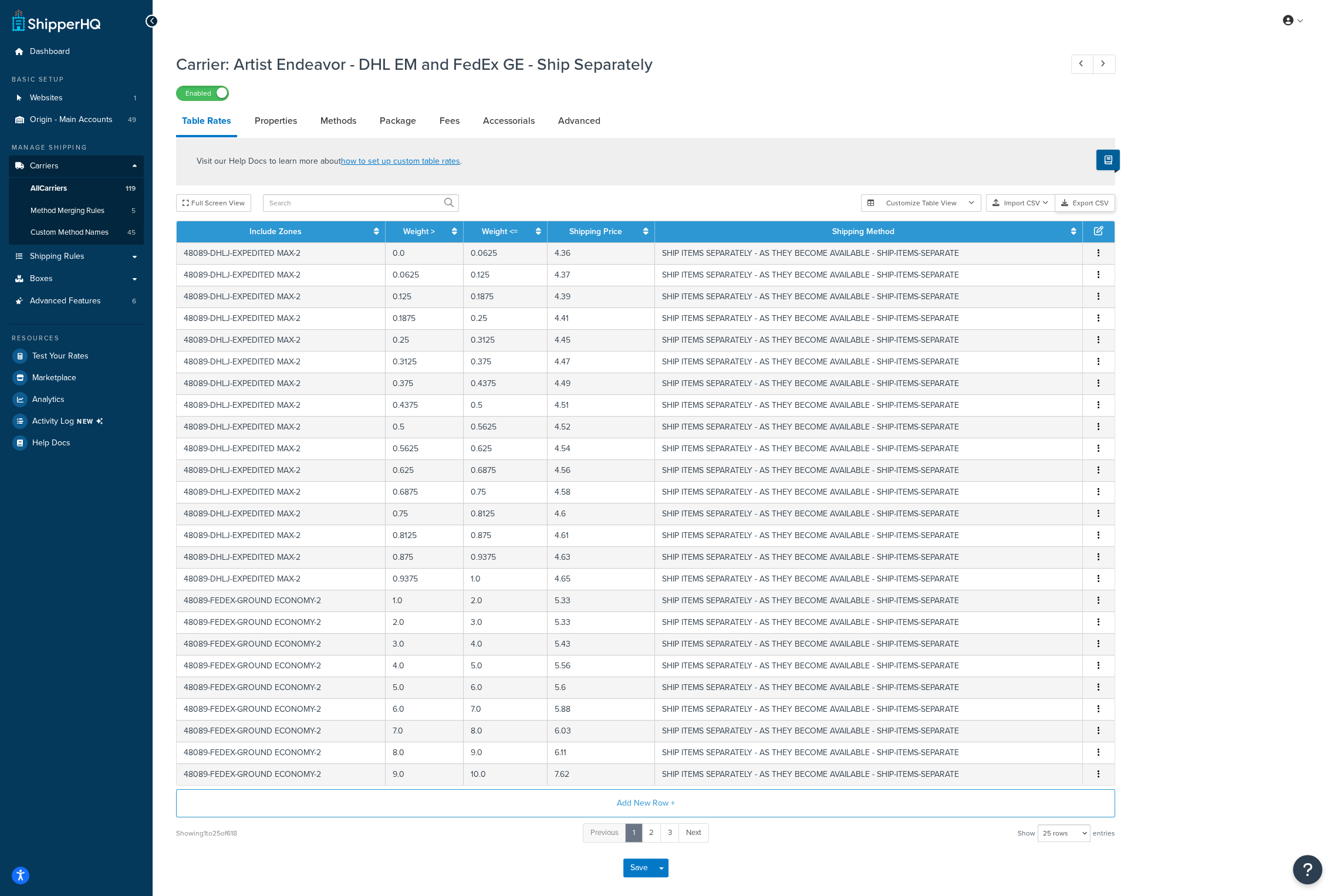
click at [1099, 205] on button "Export CSV" at bounding box center [1085, 203] width 60 height 18
drag, startPoint x: 653, startPoint y: 63, endPoint x: 236, endPoint y: 60, distance: 417.0
click at [236, 60] on h1 "Carrier: Artist Endeavor - DHL EM and FedEx GE - Ship Separately" at bounding box center [612, 64] width 873 height 23
copy h1 "Artist Endeavor - DHL EM and FedEx GE - Ship Separately"
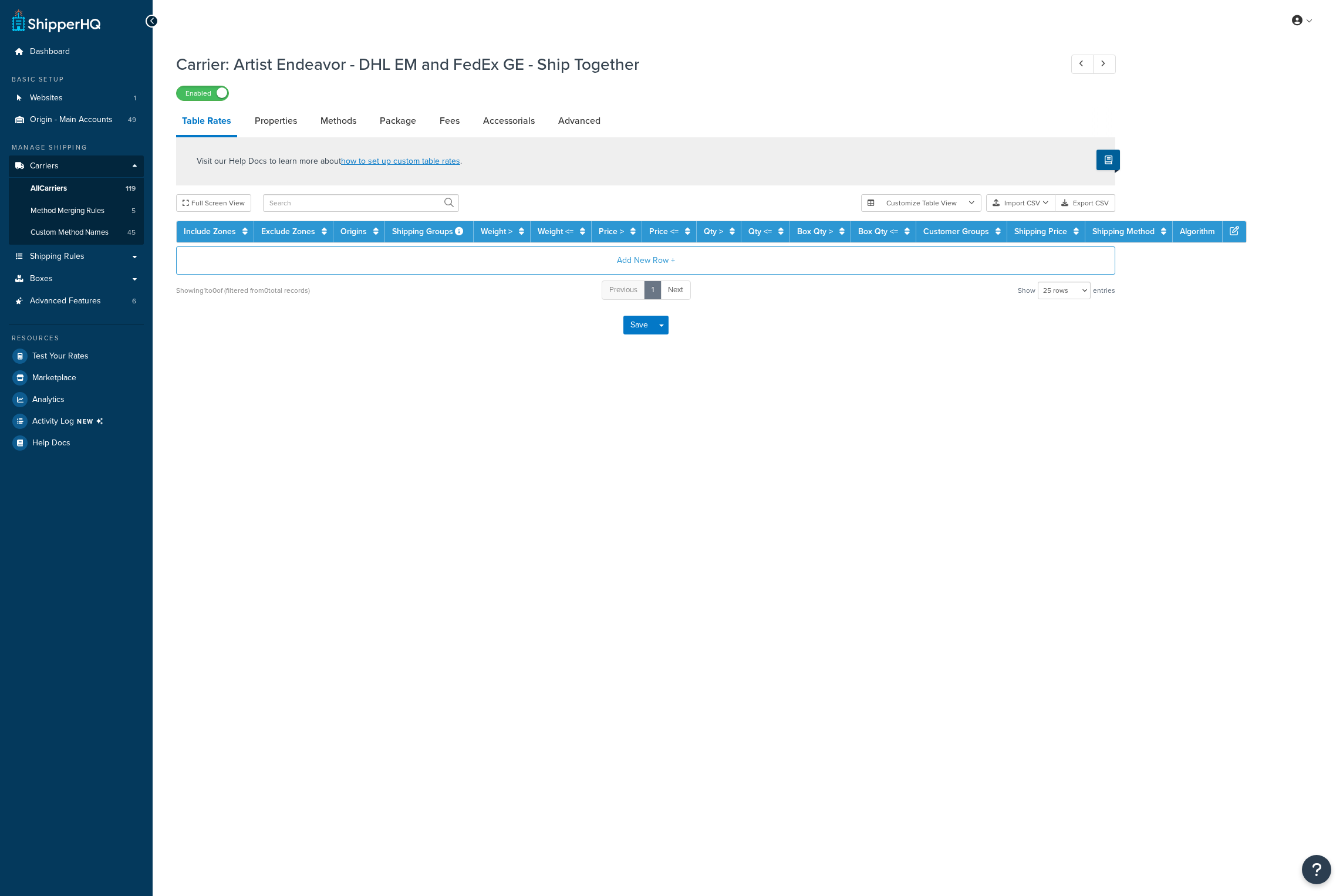
select select "25"
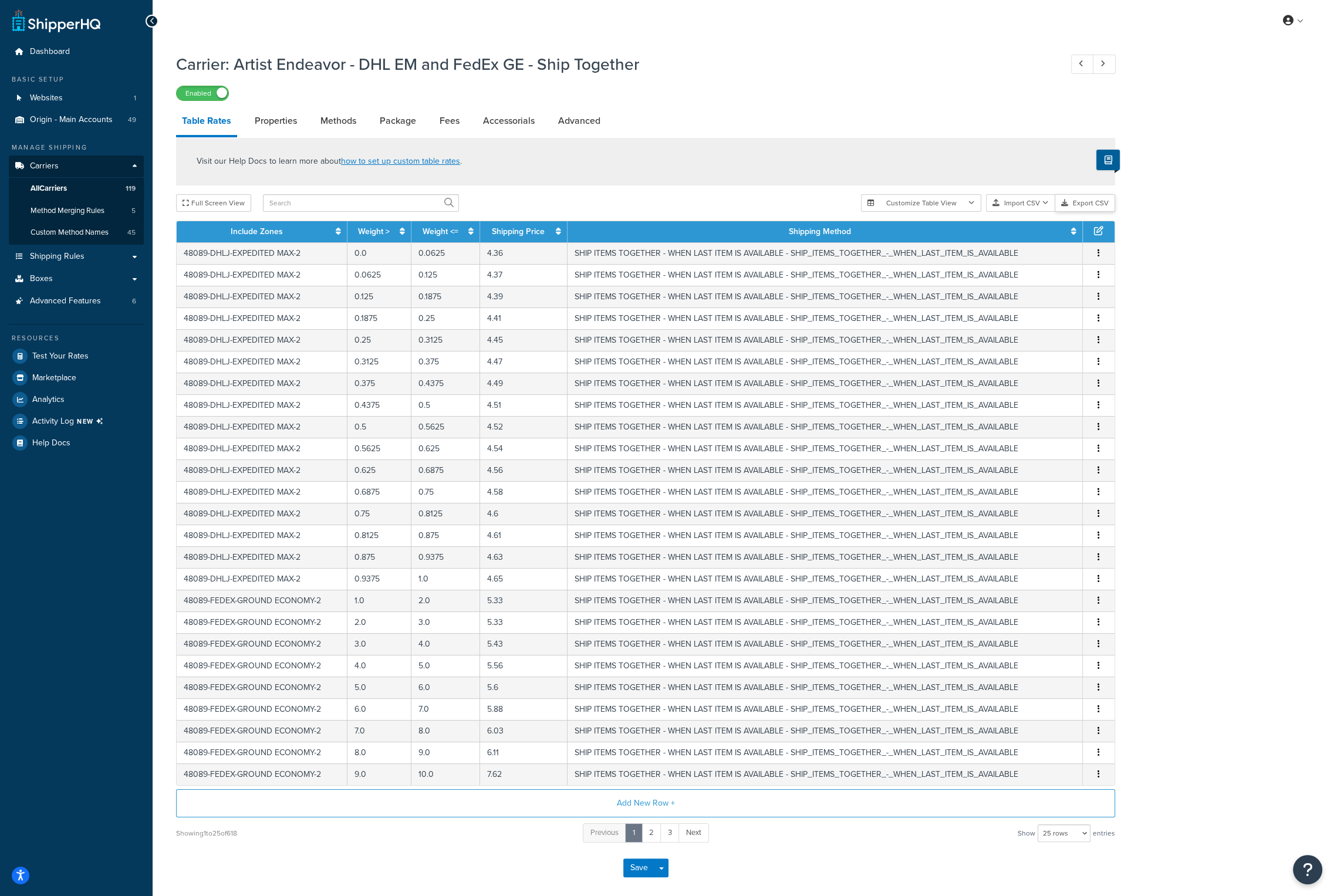
click at [1095, 201] on button "Export CSV" at bounding box center [1085, 203] width 60 height 18
drag, startPoint x: 640, startPoint y: 62, endPoint x: 237, endPoint y: 65, distance: 403.0
click at [237, 65] on h1 "Carrier: Artist Endeavor - DHL EM and FedEx GE - Ship Together" at bounding box center [612, 64] width 873 height 23
copy h1 "Artist Endeavor - DHL EM and FedEx GE - Ship Together"
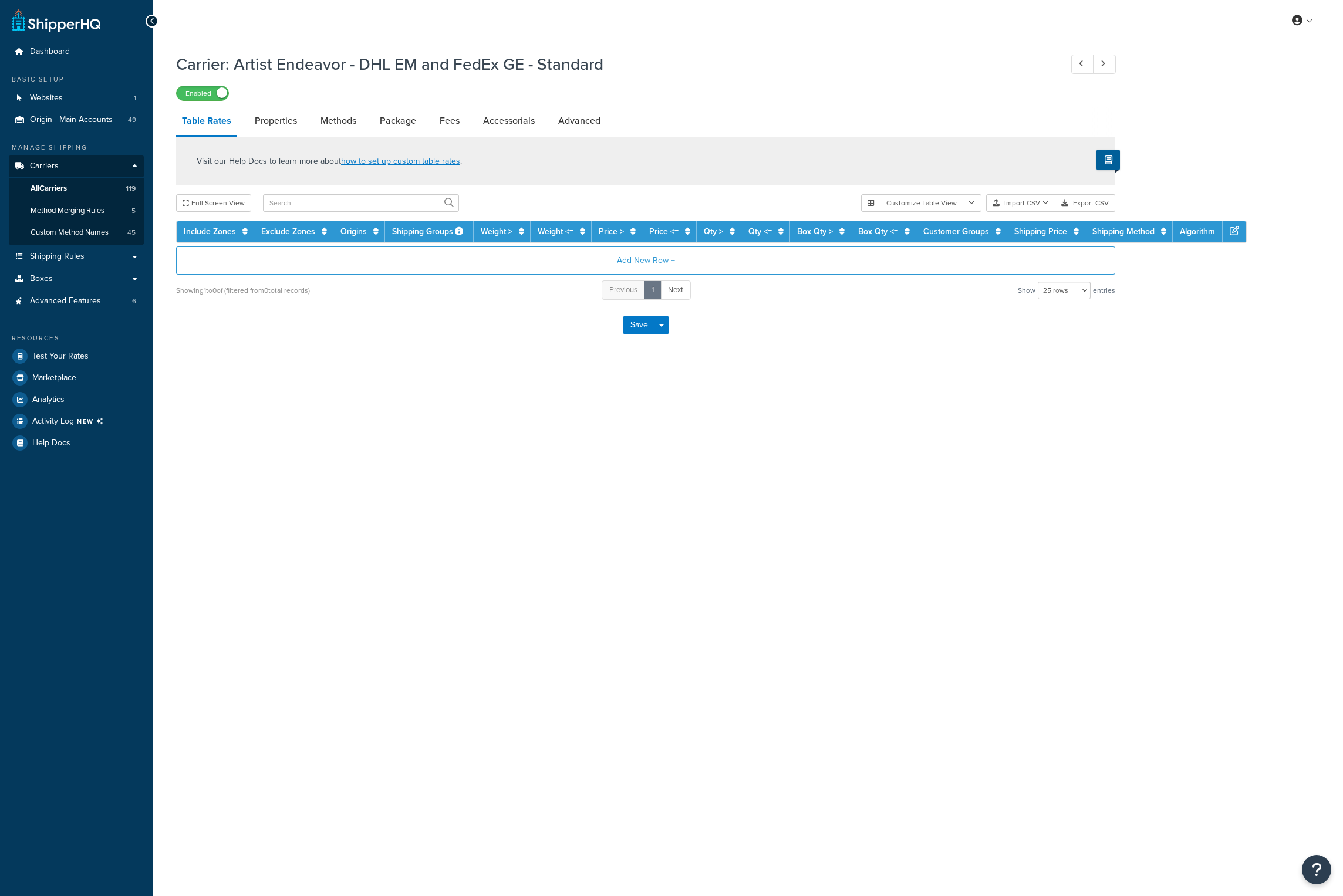
select select "25"
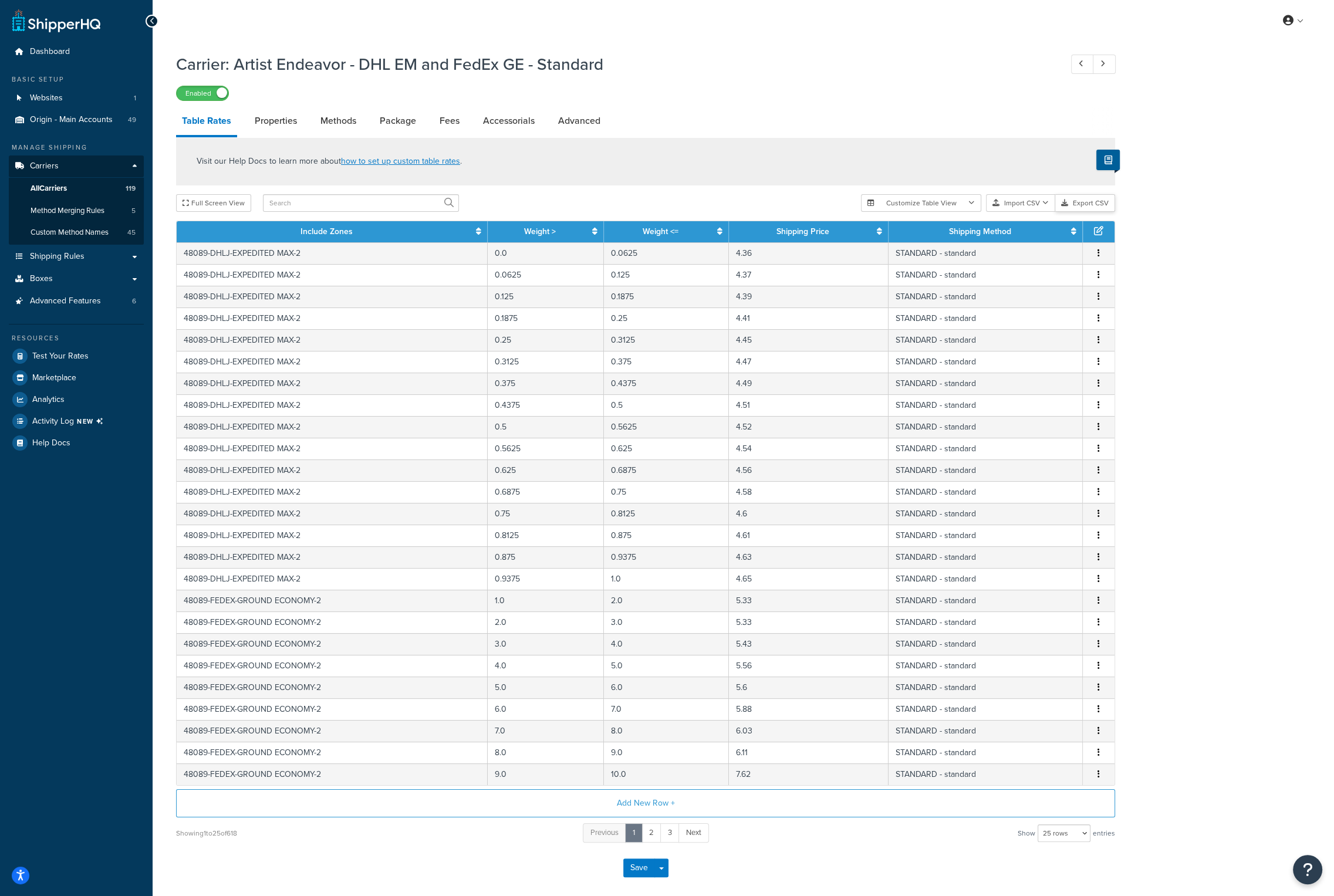
click at [1109, 207] on button "Export CSV" at bounding box center [1085, 203] width 60 height 18
drag, startPoint x: 604, startPoint y: 65, endPoint x: 237, endPoint y: 68, distance: 367.0
click at [237, 68] on h1 "Carrier: Artist Endeavor - DHL EM and FedEx GE - Standard" at bounding box center [612, 64] width 873 height 23
copy h1 "Artist Endeavor - DHL EM and FedEx GE - Standard"
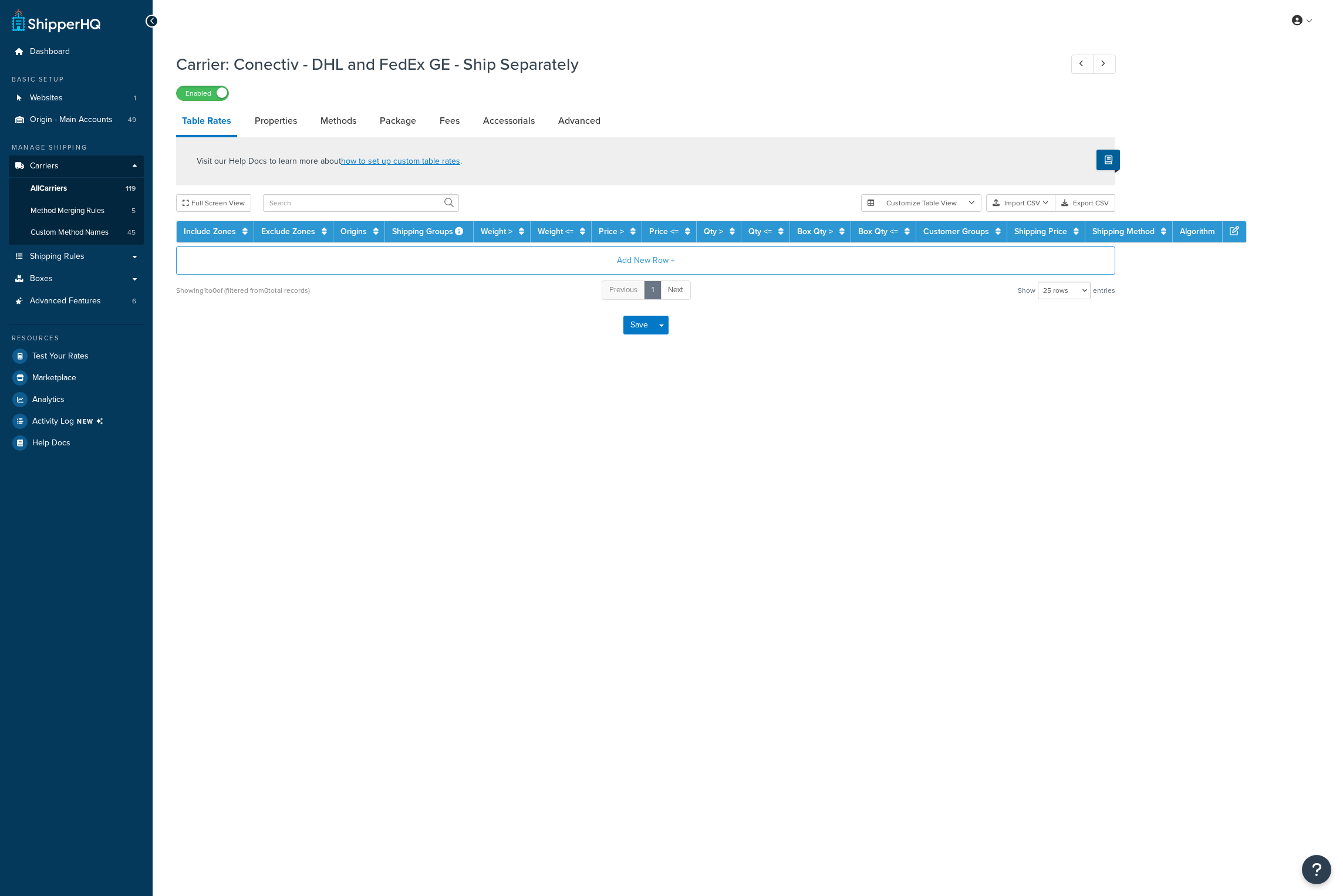
select select "25"
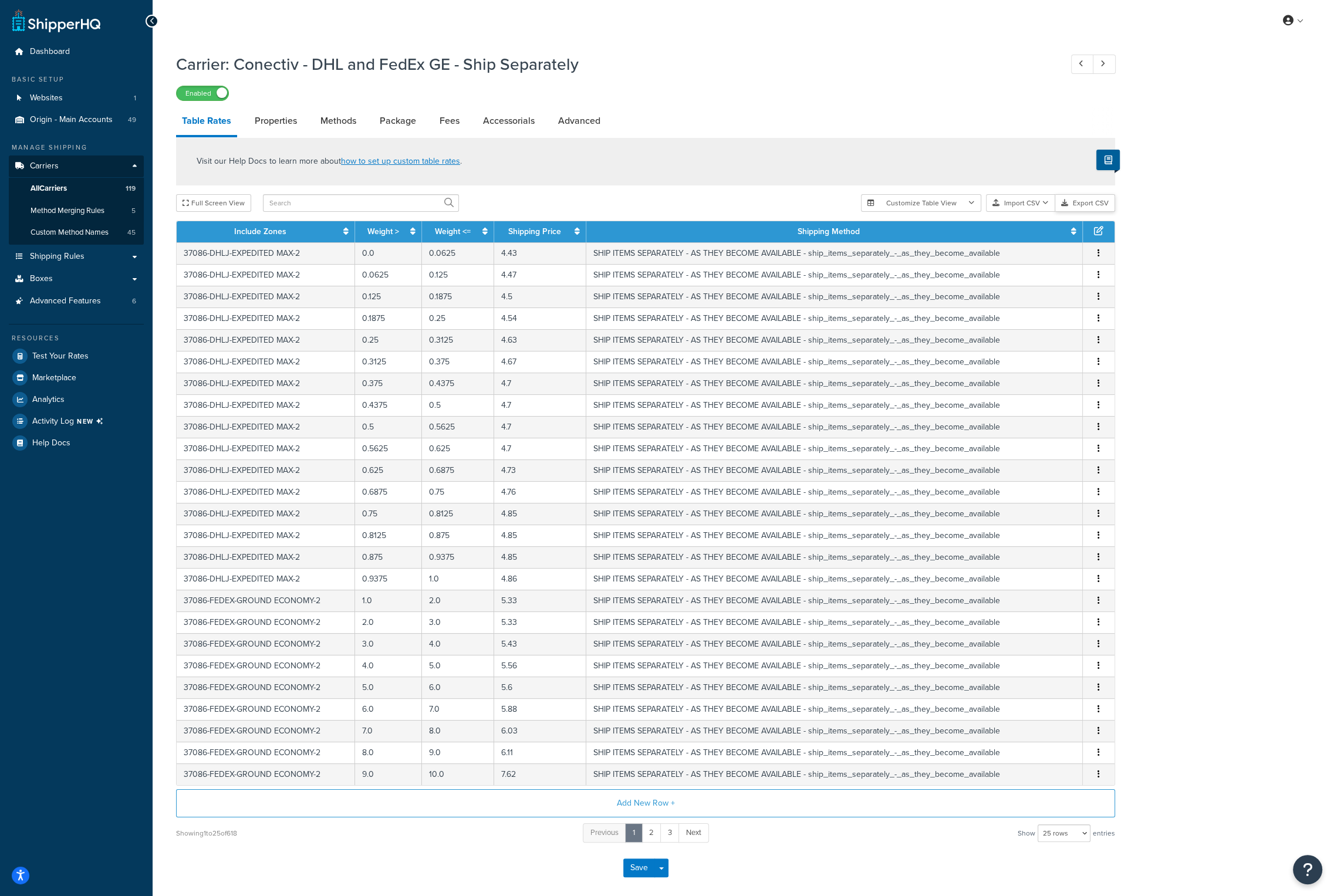
click at [1081, 201] on button "Export CSV" at bounding box center [1085, 203] width 60 height 18
drag, startPoint x: 577, startPoint y: 65, endPoint x: 237, endPoint y: 67, distance: 340.0
click at [237, 67] on h1 "Carrier: Conectiv - DHL and FedEx GE - Ship Separately" at bounding box center [612, 64] width 873 height 23
copy h1 "Conectiv - DHL and FedEx GE - Ship Separately"
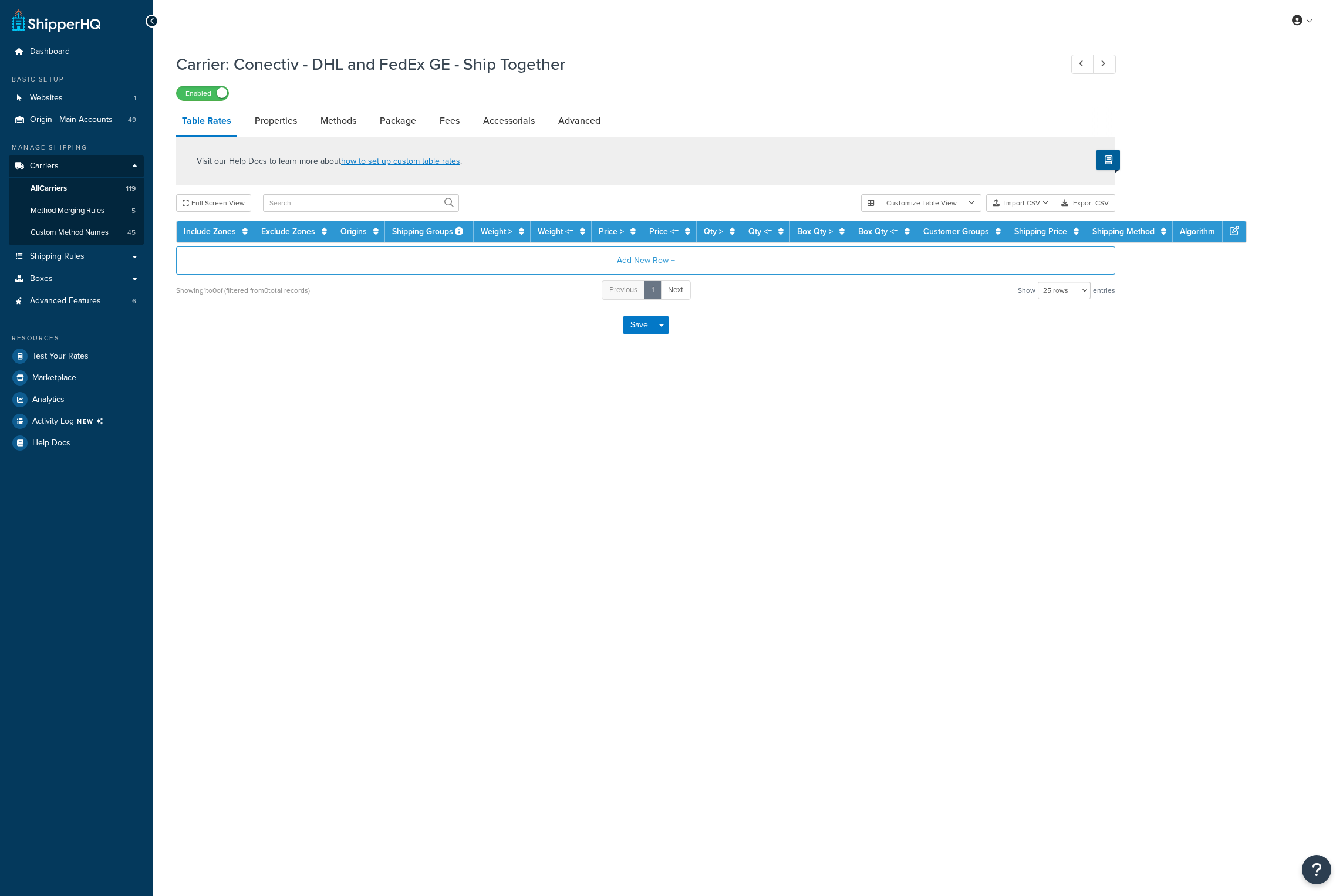
select select "25"
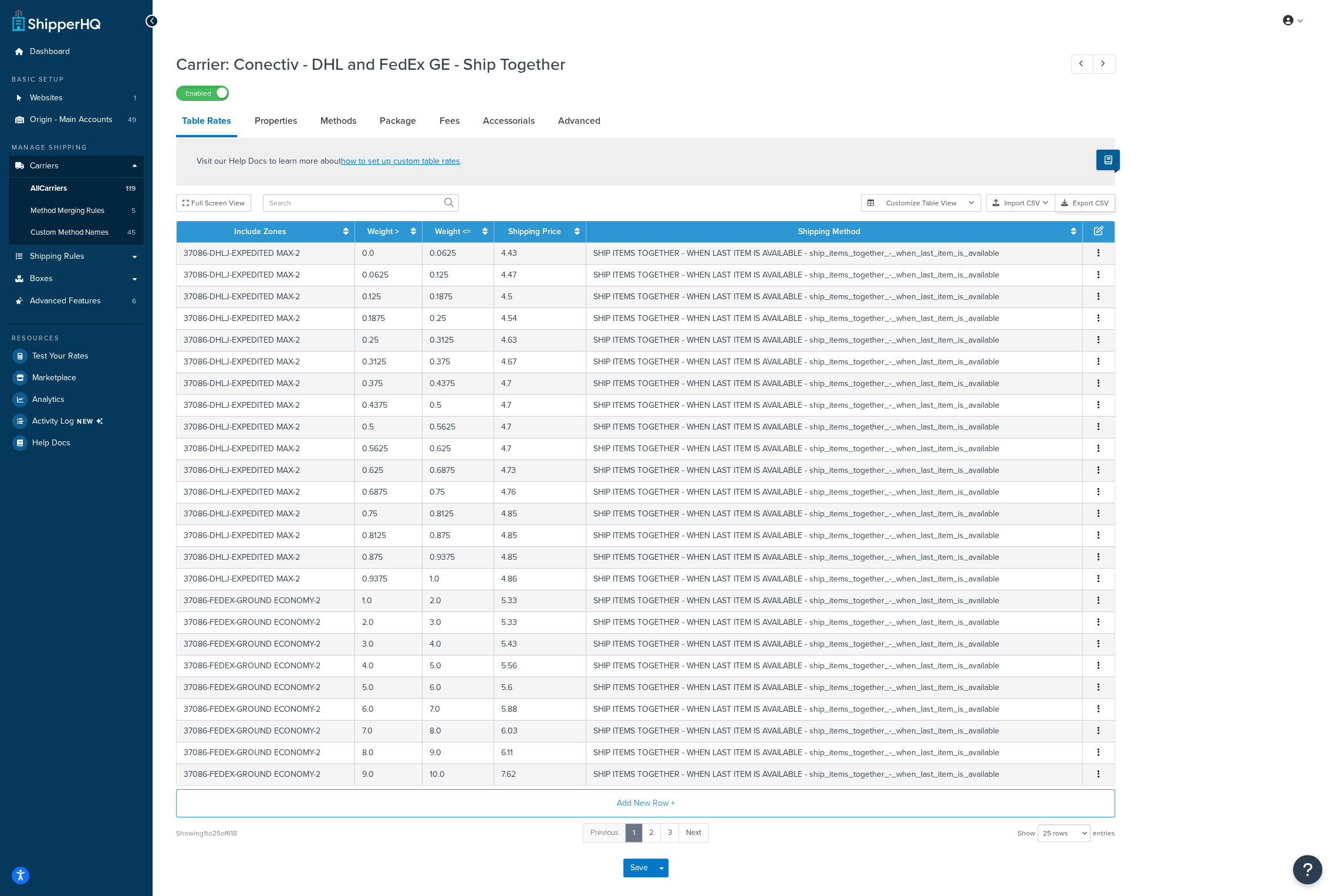
click at [1085, 207] on button "Export CSV" at bounding box center [1085, 203] width 60 height 18
drag, startPoint x: 566, startPoint y: 66, endPoint x: 237, endPoint y: 63, distance: 329.0
click at [237, 63] on h1 "Carrier: Conectiv - DHL and FedEx GE - Ship Together" at bounding box center [612, 64] width 873 height 23
copy h1 "Conectiv - DHL and FedEx GE - Ship Together"
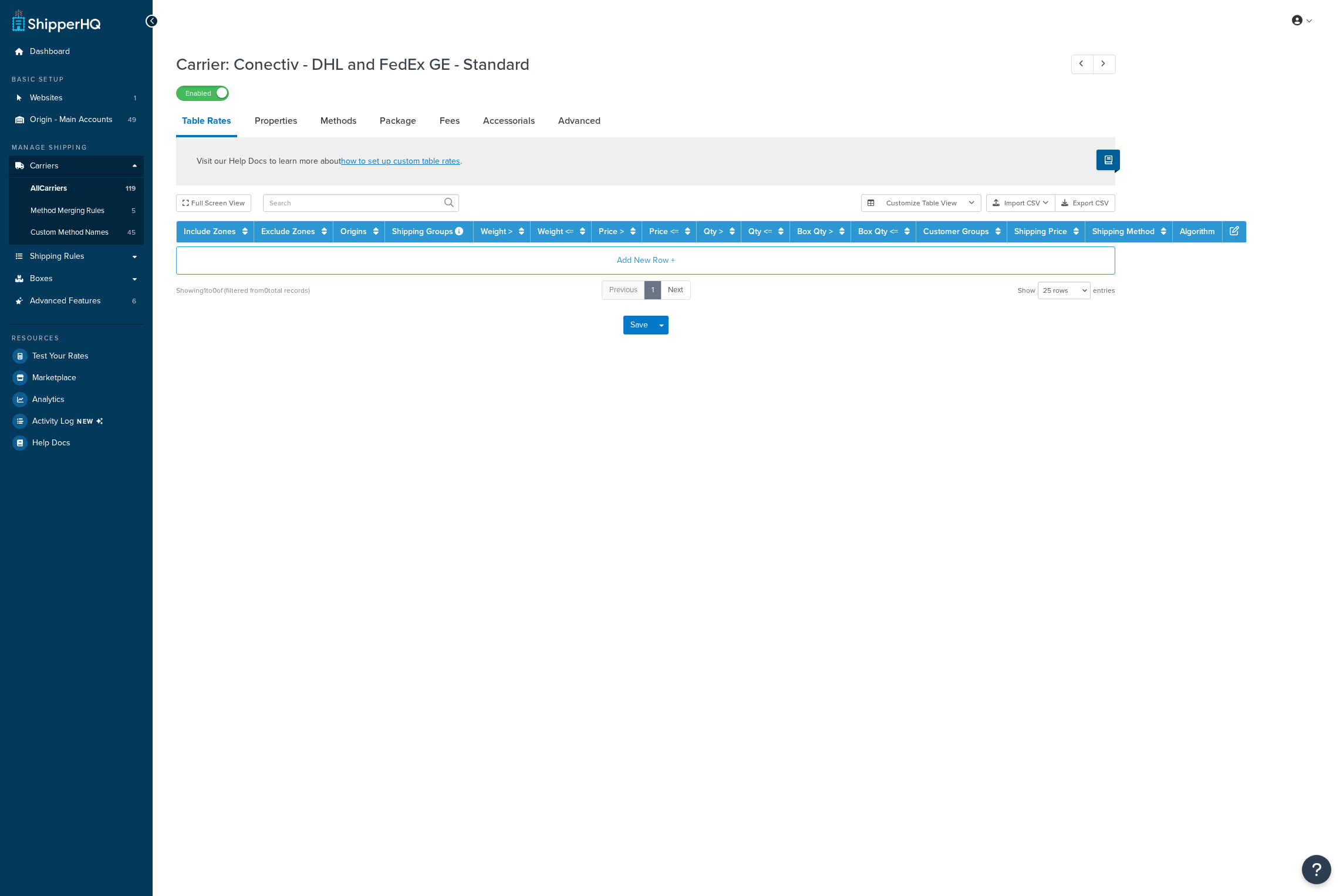
select select "25"
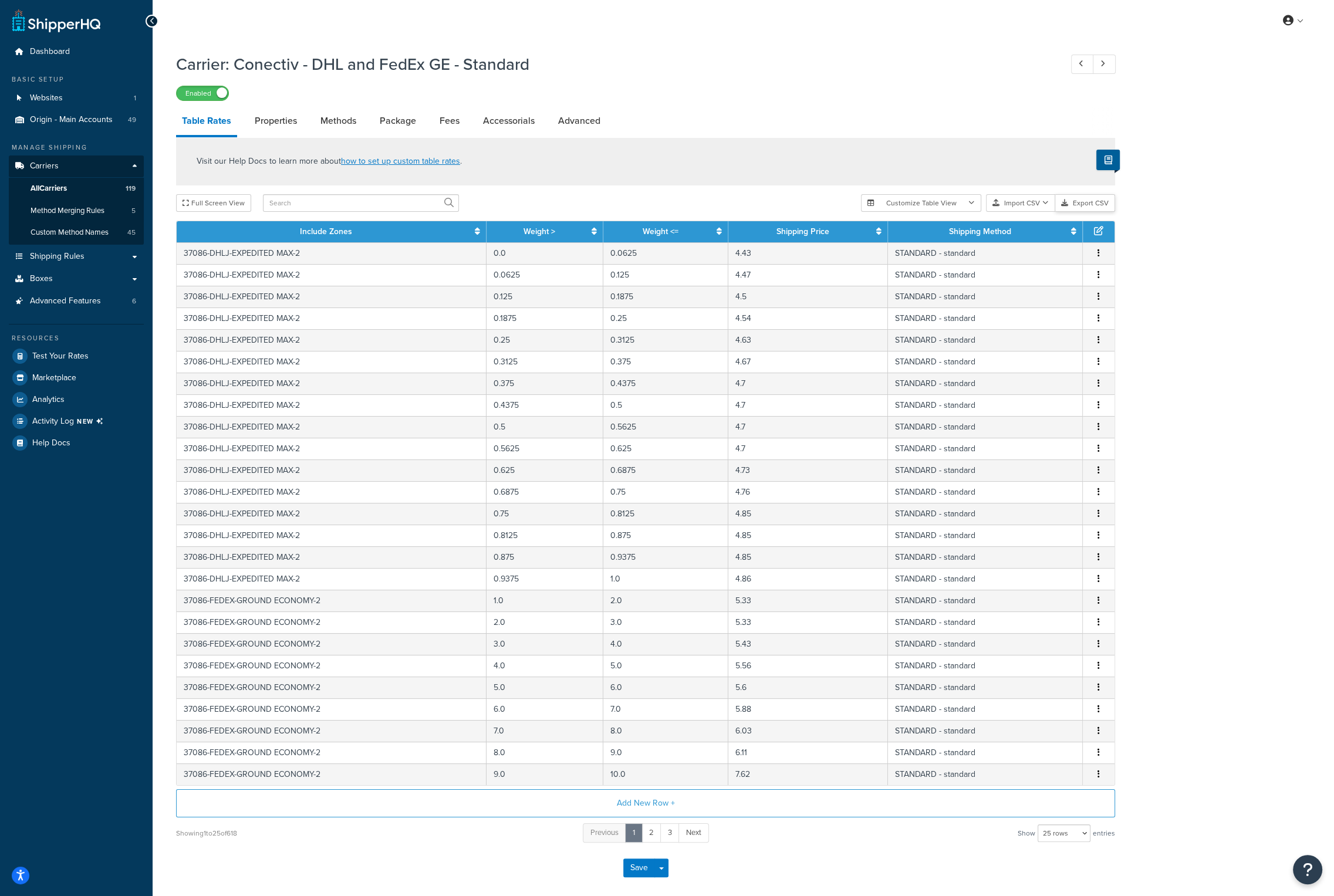
click at [1086, 200] on button "Export CSV" at bounding box center [1085, 203] width 60 height 18
drag, startPoint x: 528, startPoint y: 68, endPoint x: 238, endPoint y: 64, distance: 290.0
click at [238, 64] on h1 "Carrier: Conectiv - DHL and FedEx GE - Standard" at bounding box center [612, 64] width 873 height 23
copy h1 "Conectiv - DHL and FedEx GE - Standard"
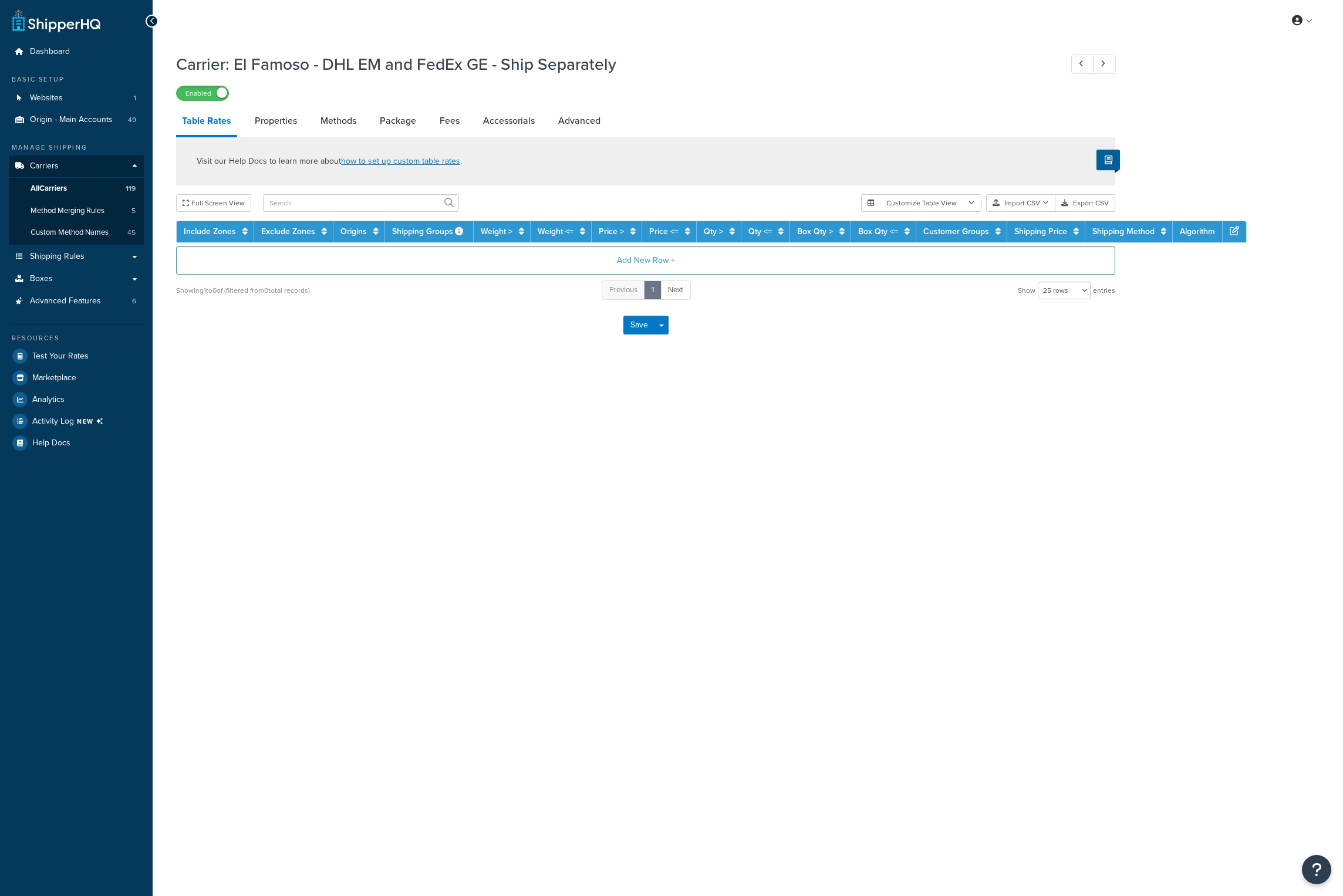
select select "25"
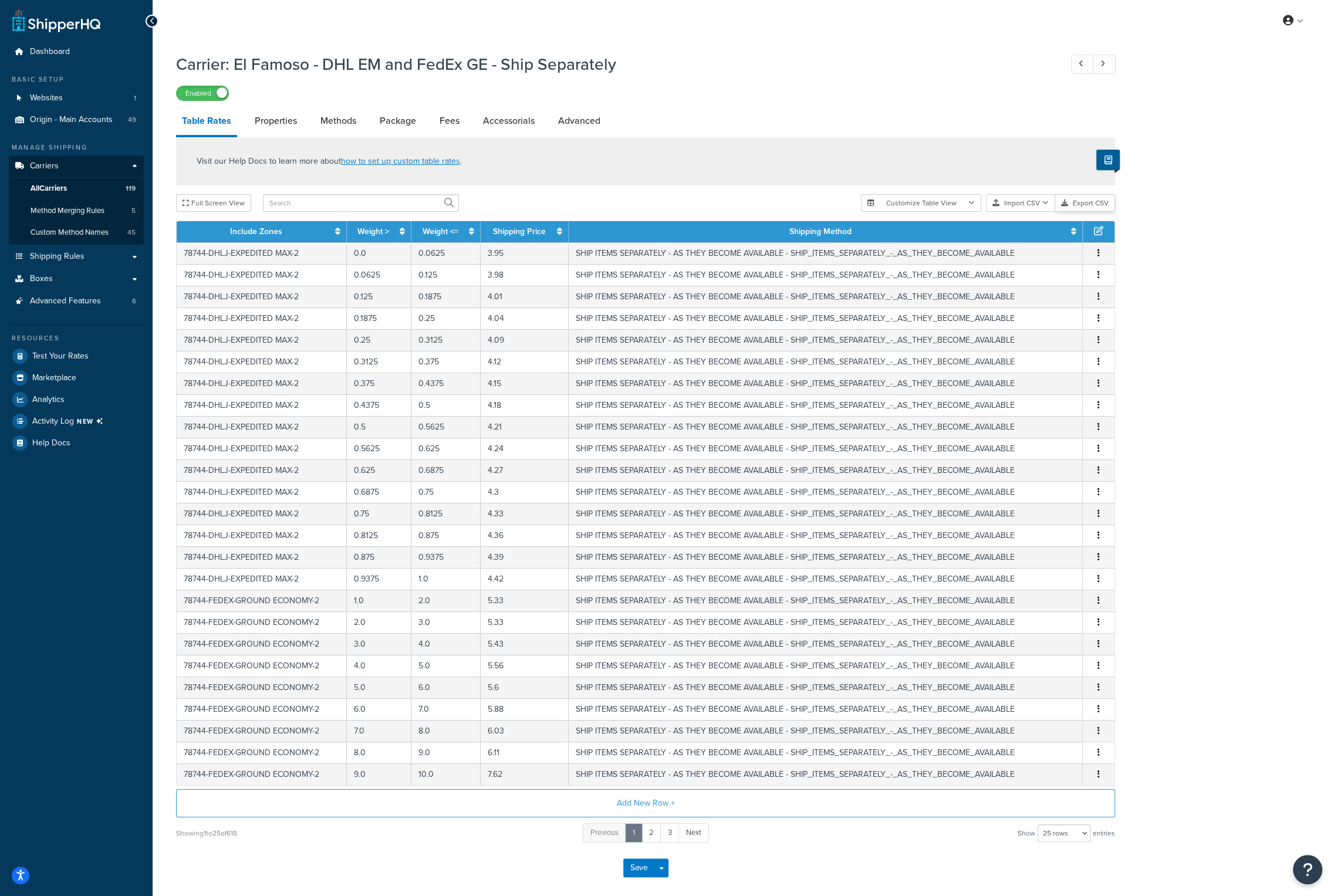
click at [1096, 205] on button "Export CSV" at bounding box center [1085, 203] width 60 height 18
drag, startPoint x: 617, startPoint y: 65, endPoint x: 235, endPoint y: 66, distance: 382.0
click at [235, 66] on h1 "Carrier: El Famoso - DHL EM and FedEx GE - Ship Separately" at bounding box center [612, 64] width 873 height 23
copy h1 "El Famoso - DHL EM and FedEx GE - Ship Separately"
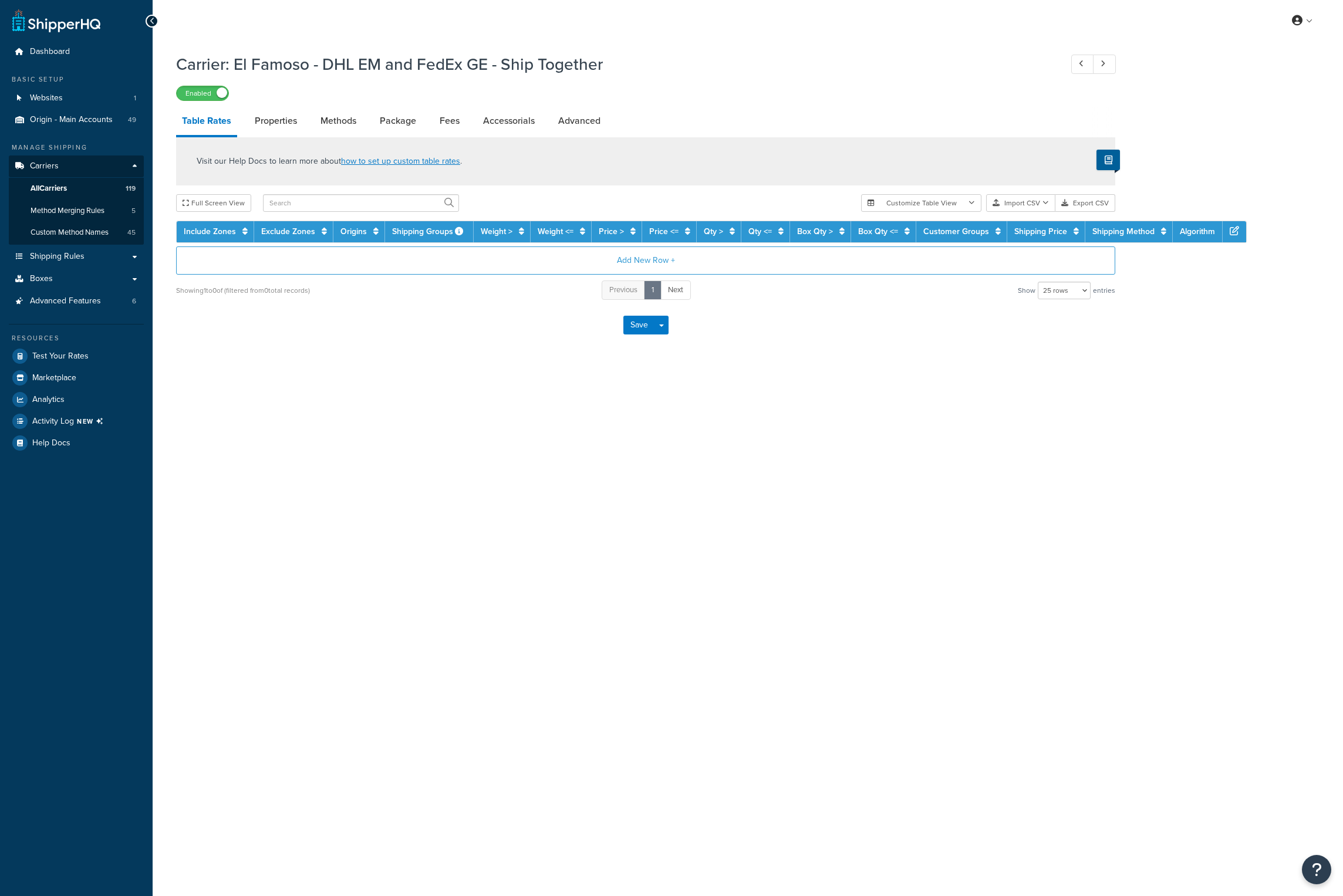
select select "25"
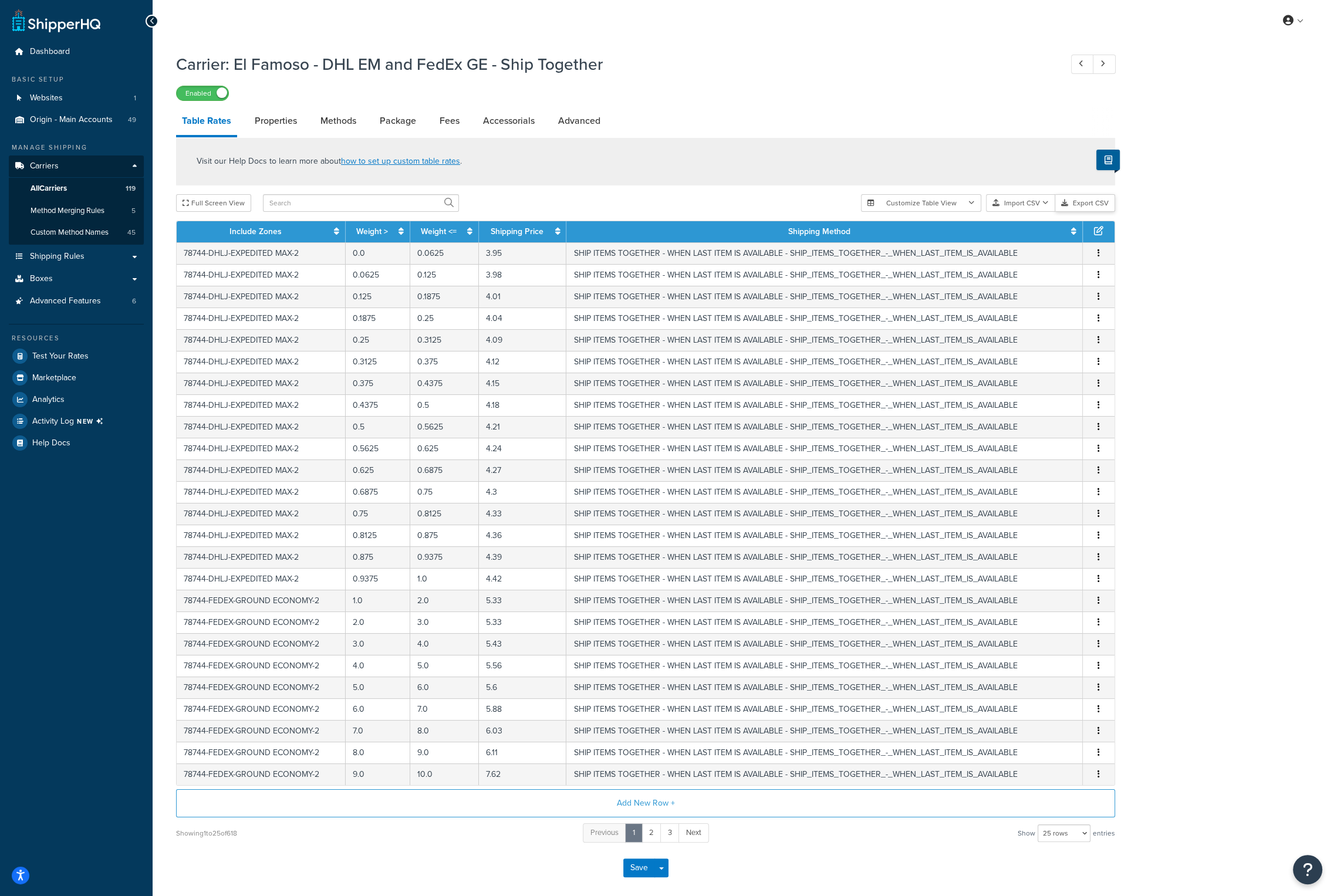
click at [1096, 203] on button "Export CSV" at bounding box center [1085, 203] width 60 height 18
drag, startPoint x: 606, startPoint y: 63, endPoint x: 238, endPoint y: 65, distance: 368.0
click at [238, 65] on h1 "Carrier: El Famoso - DHL EM and FedEx GE - Ship Together" at bounding box center [612, 64] width 873 height 23
copy h1 "El Famoso - DHL EM and FedEx GE - Ship Together"
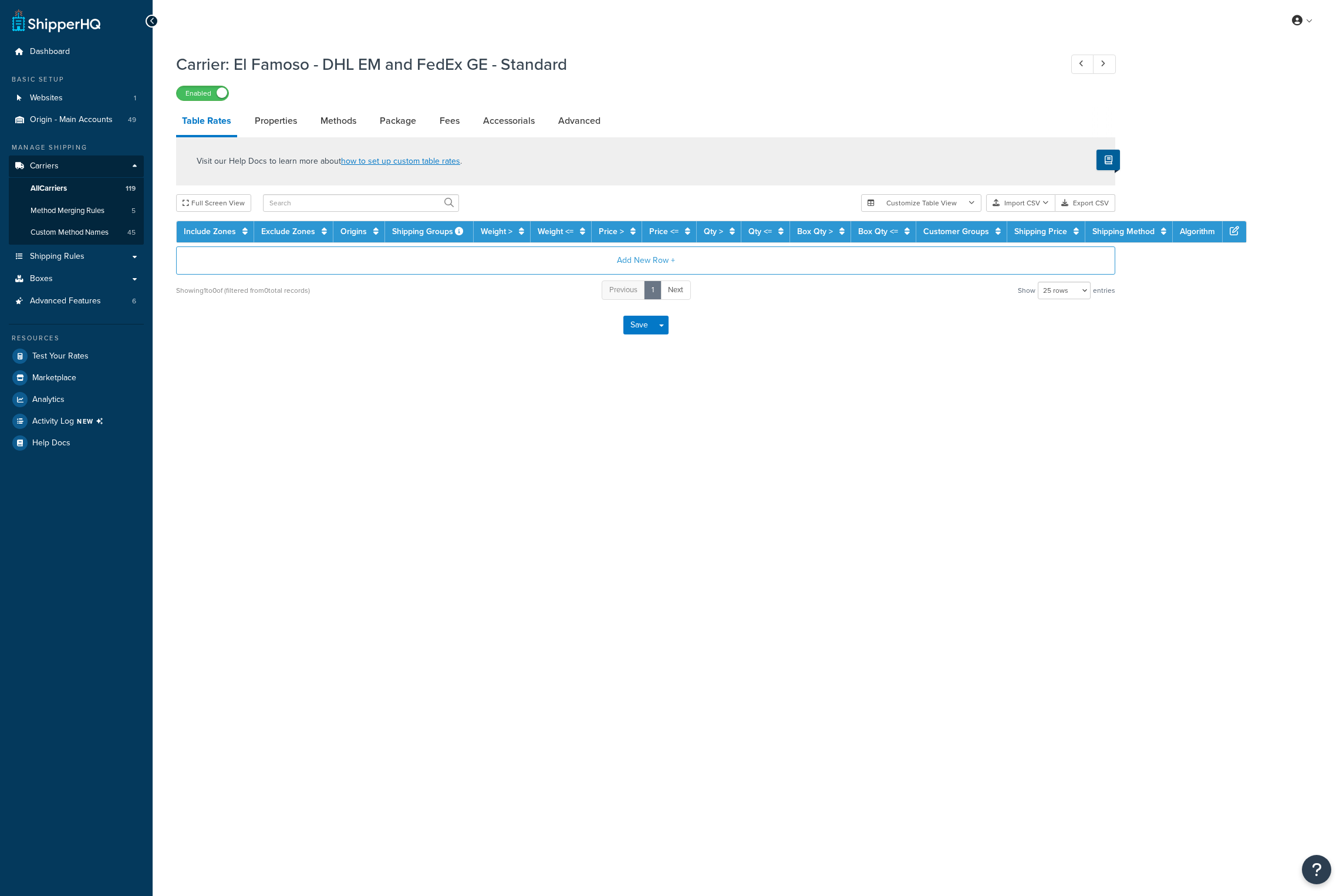
select select "25"
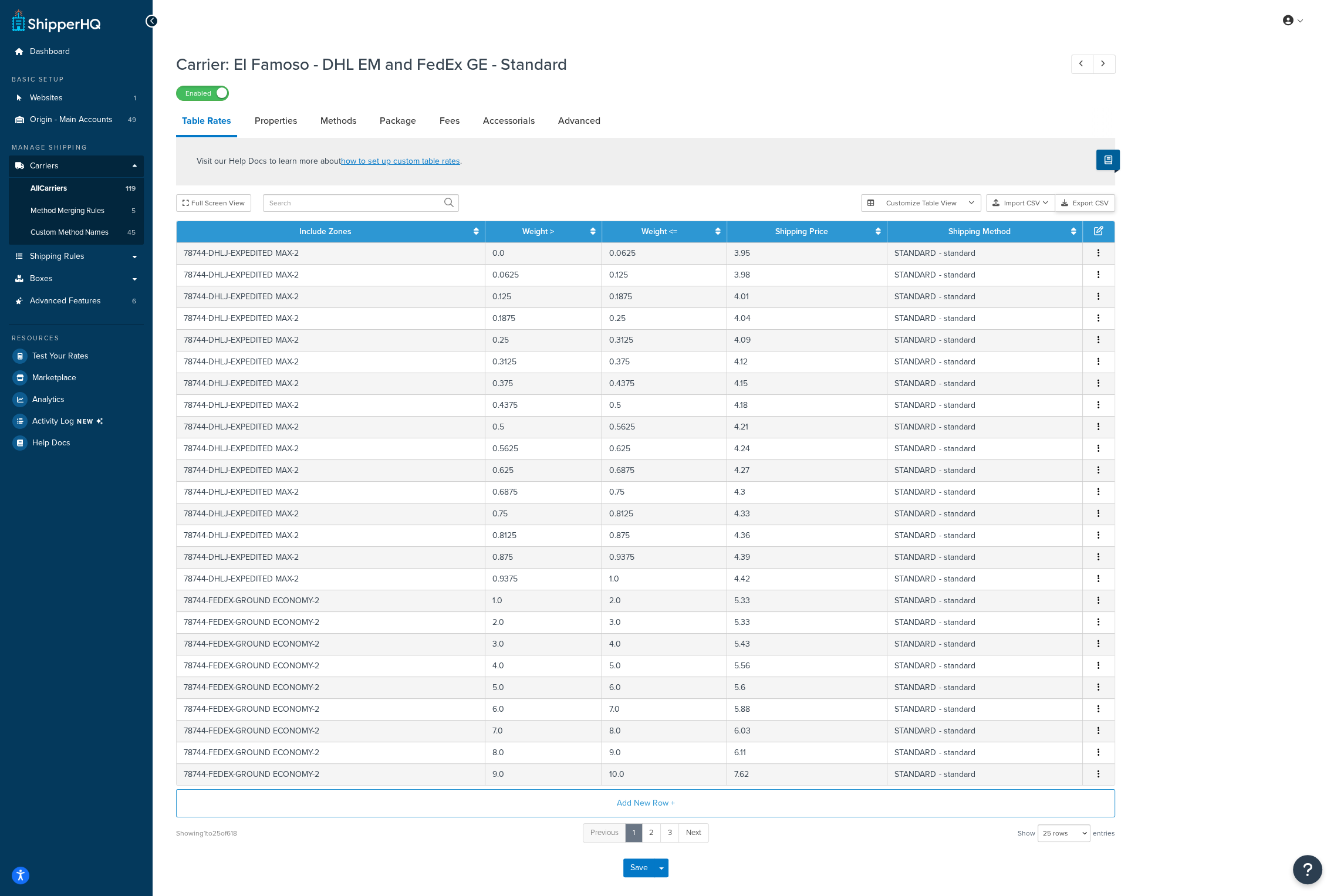
click at [1085, 199] on button "Export CSV" at bounding box center [1085, 203] width 60 height 18
drag, startPoint x: 568, startPoint y: 65, endPoint x: 238, endPoint y: 75, distance: 330.2
click at [238, 75] on h1 "Carrier: El Famoso - DHL EM and FedEx GE - Standard" at bounding box center [612, 64] width 873 height 23
copy h1 "El Famoso - DHL EM and FedEx GE - Standard"
